Goal: Task Accomplishment & Management: Complete application form

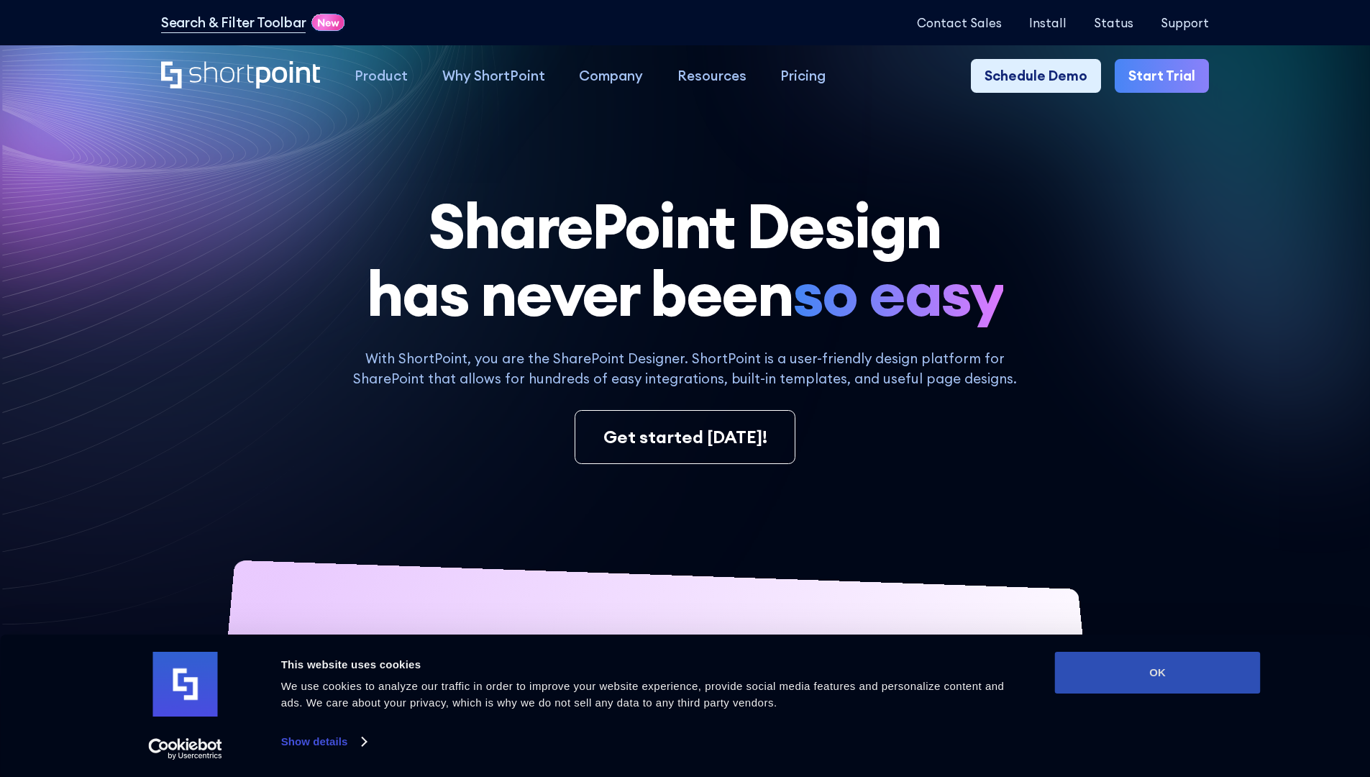
click at [1157, 673] on button "OK" at bounding box center [1158, 673] width 206 height 42
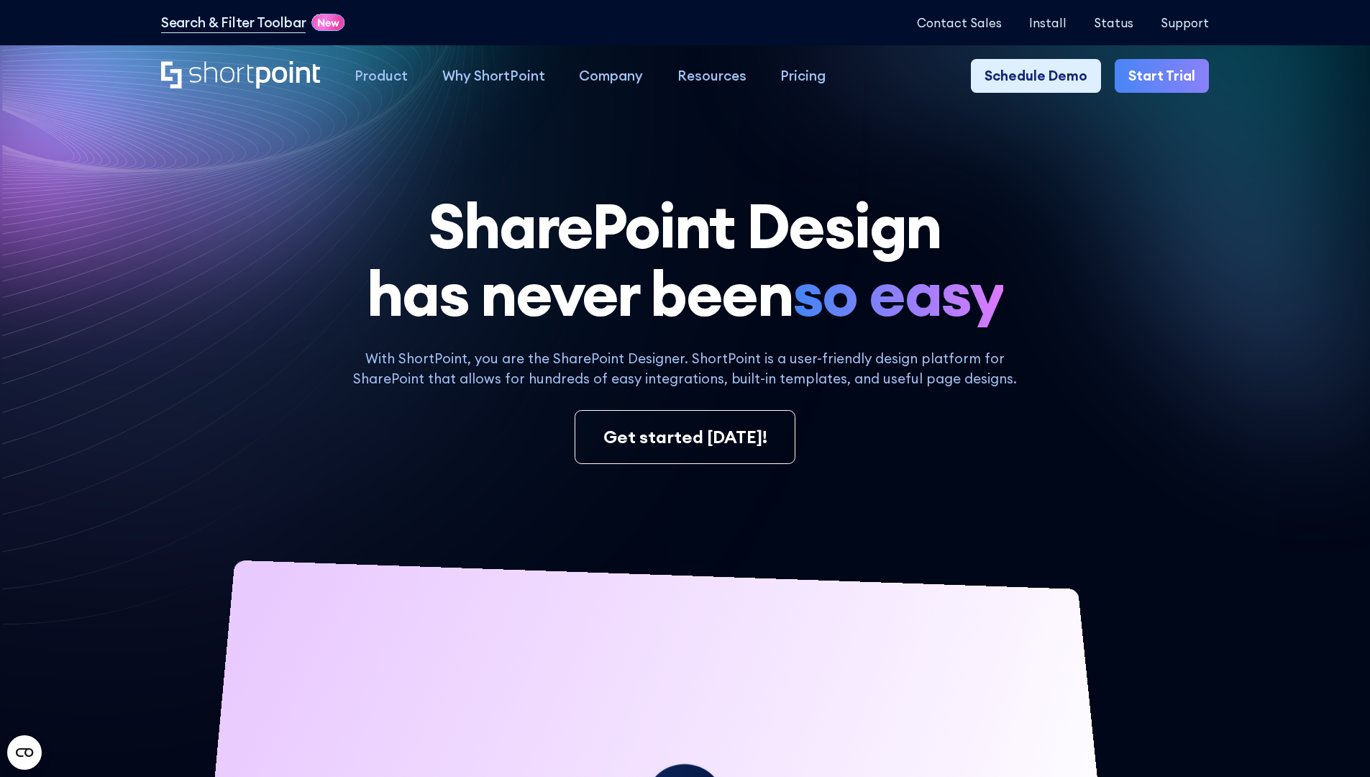
click at [1167, 76] on link "Start Trial" at bounding box center [1162, 76] width 94 height 35
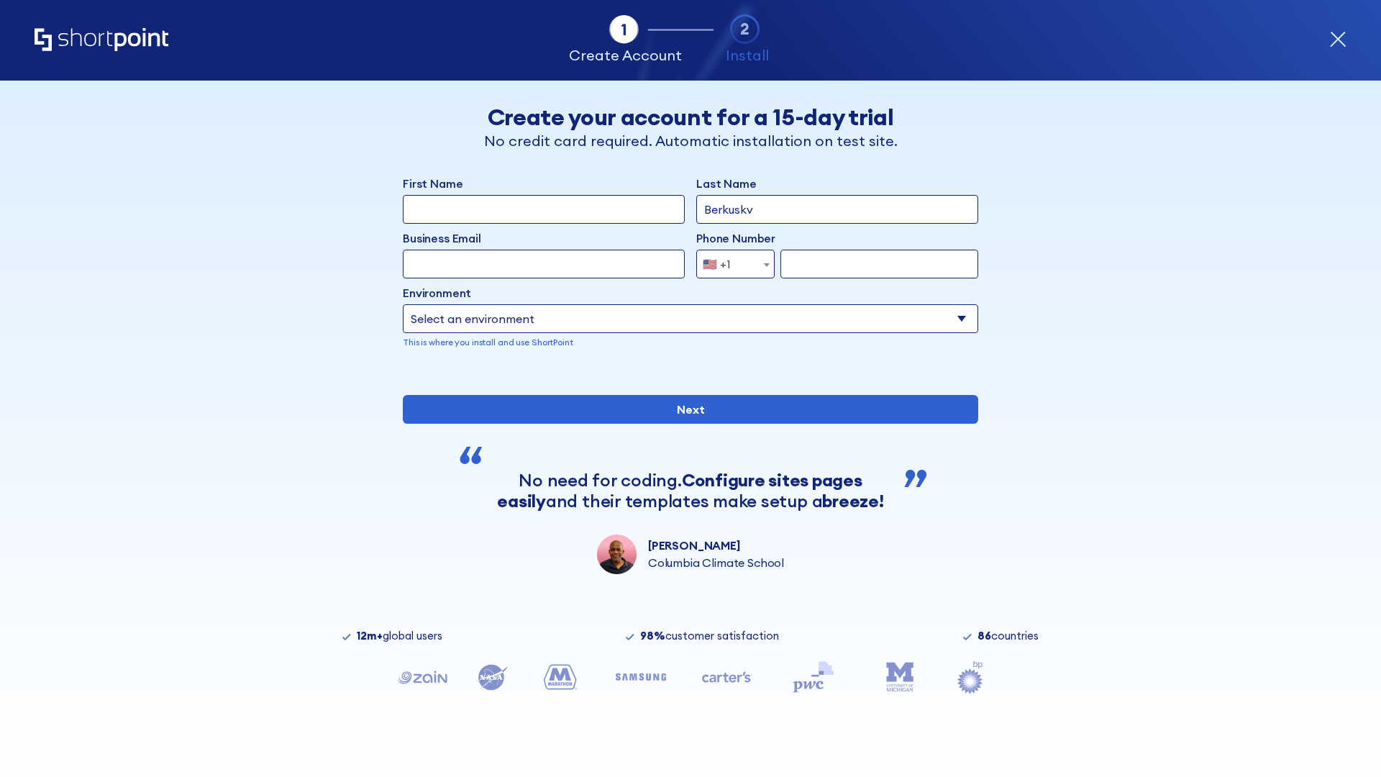
type input "Berkuskv"
type input "test@shortpoint.com"
type input "2125556789"
select select "Microsoft 365"
type input "2125556789"
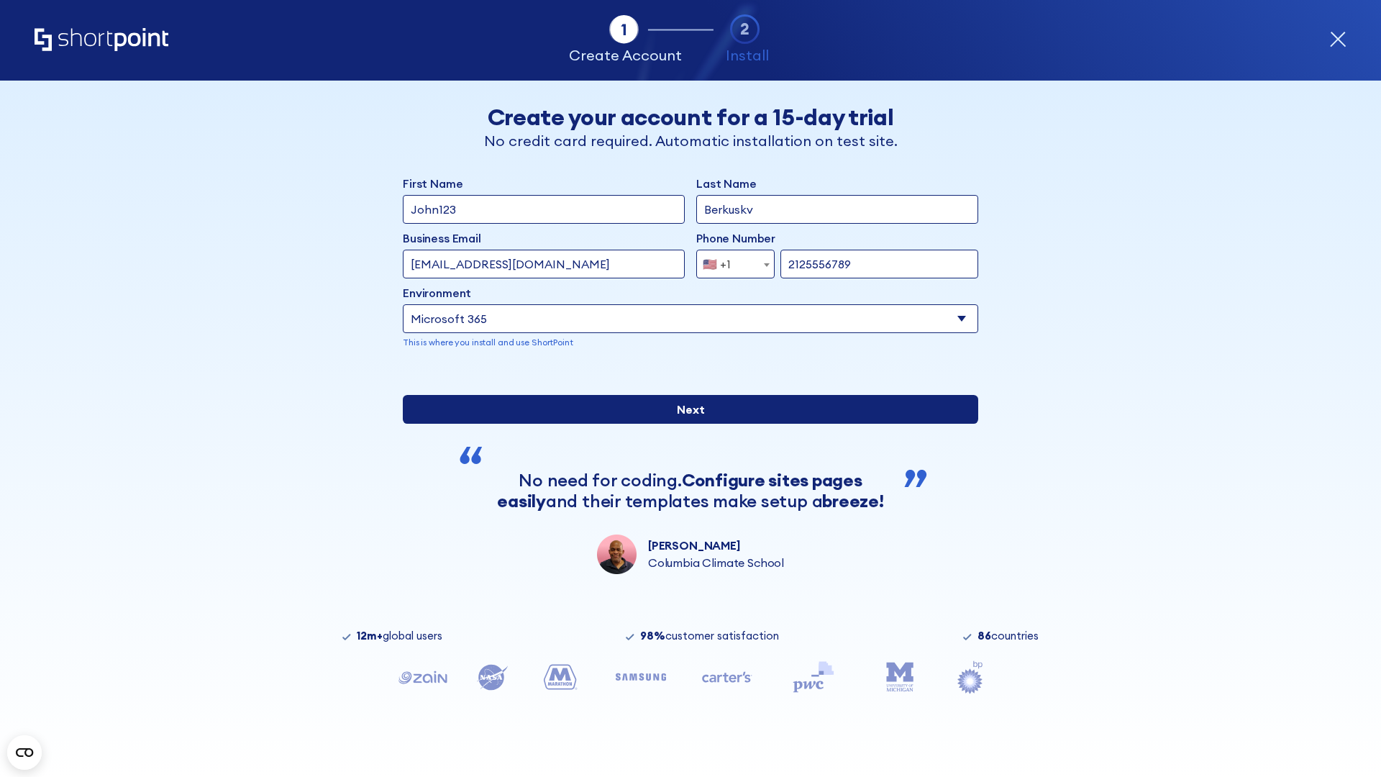
scroll to position [4, 0]
click at [685, 424] on input "Next" at bounding box center [690, 409] width 575 height 29
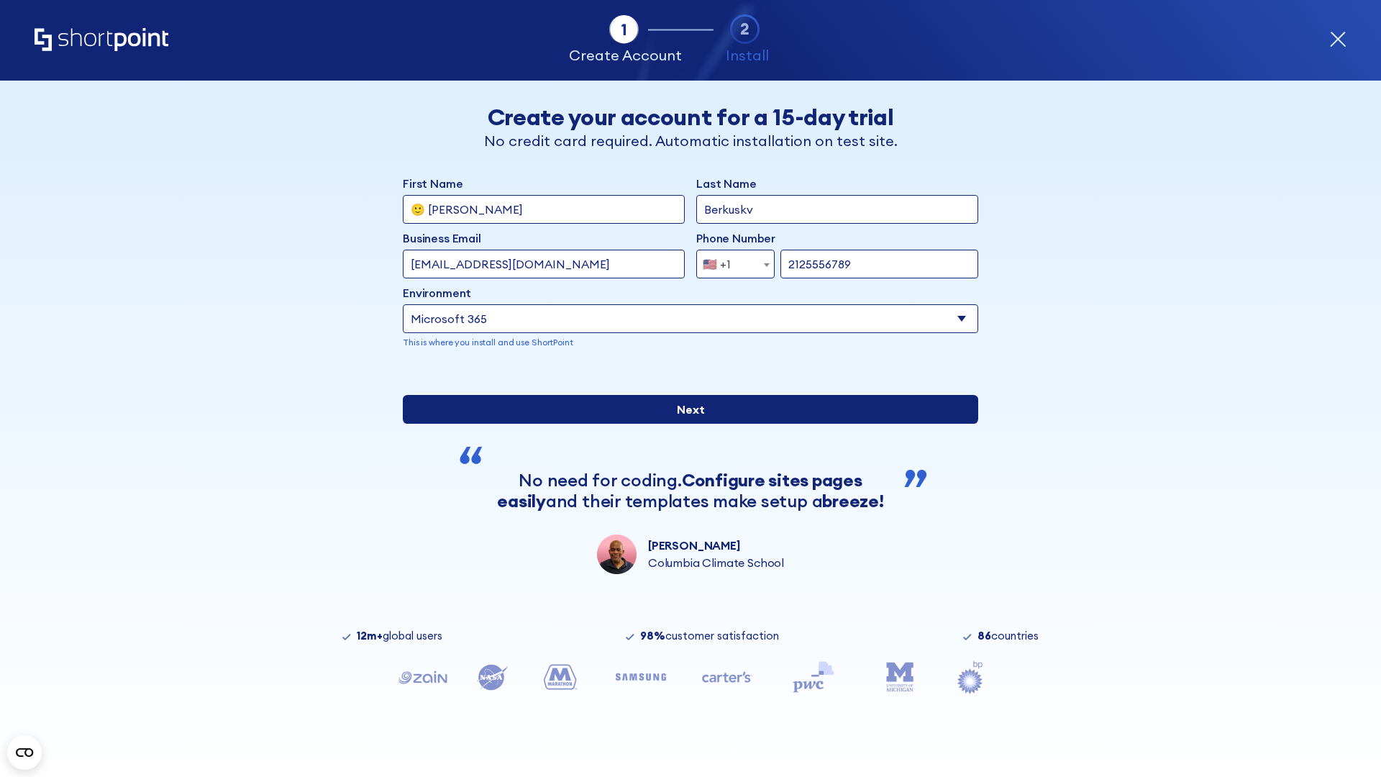
click at [685, 424] on input "Next" at bounding box center [690, 409] width 575 height 29
type input "Archebald"
click at [685, 424] on input "Next" at bounding box center [690, 409] width 575 height 29
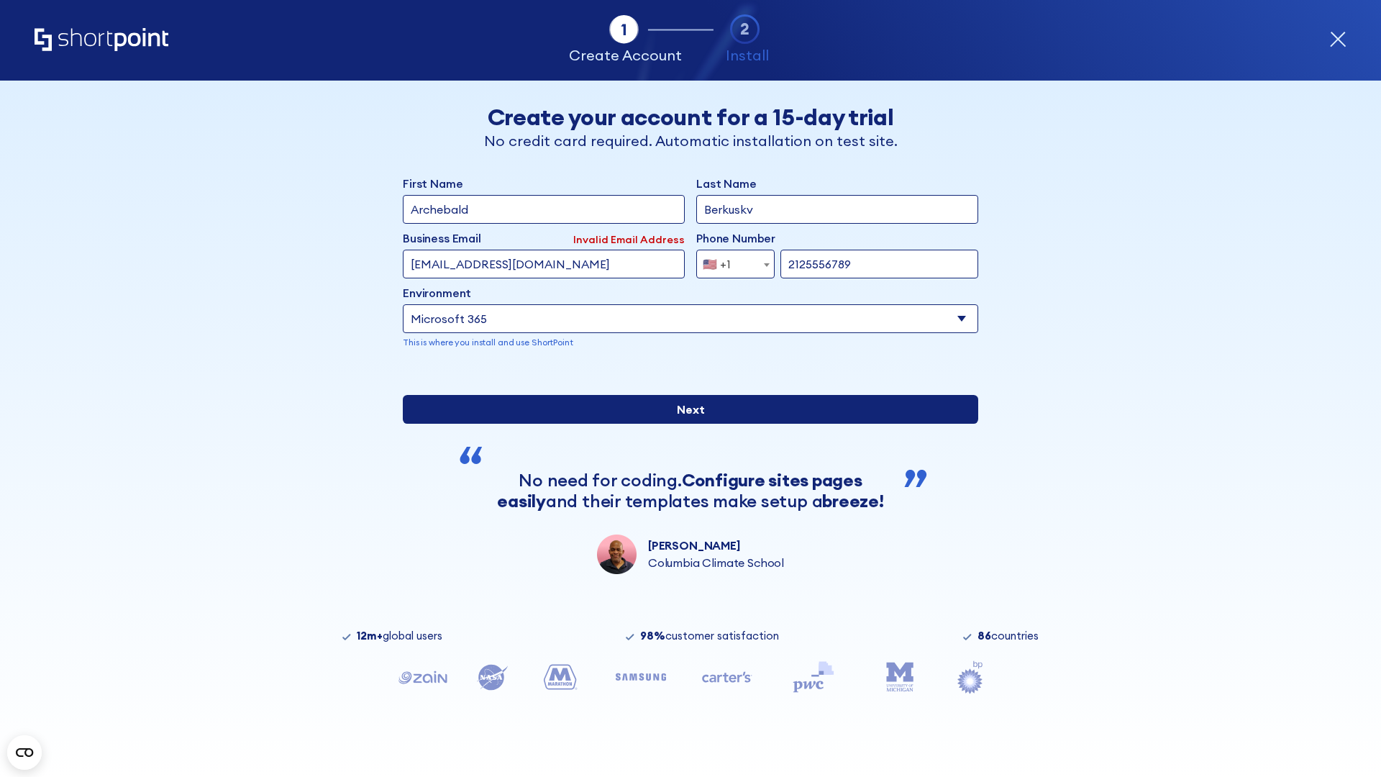
click at [685, 424] on input "Next" at bounding box center [690, 409] width 575 height 29
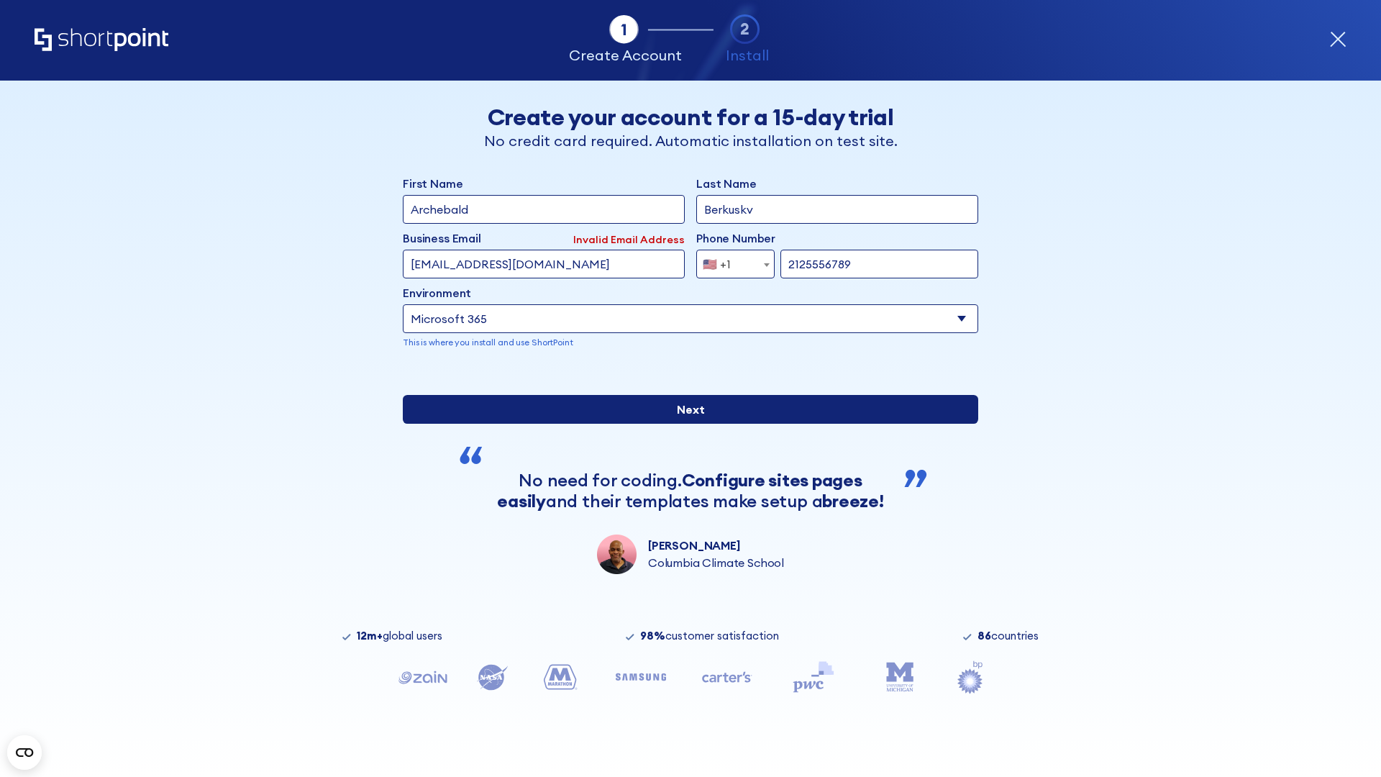
click at [685, 424] on input "Next" at bounding box center [690, 409] width 575 height 29
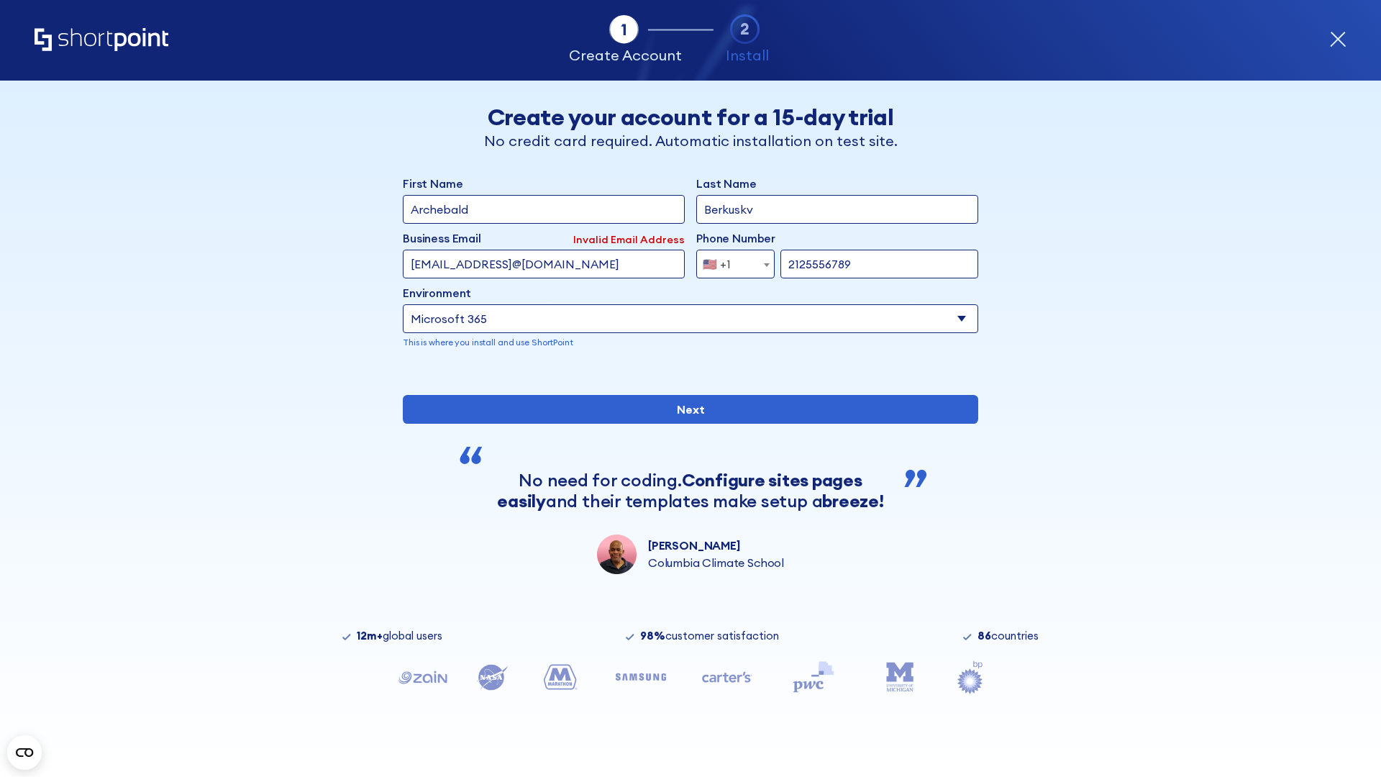
type input "testEmail@protonmail.comtest@shortpoint.com"
click at [730, 260] on span "🇺🇸 +1" at bounding box center [721, 264] width 48 height 29
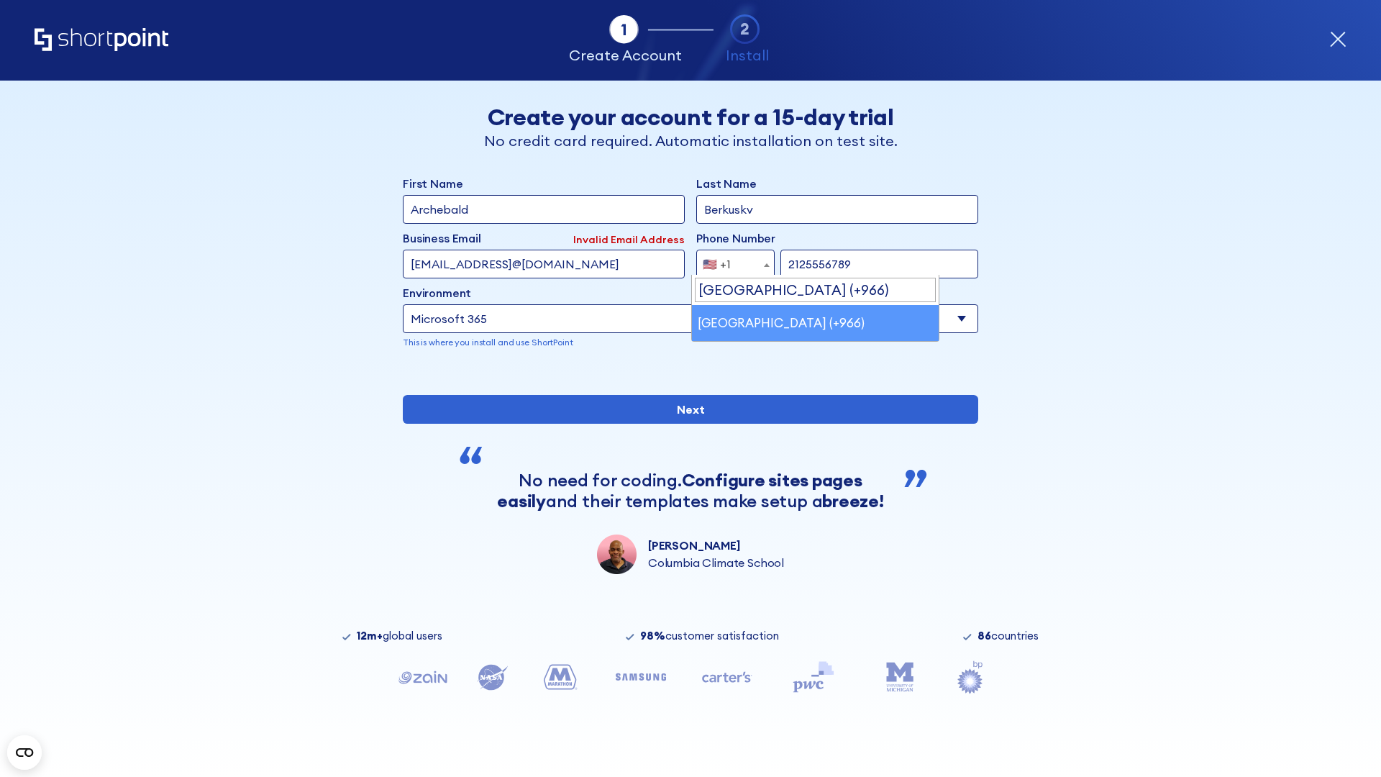
select select "+966"
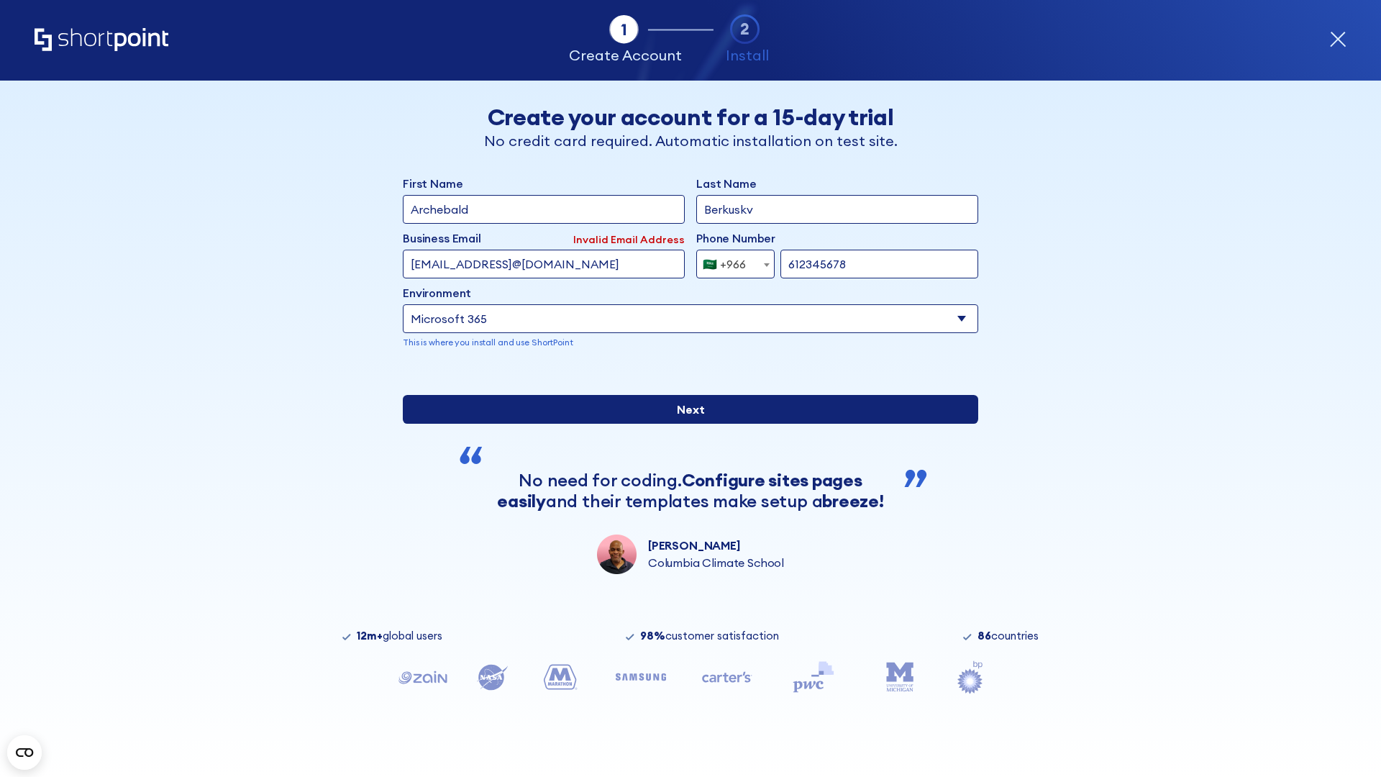
type input "612345678"
click at [685, 424] on input "Next" at bounding box center [690, 409] width 575 height 29
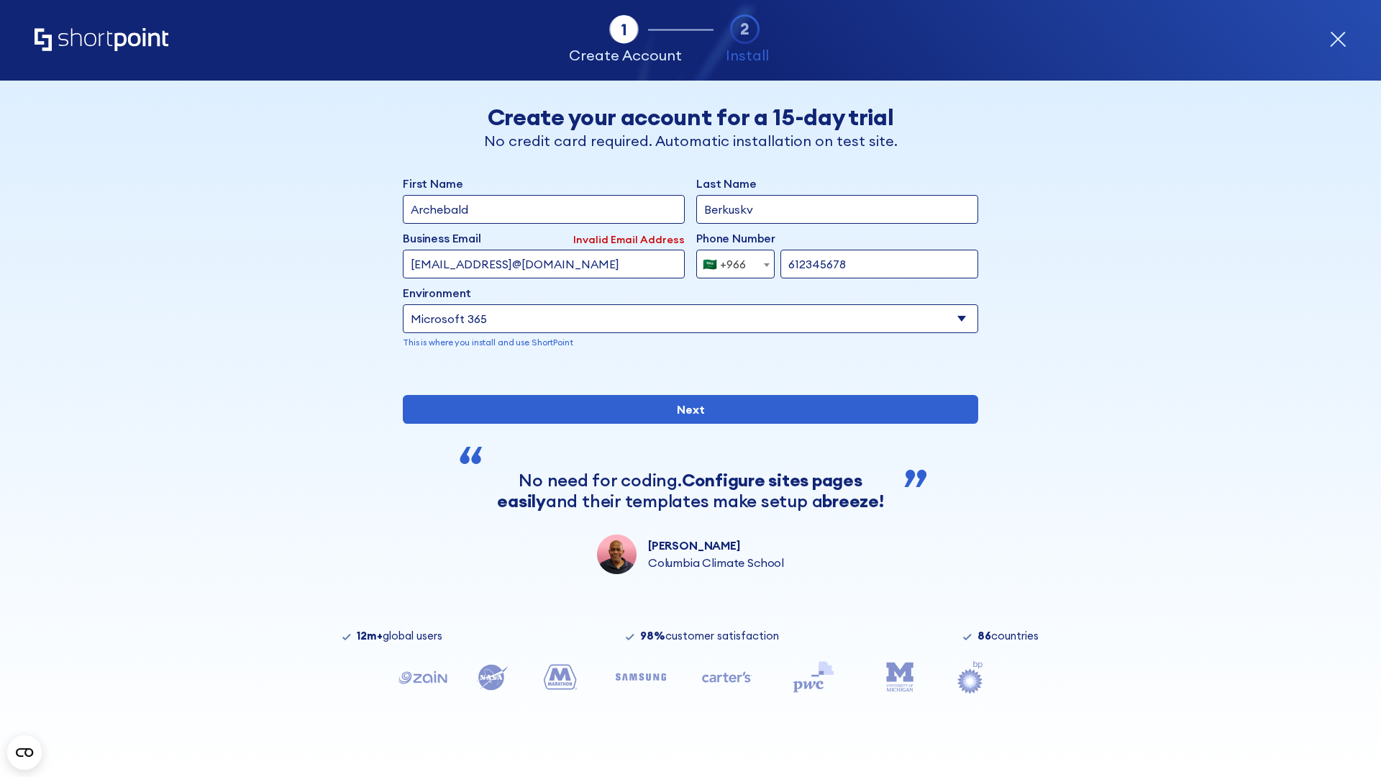
click at [730, 260] on div "🇸🇦 +966" at bounding box center [724, 264] width 43 height 29
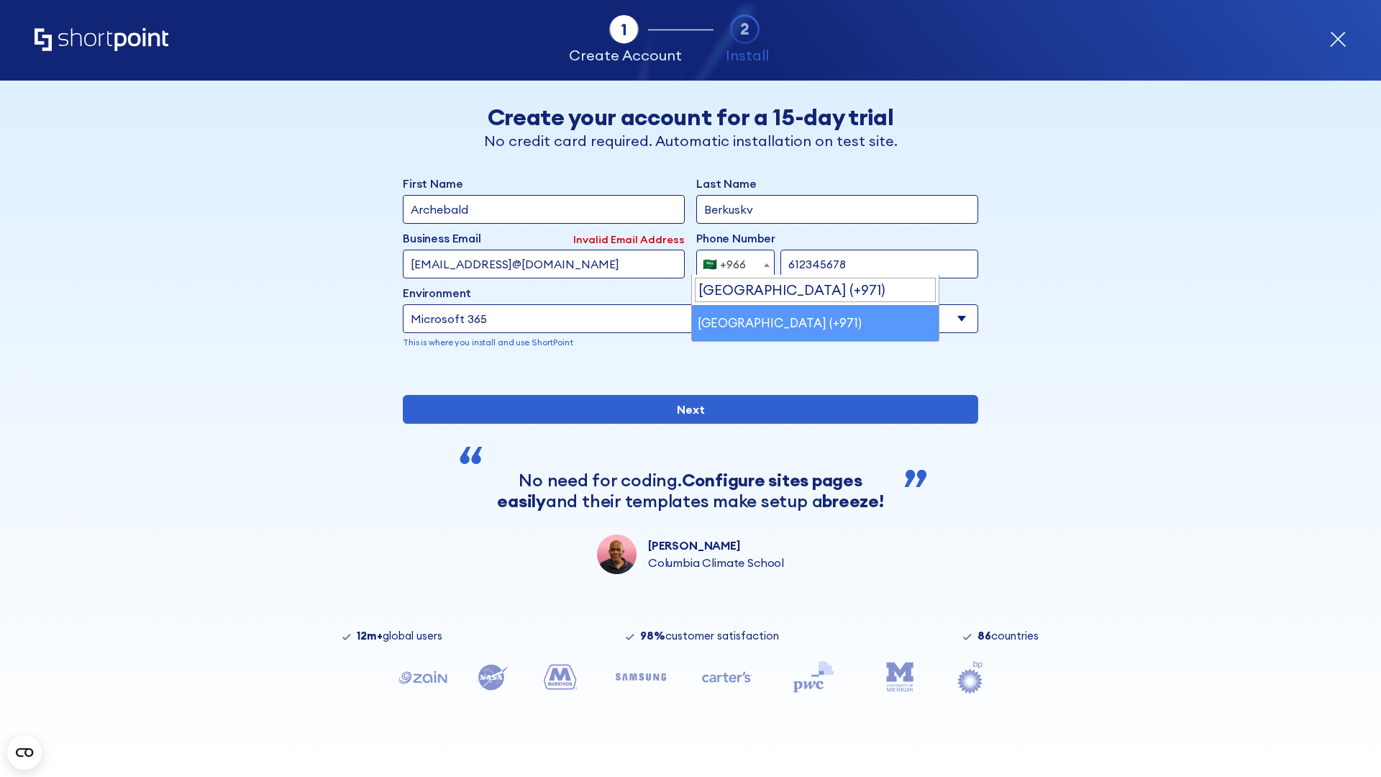
select select "+971"
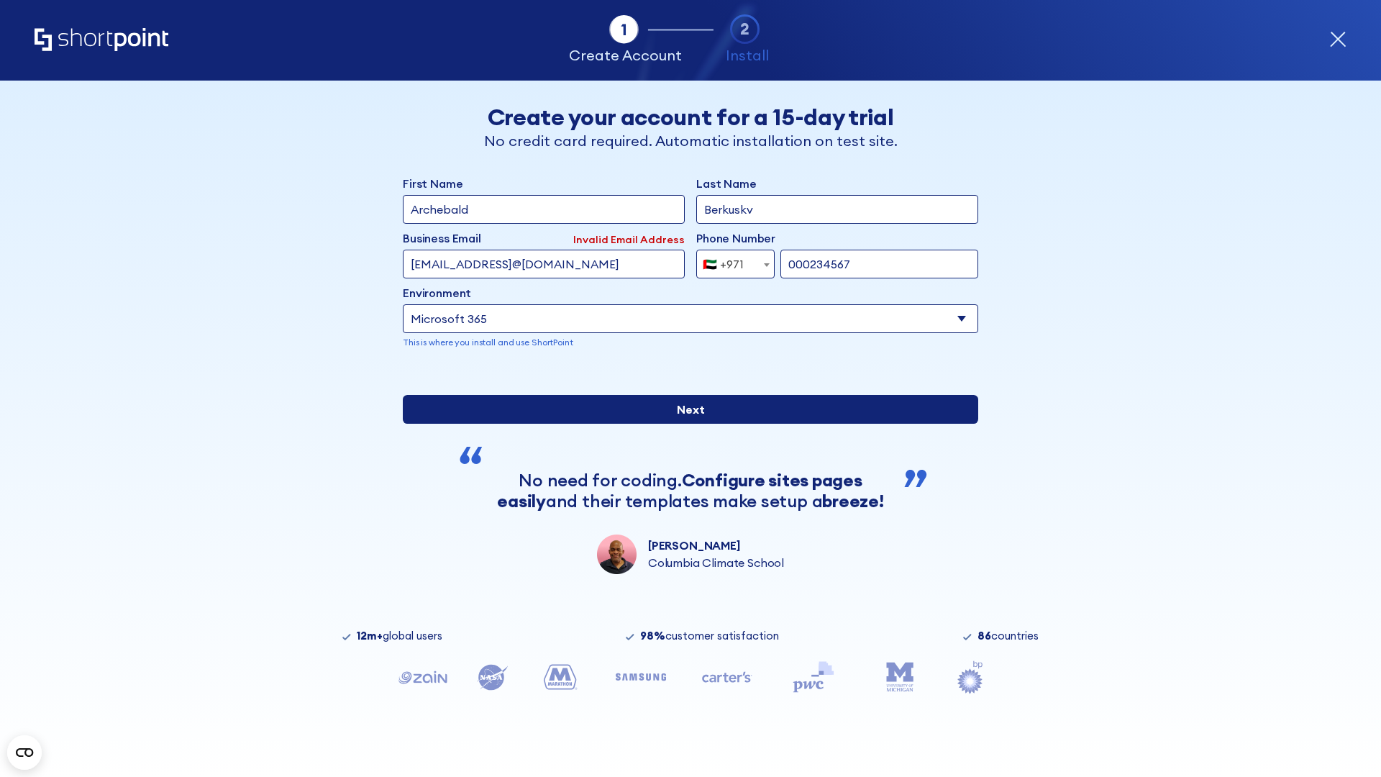
type input "000234567"
click at [685, 424] on input "Next" at bounding box center [690, 409] width 575 height 29
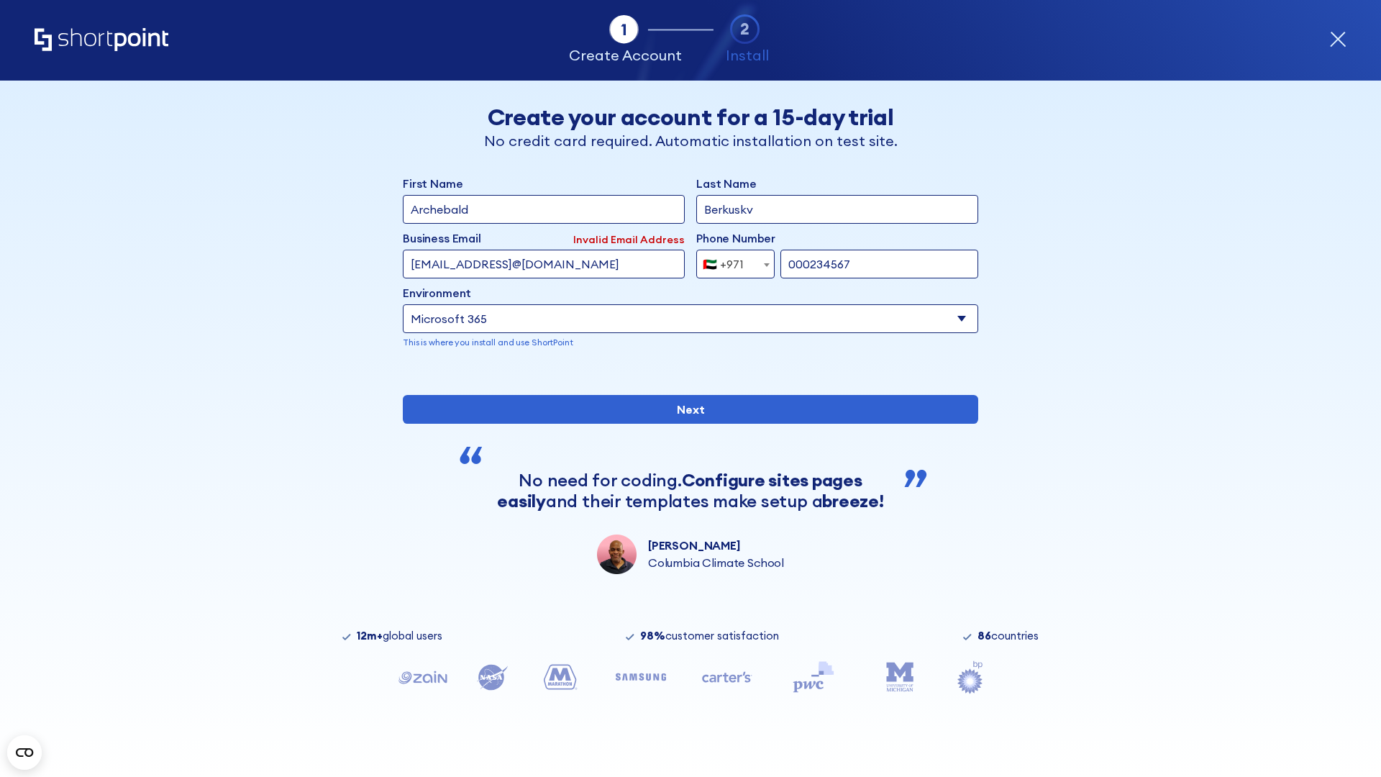
click at [730, 260] on div "🇦🇪 +971" at bounding box center [723, 264] width 41 height 29
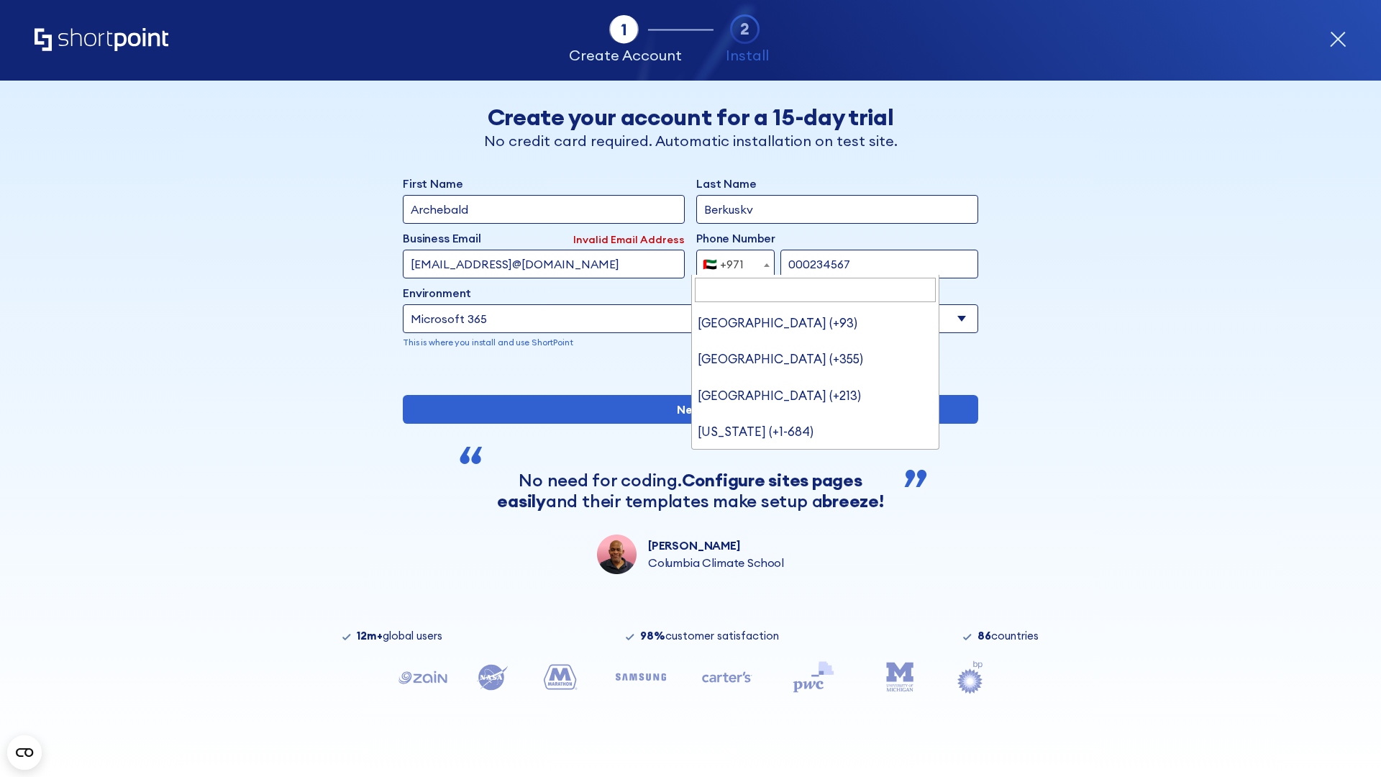
type input "[GEOGRAPHIC_DATA] (+44)"
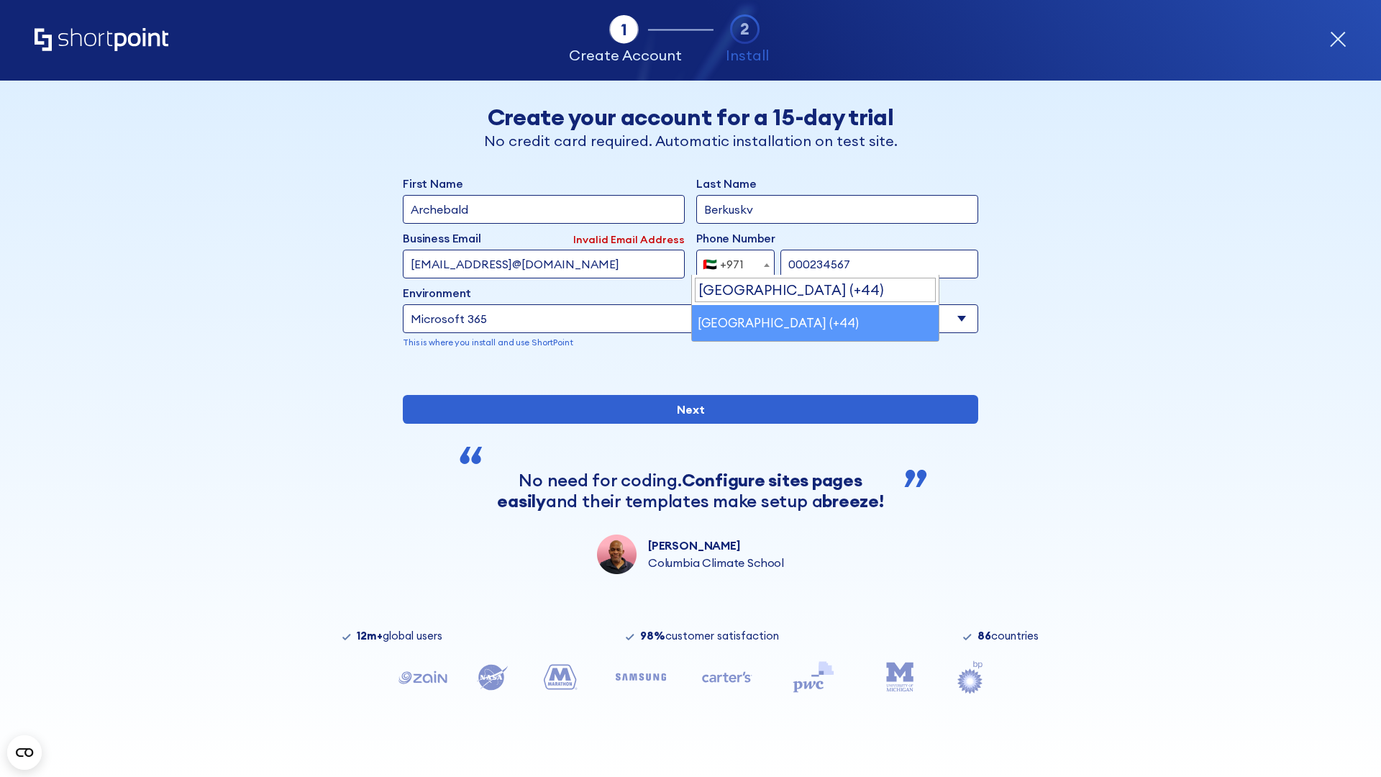
select select "+44"
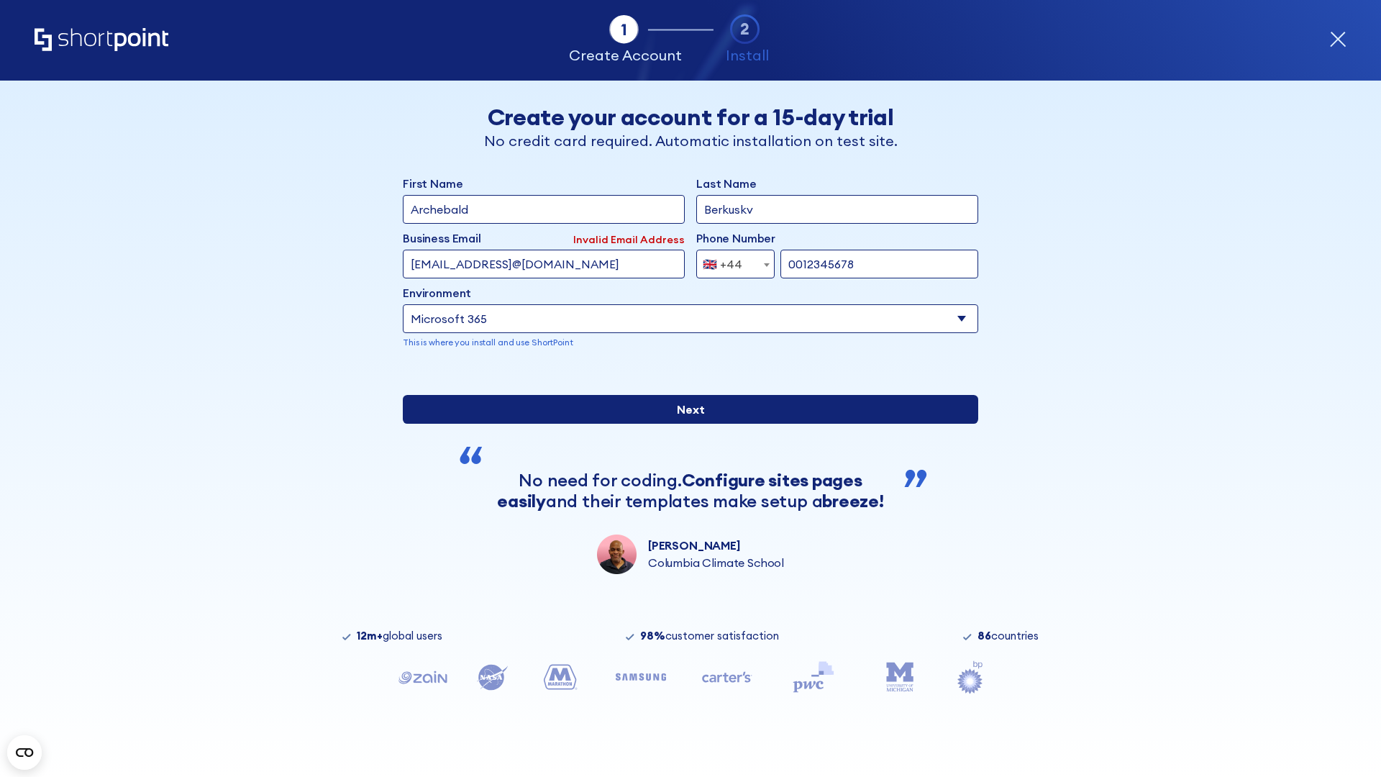
type input "0012345678"
click at [685, 424] on input "Next" at bounding box center [690, 409] width 575 height 29
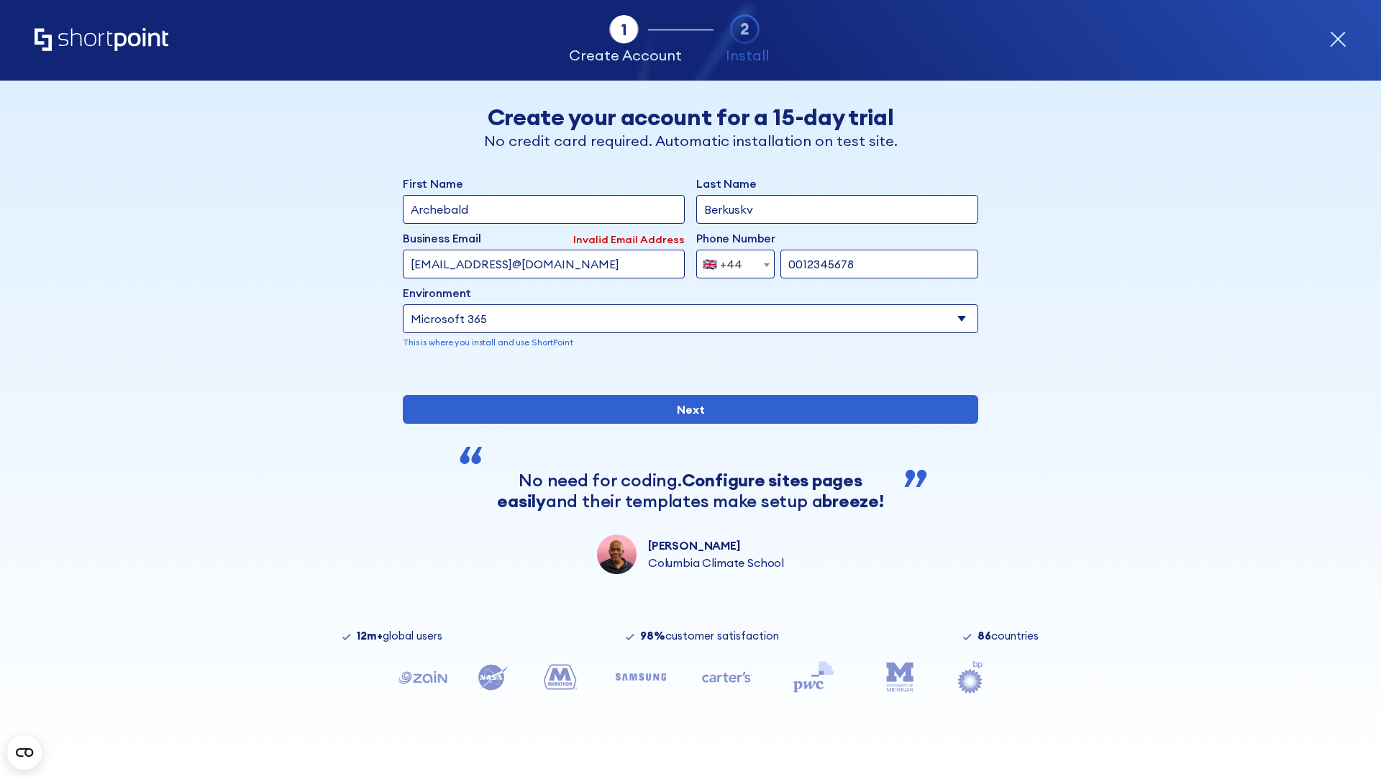
click at [730, 260] on div "🇬🇧 +44" at bounding box center [723, 264] width 40 height 29
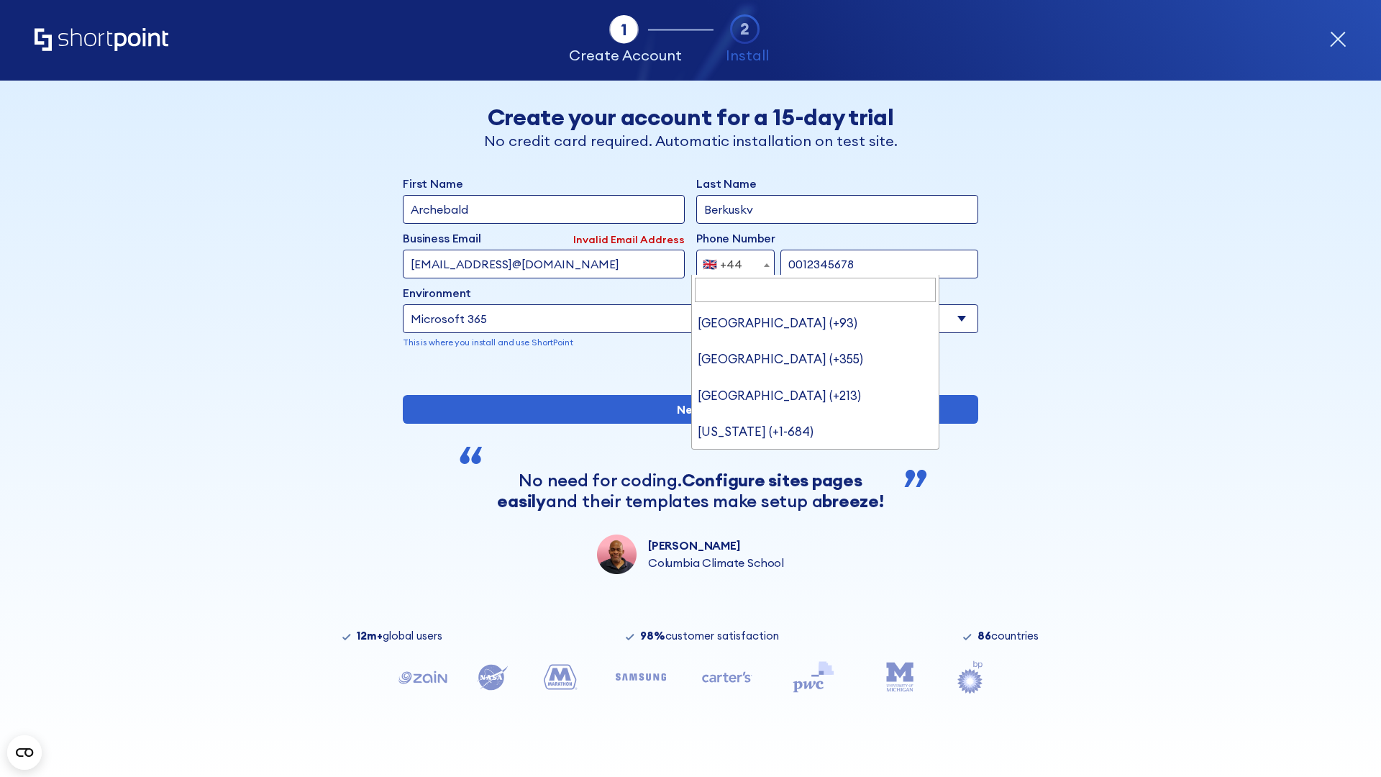
type input "Ukraine (+380)"
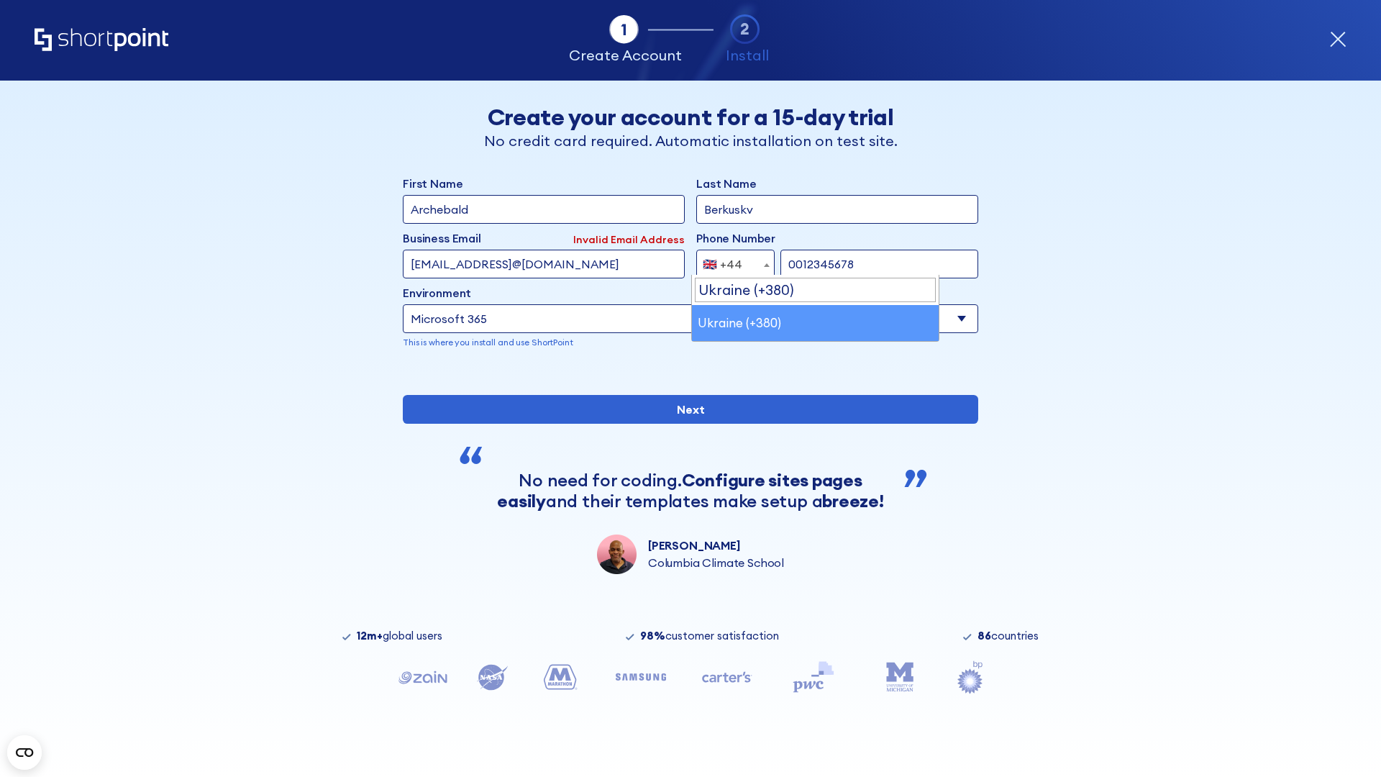
select select "+380"
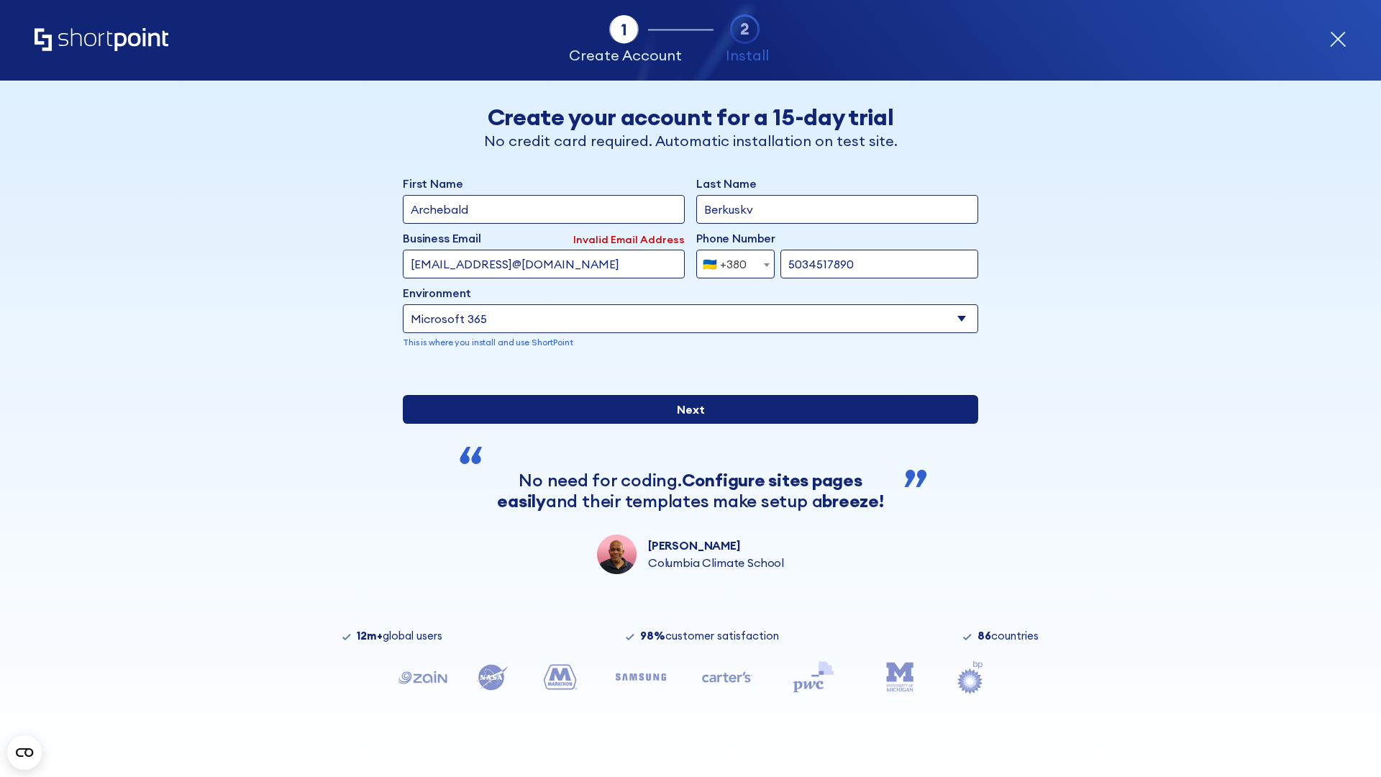
type input "5034517890"
click at [685, 424] on input "Next" at bounding box center [690, 409] width 575 height 29
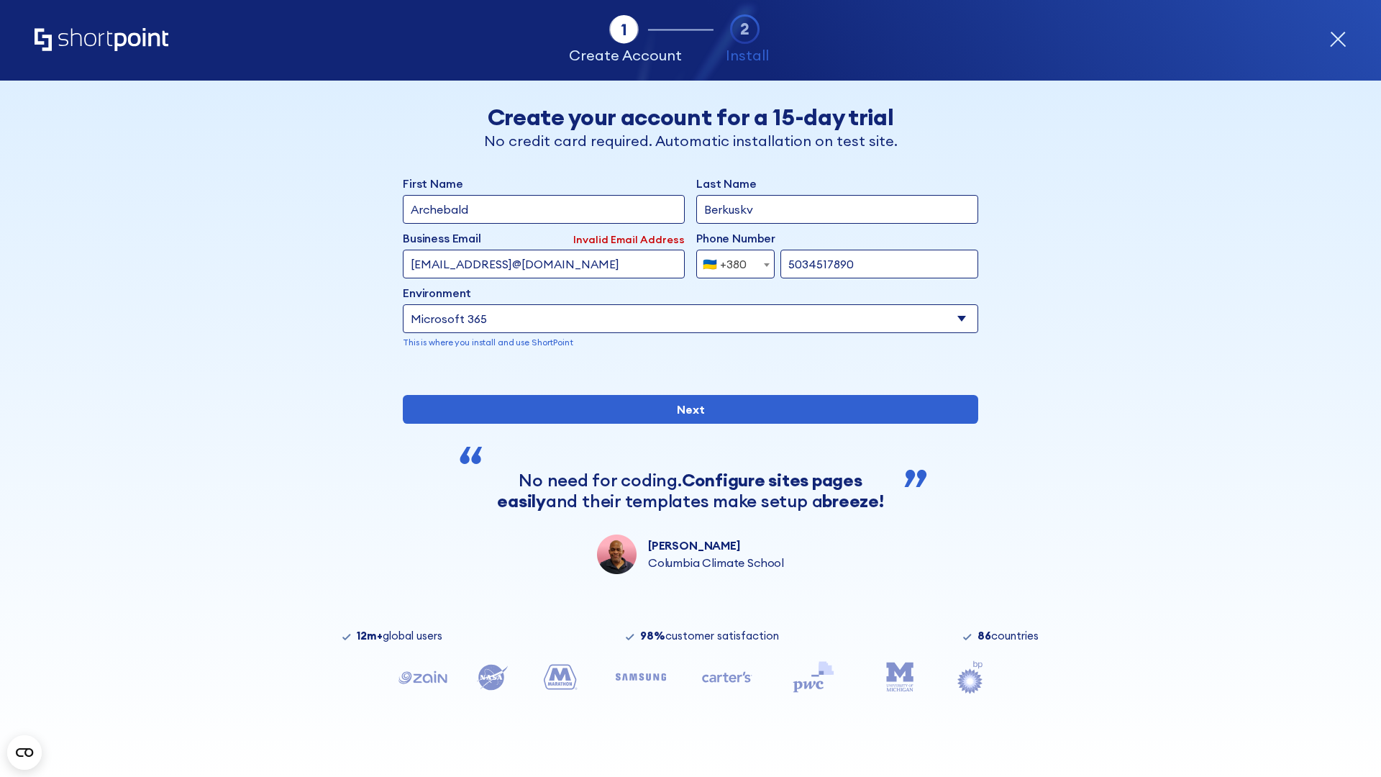
click at [730, 260] on div "🇺🇦 +380" at bounding box center [725, 264] width 44 height 29
select select "+1"
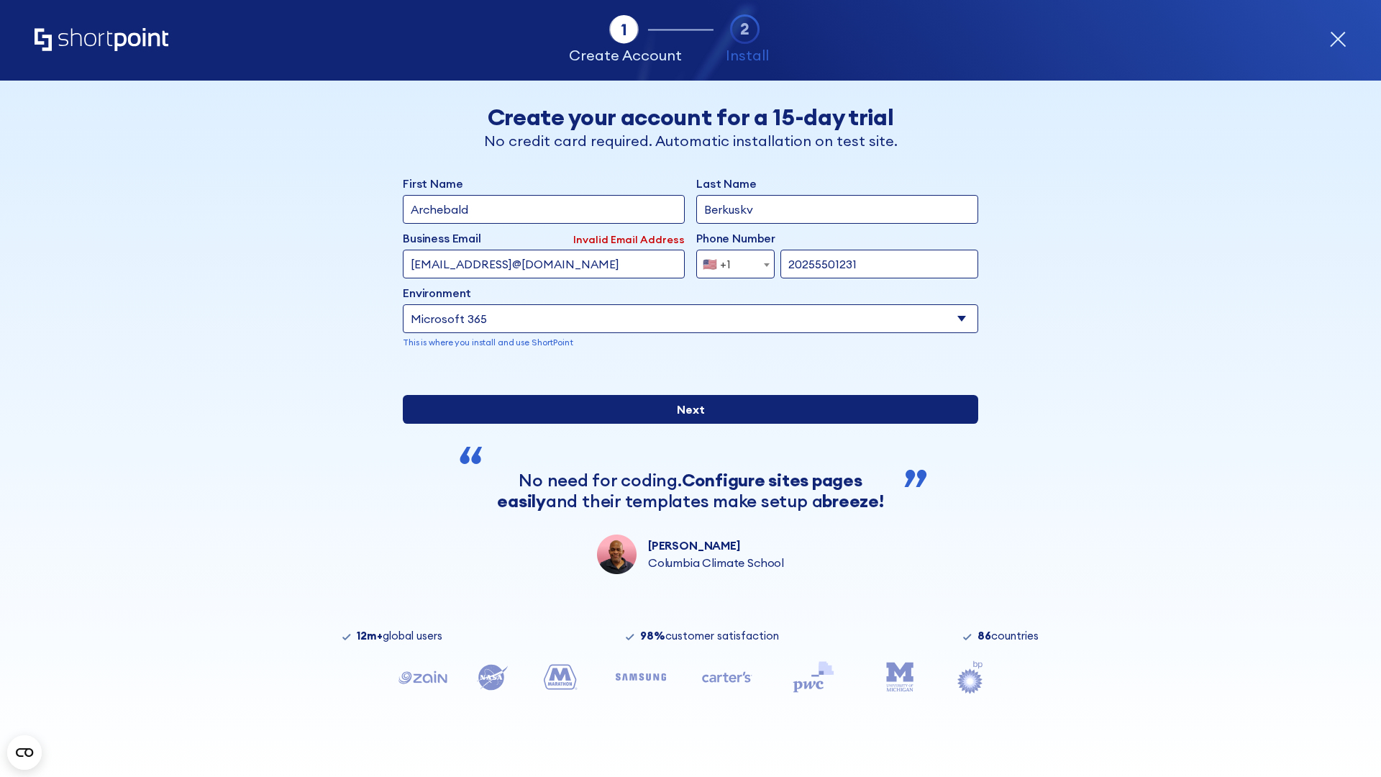
type input "20255501231"
click at [685, 424] on input "Next" at bounding box center [690, 409] width 575 height 29
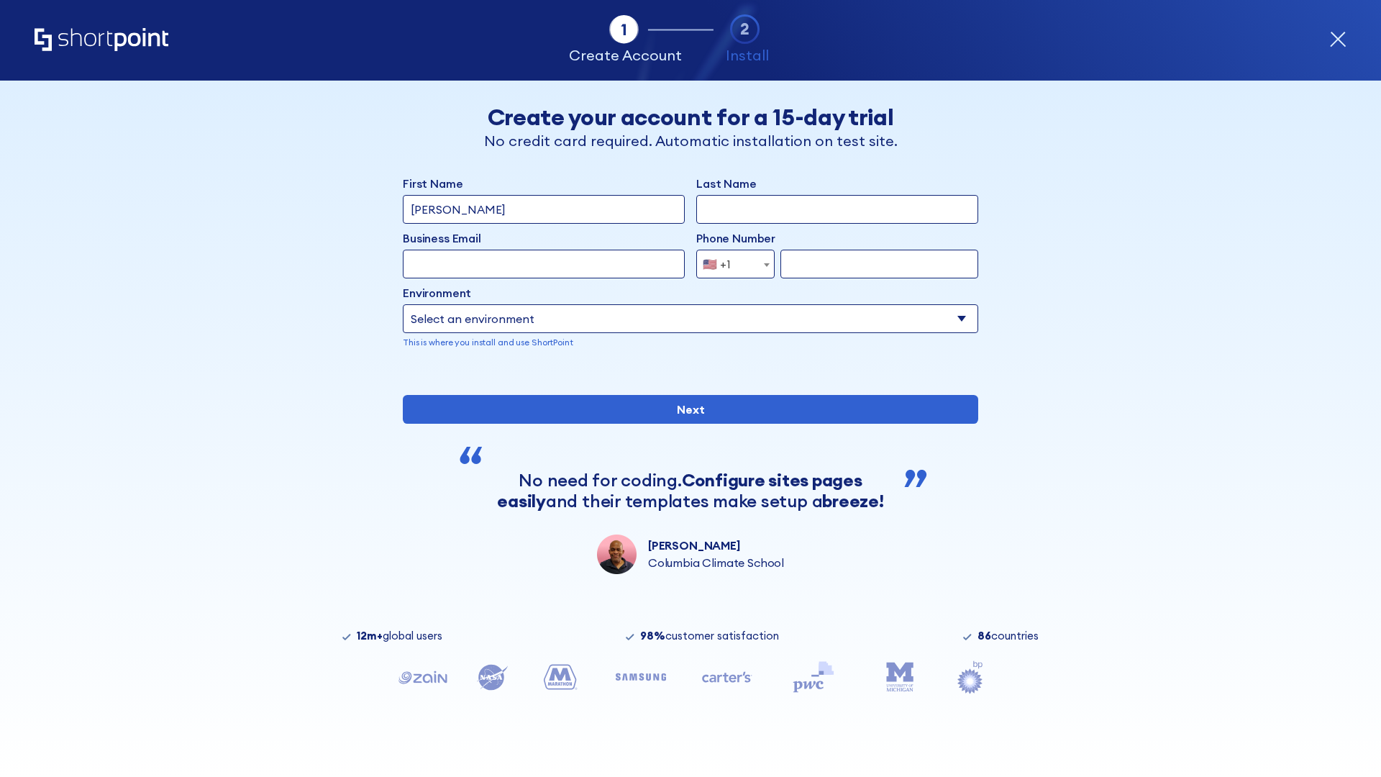
type input "Mary-Jane"
type input "Berkuskv"
type input "john@company.com"
click at [730, 260] on span "🇺🇸 +1" at bounding box center [721, 264] width 48 height 29
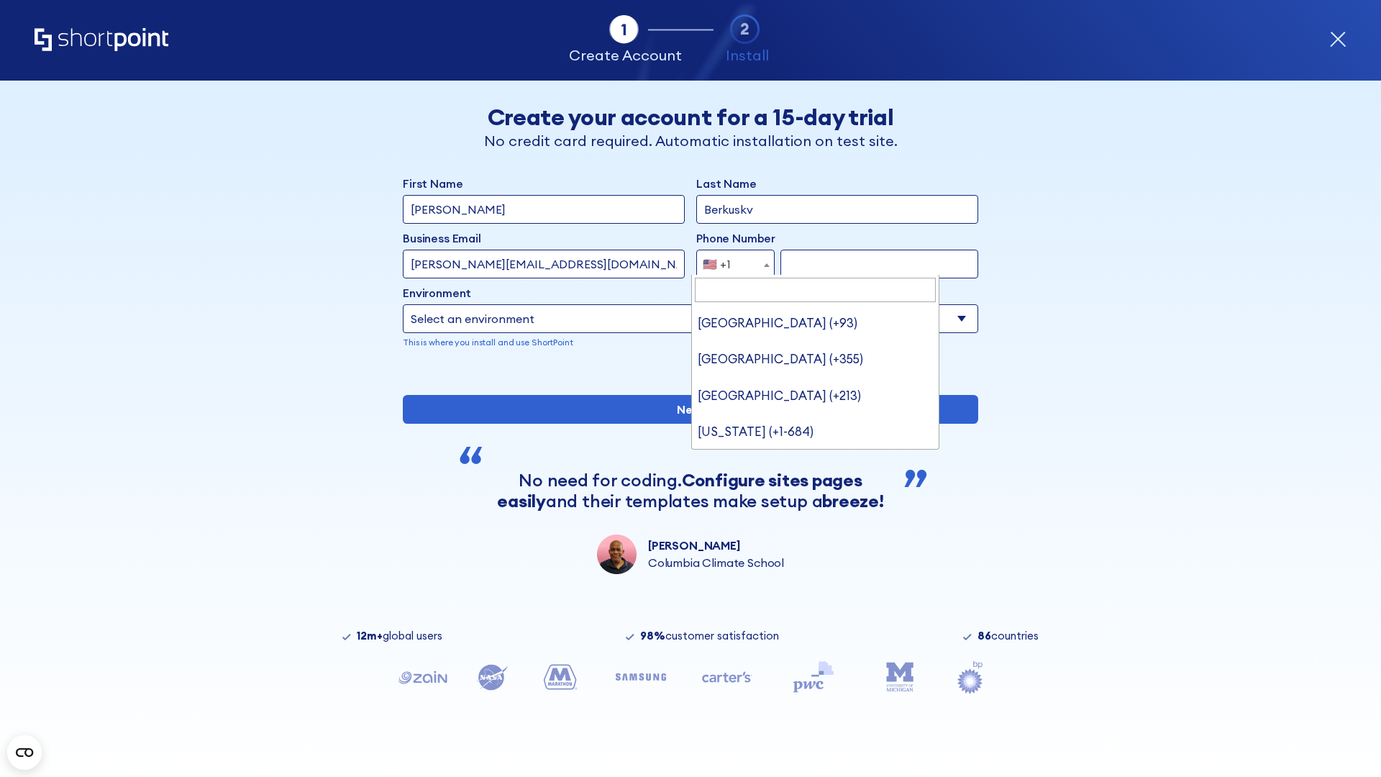
scroll to position [4, 0]
type input "Saudi Arabia (+966)"
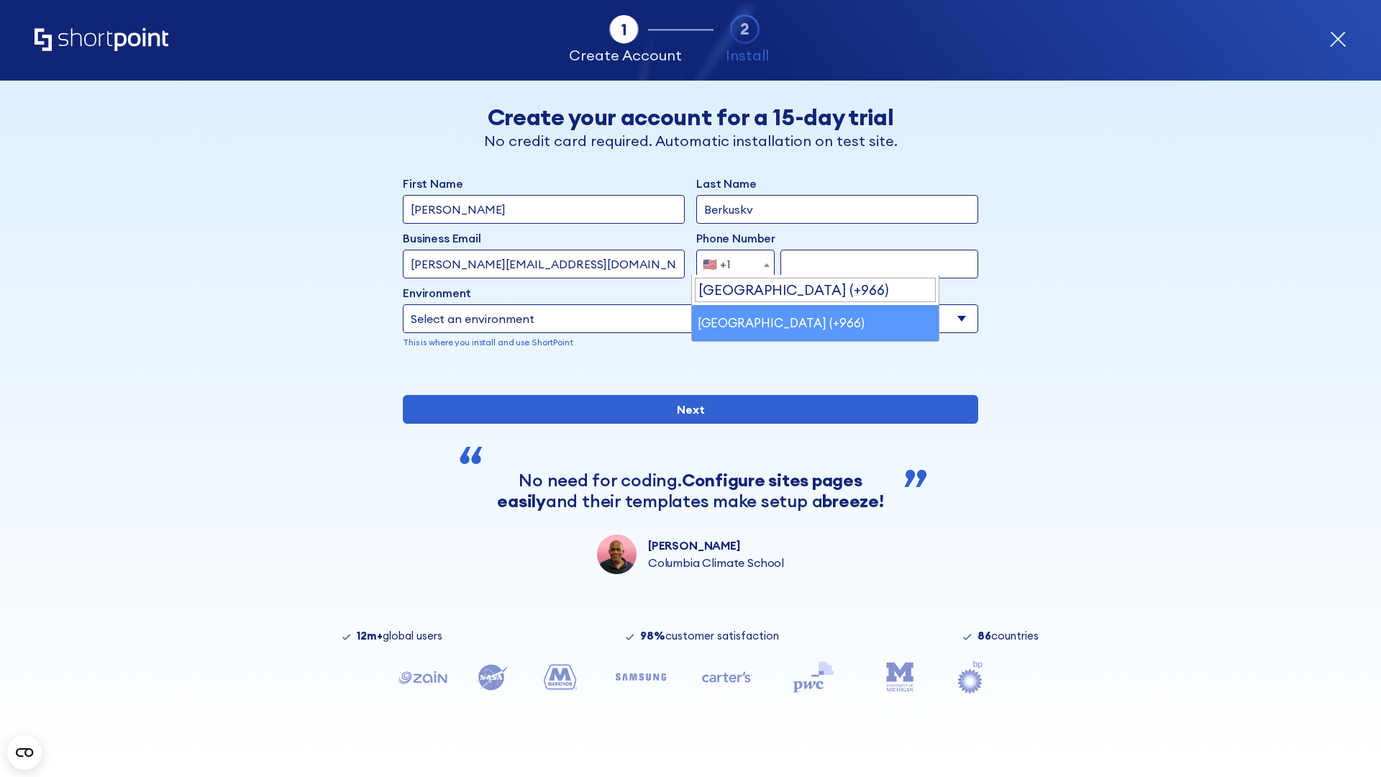
select select "+966"
type input "512345678"
select select "Microsoft 365"
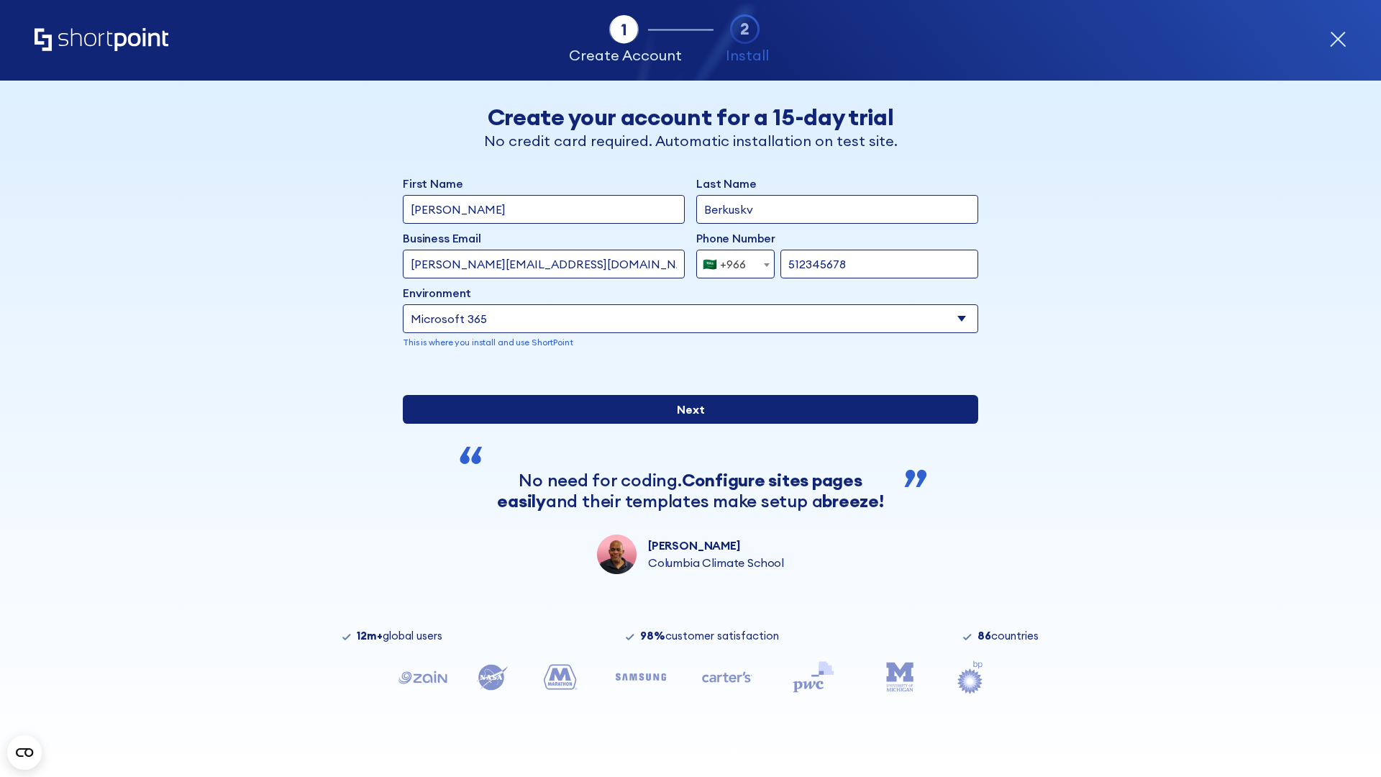
type input "512345678"
click at [685, 424] on input "Next" at bounding box center [690, 409] width 575 height 29
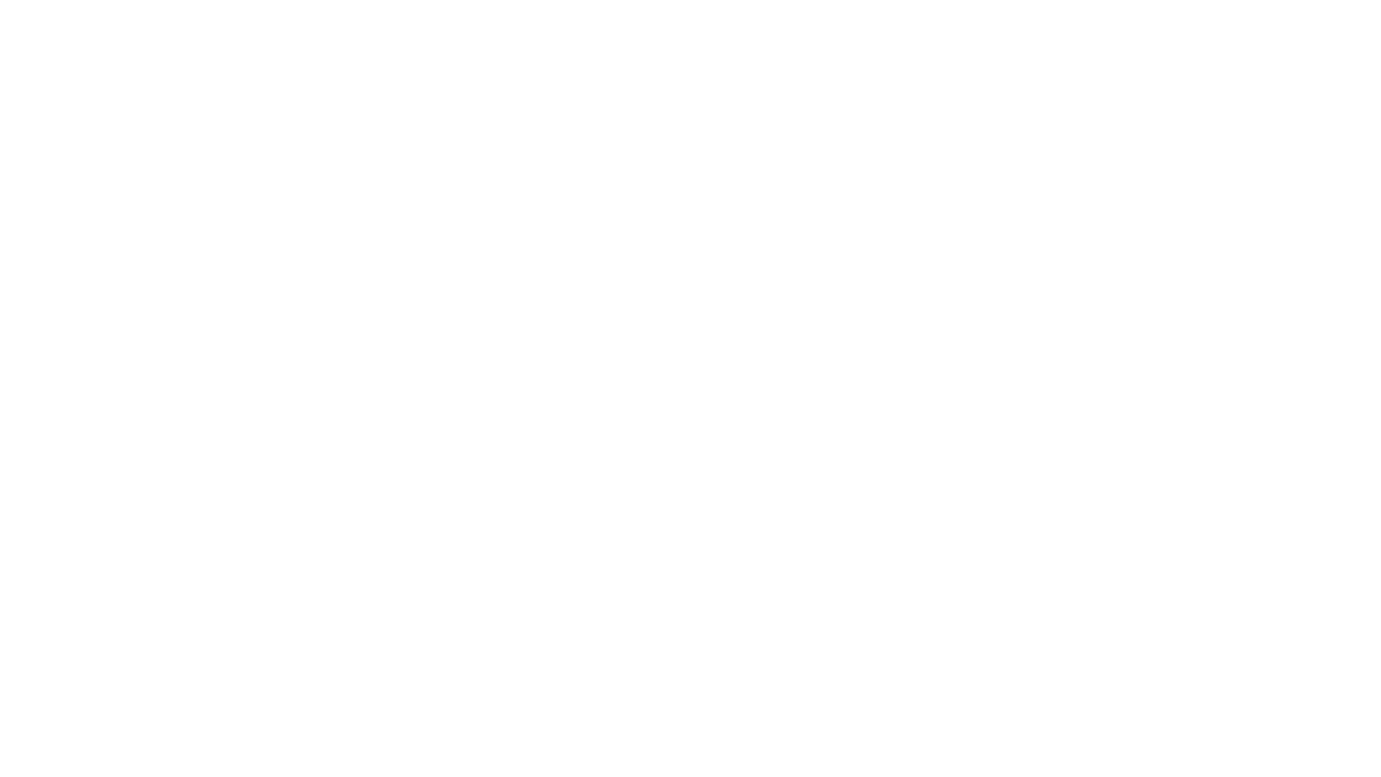
select select "+966"
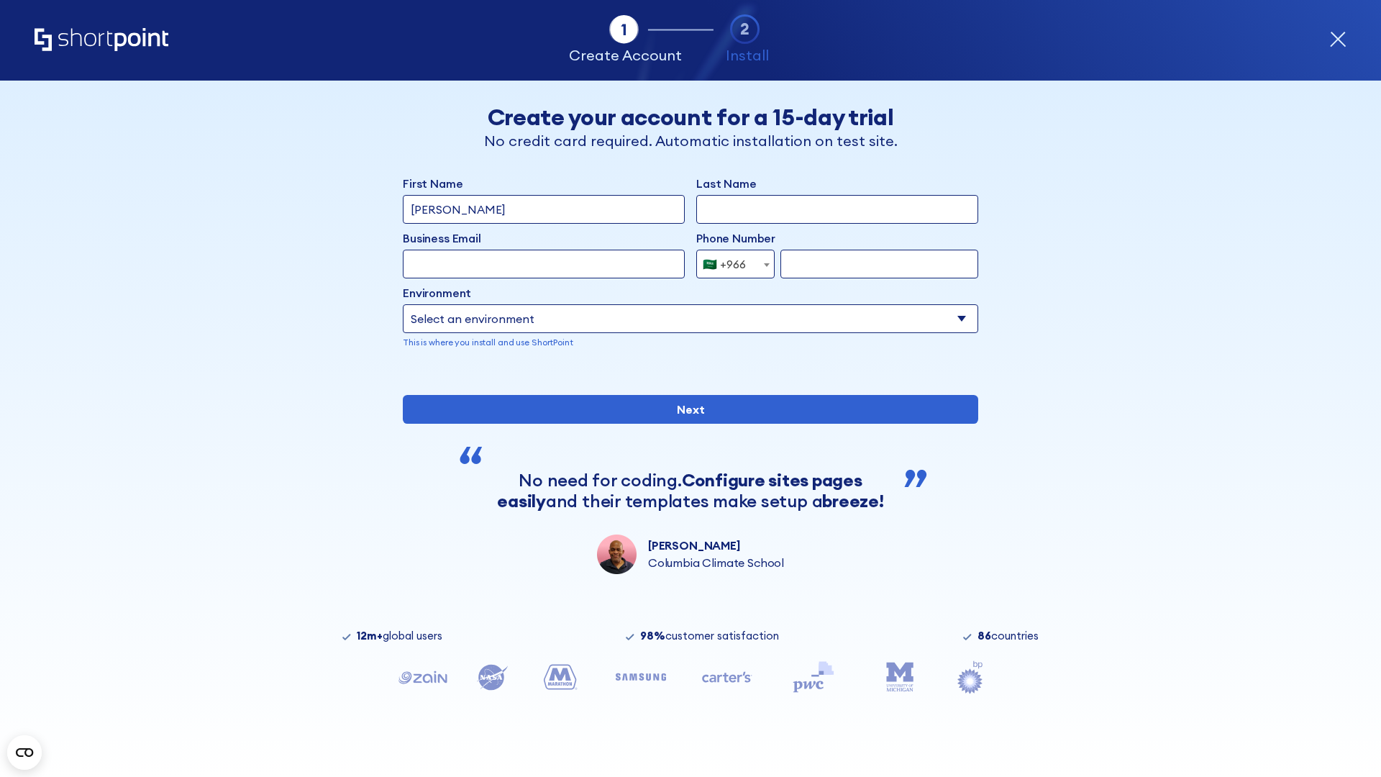
type input "D'Souza"
type input "Berkuskv"
type input "hr@mybusiness.org"
click at [730, 263] on div "🇸🇦 +966" at bounding box center [724, 264] width 43 height 29
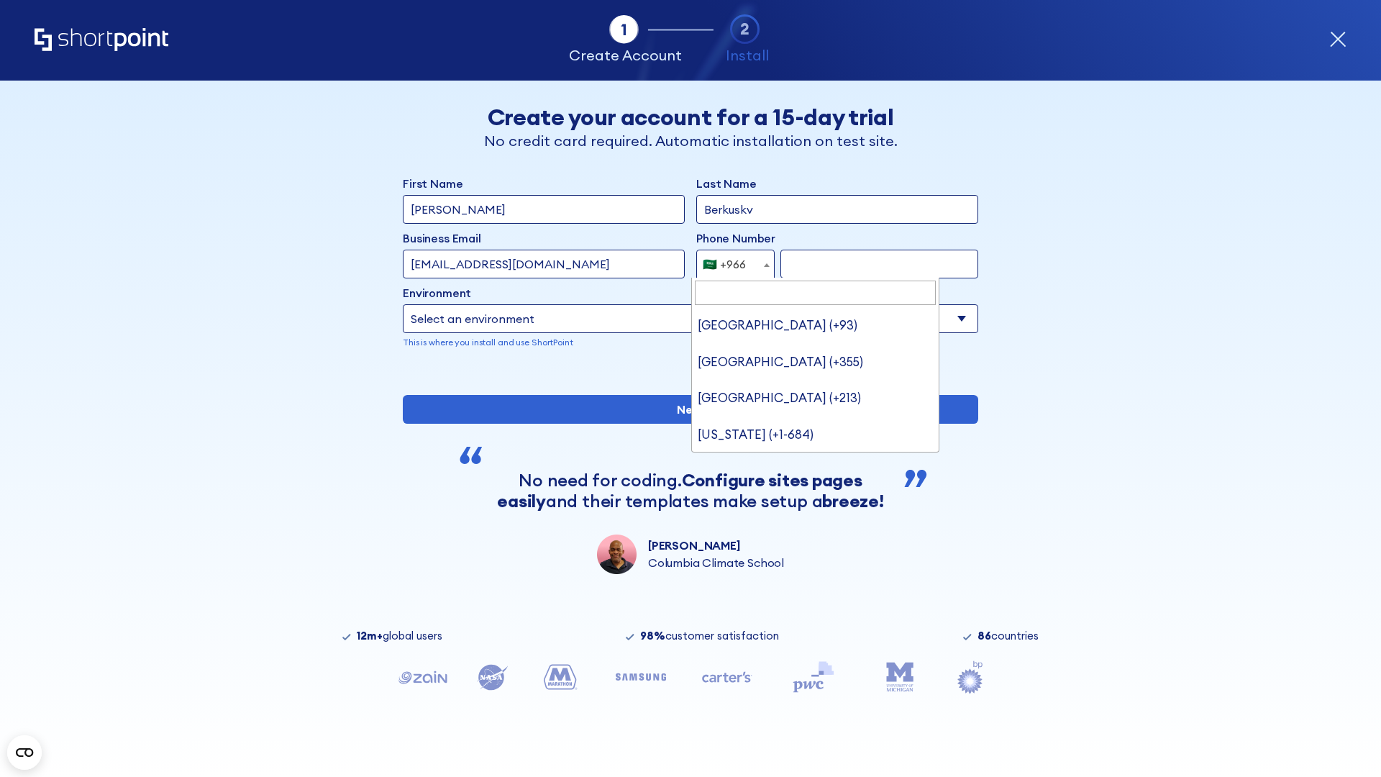
type input "United Arab Emirates (+971)"
select select "+971"
type input "501234567"
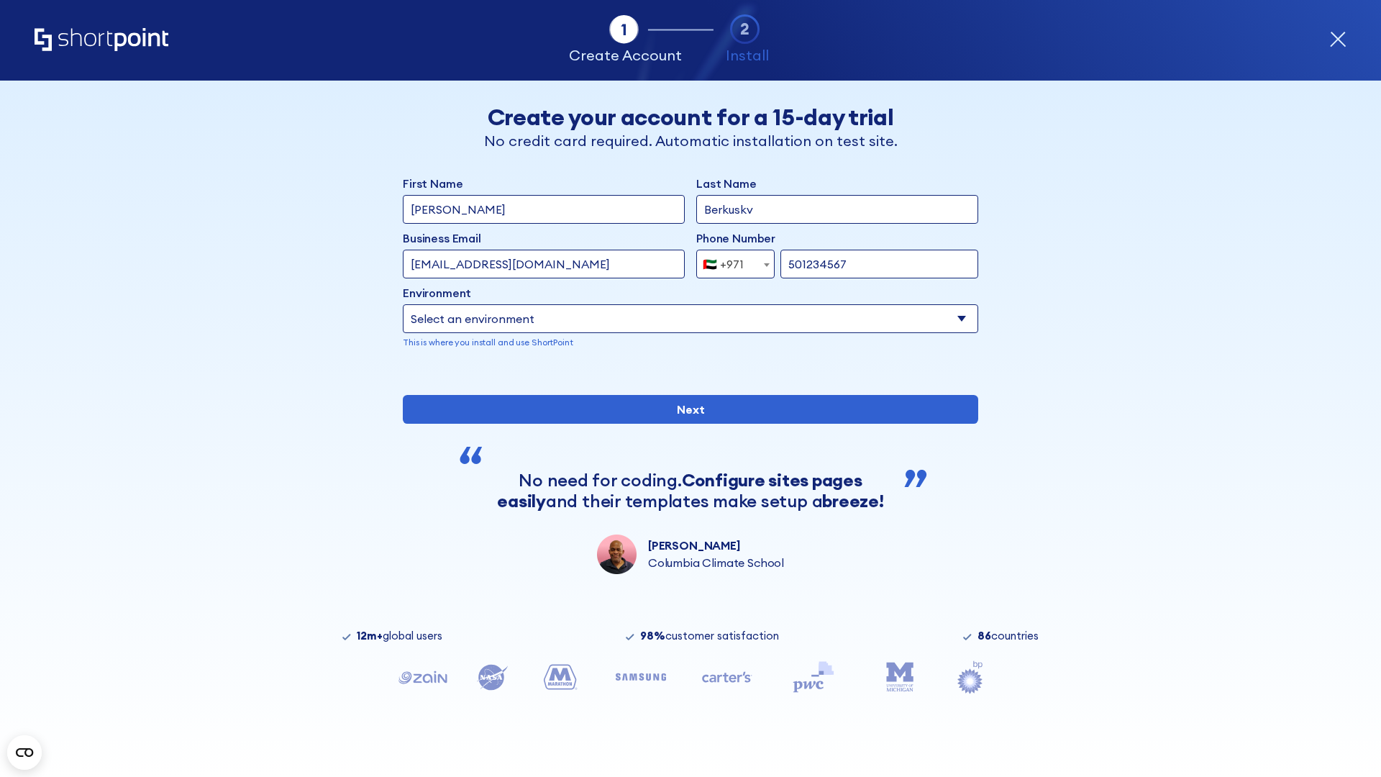
select select "Microsoft 365"
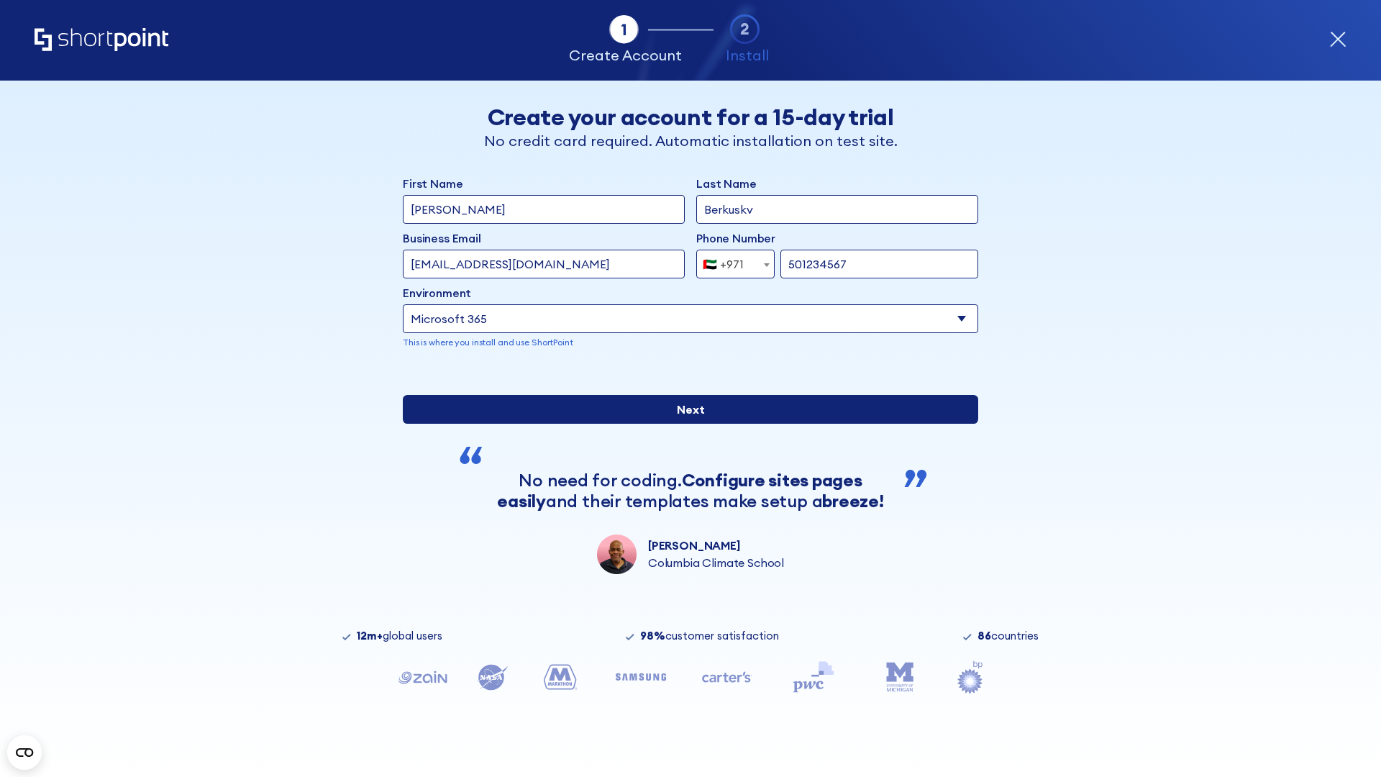
type input "501234567"
click at [685, 424] on input "Next" at bounding box center [690, 409] width 575 height 29
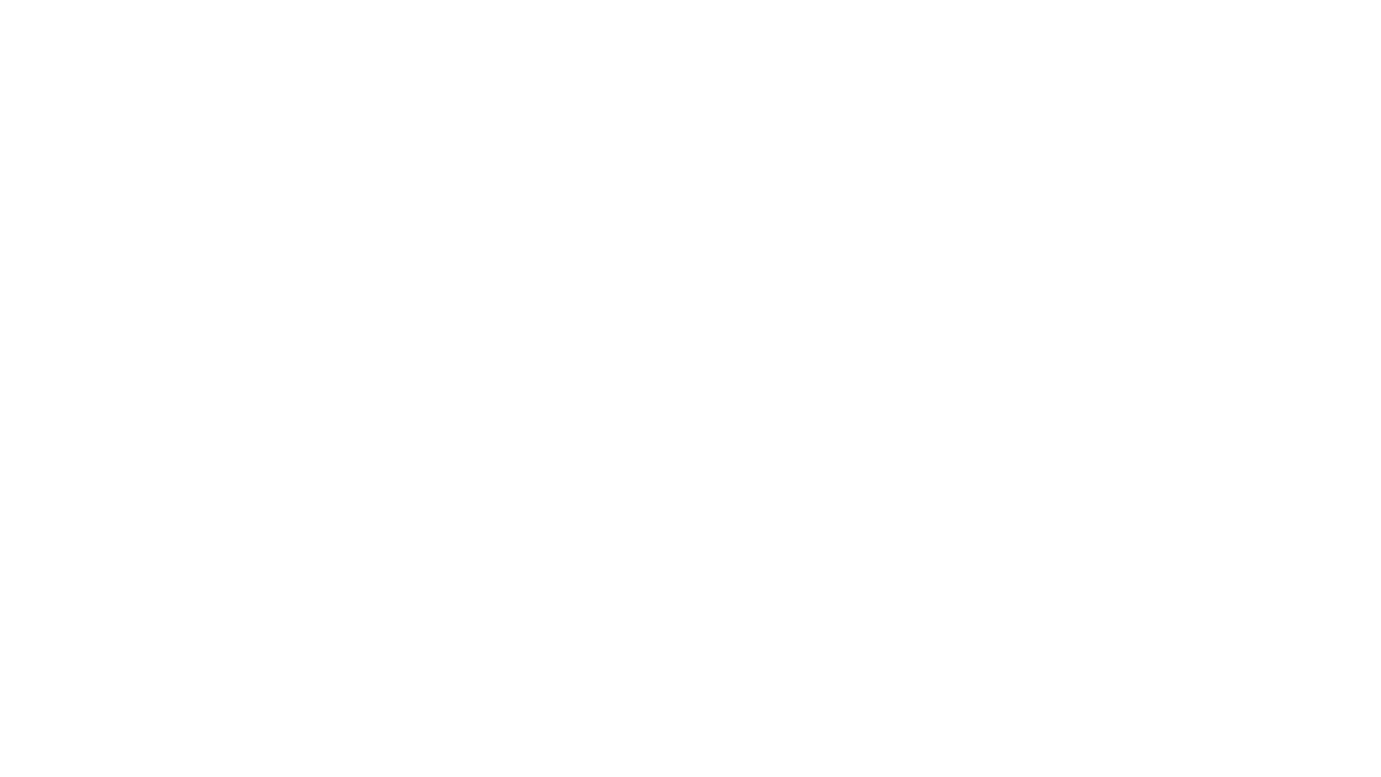
select select "+971"
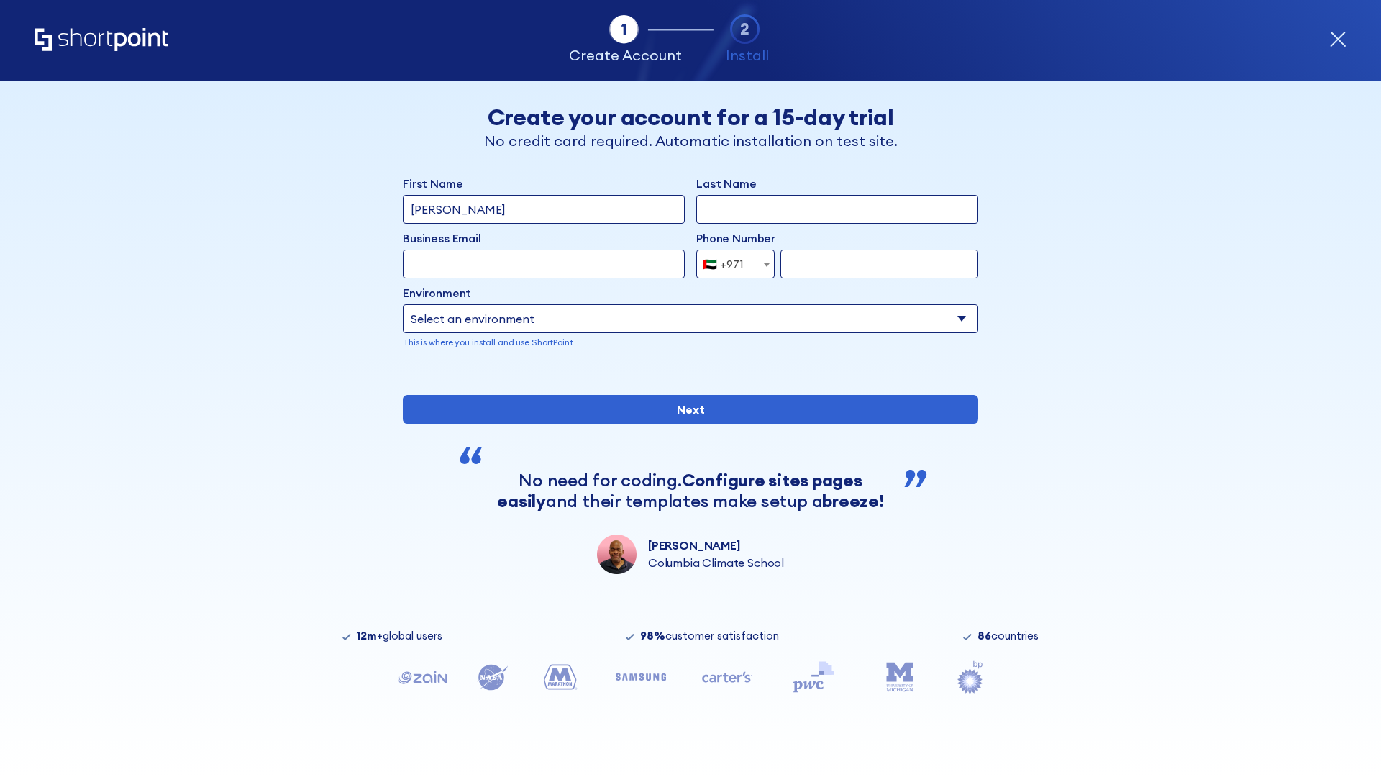
type input "Van der Meer"
type input "Berkuskv"
type input "support@university.edu"
click at [730, 260] on div "🇦🇪 +971" at bounding box center [723, 264] width 41 height 29
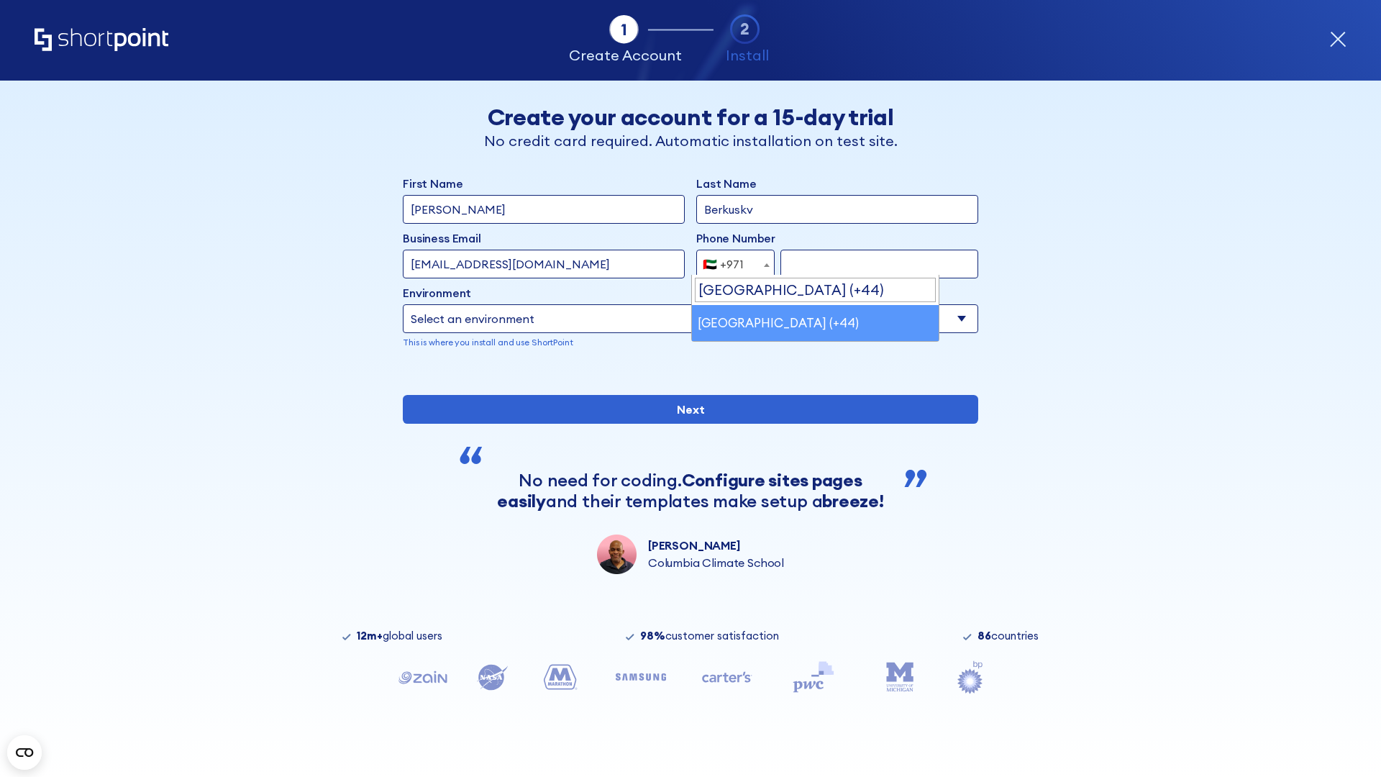
select select "+44"
type input "7912345678"
select select "Microsoft 365"
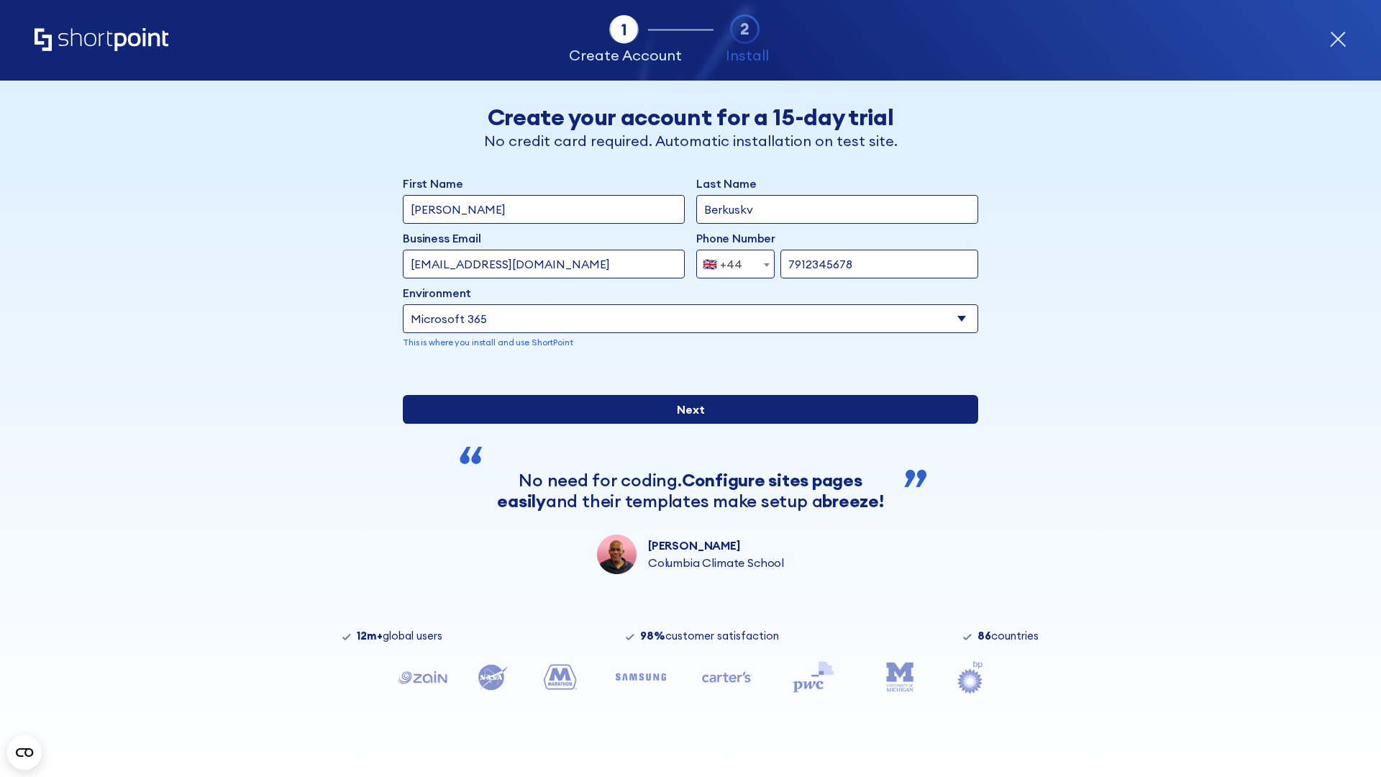
type input "7912345678"
click at [685, 424] on input "Next" at bounding box center [690, 409] width 575 height 29
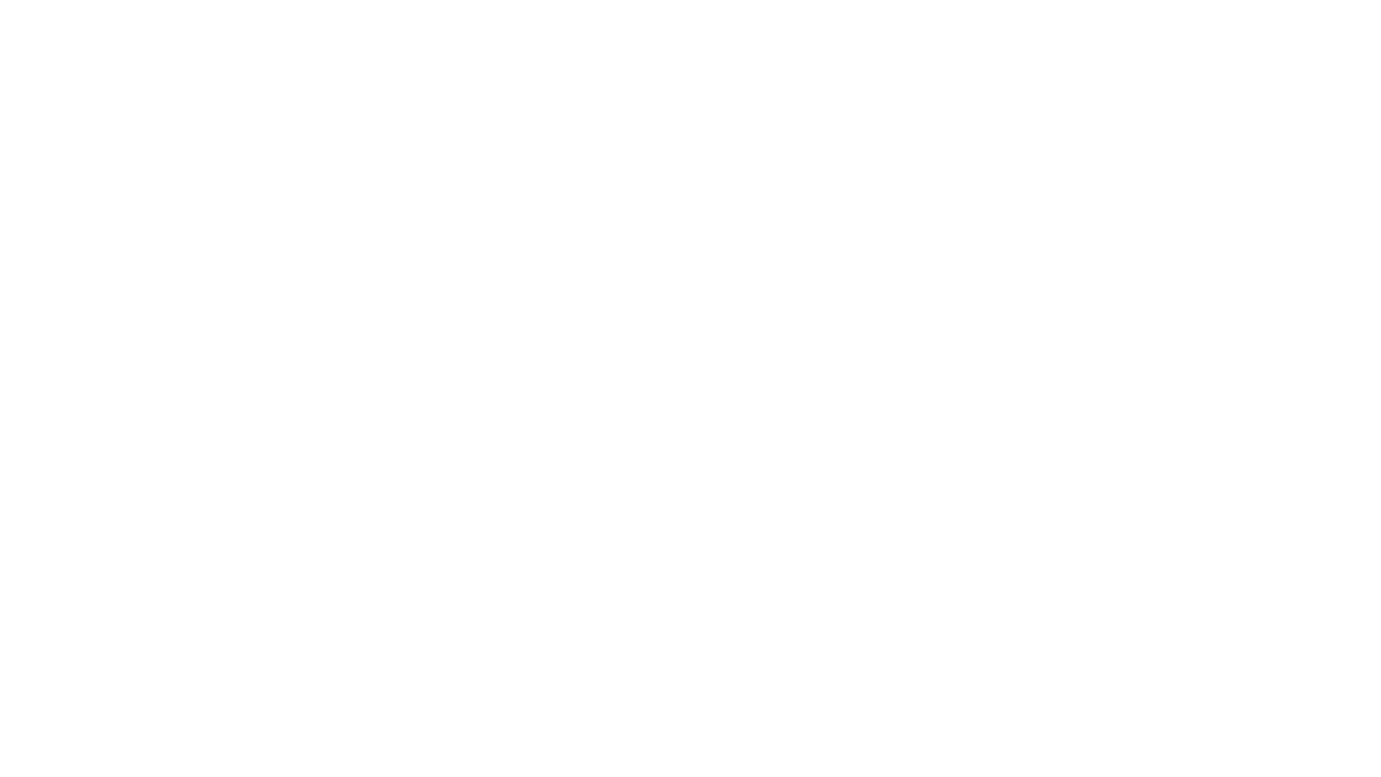
select select "+44"
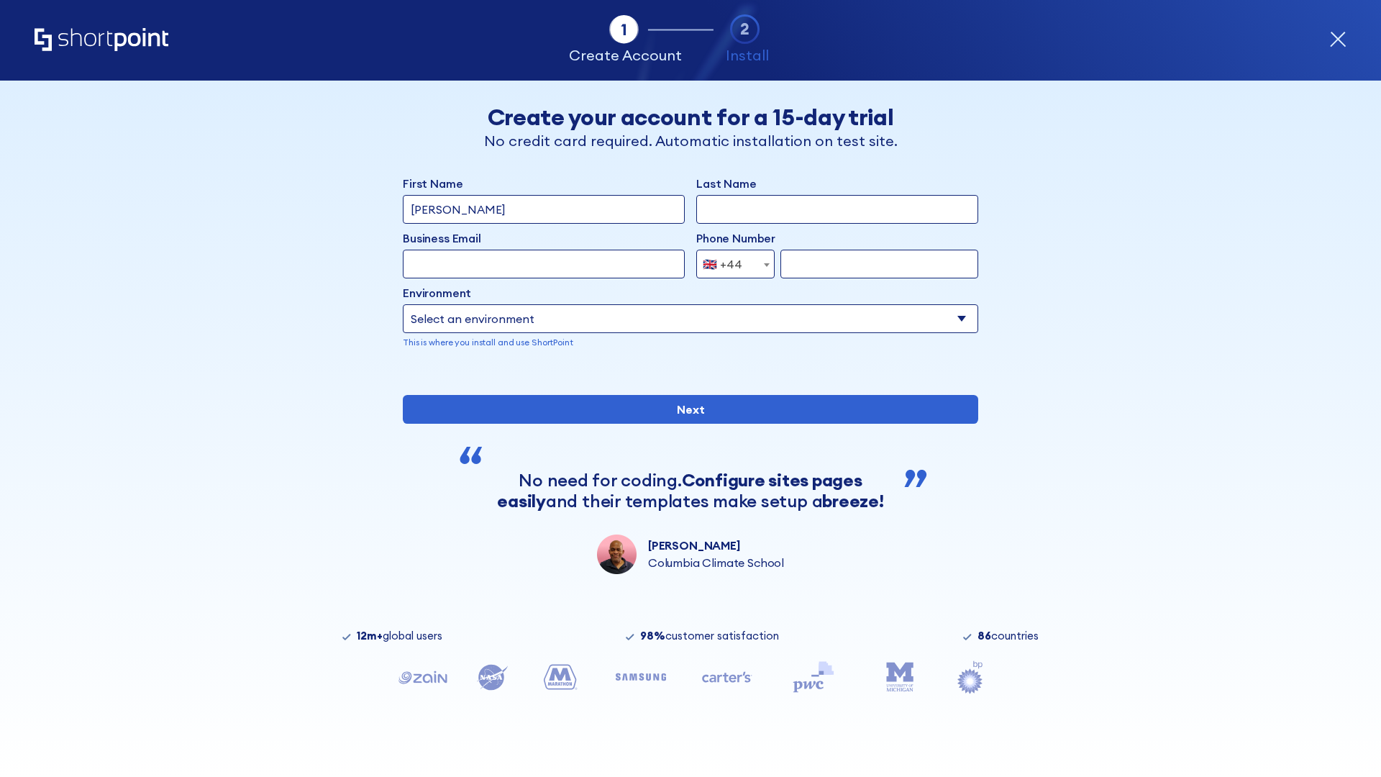
type input "JR Smith"
type input "Berkuskv"
type input "info@startup.tech"
click at [730, 260] on div "🇬🇧 +44" at bounding box center [723, 264] width 40 height 29
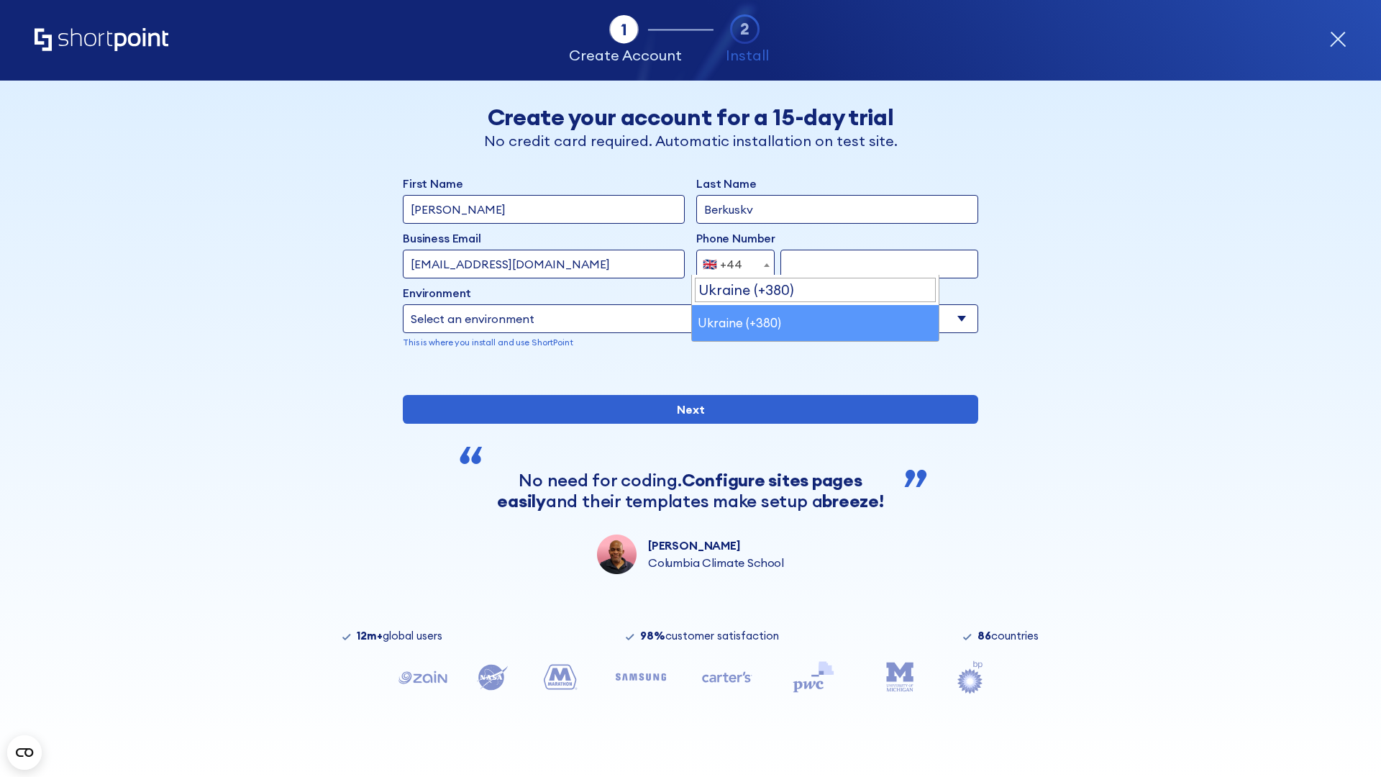
select select "+380"
type input "663451789"
select select "Microsoft 365"
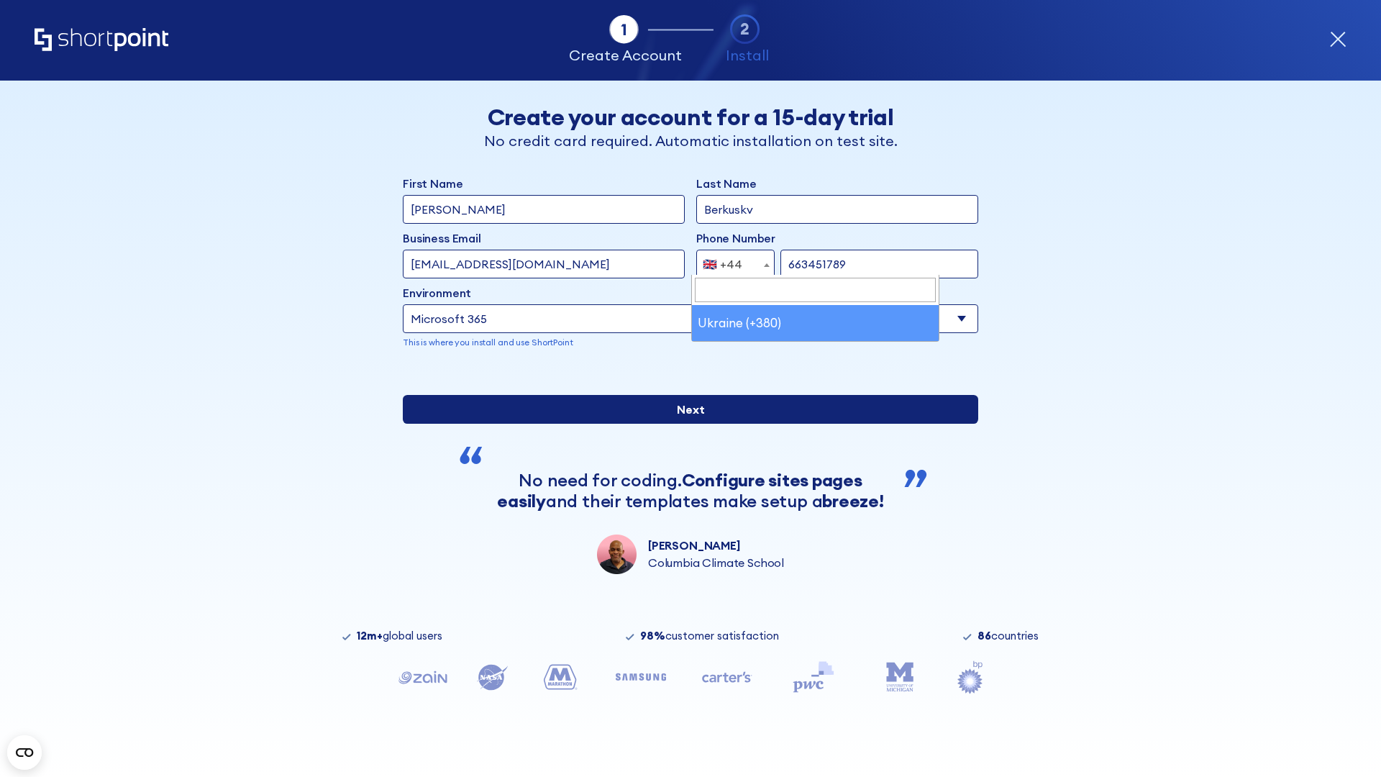
type input "663451789"
click at [685, 424] on input "Next" at bounding box center [690, 409] width 575 height 29
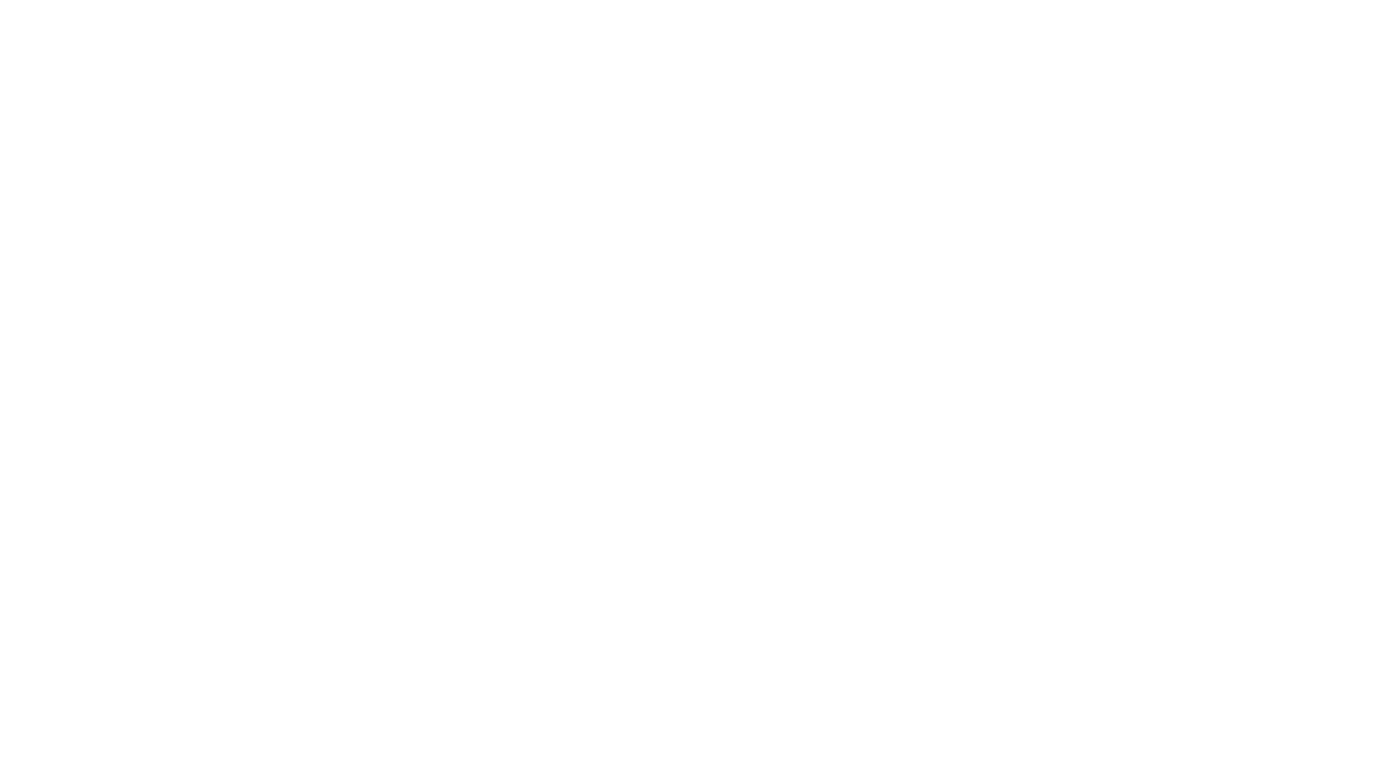
select select "+380"
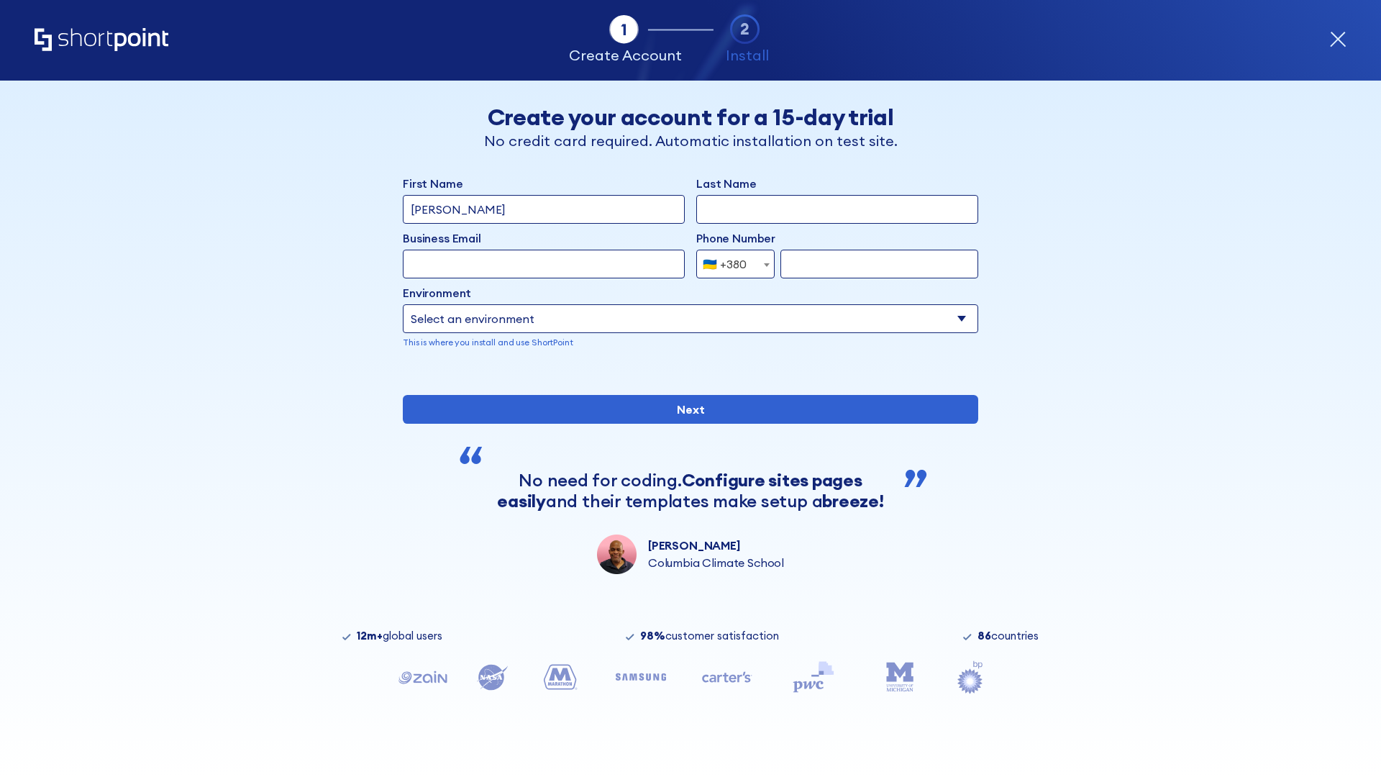
type input "[PERSON_NAME]"
type input "Berkuskv"
type input "[EMAIL_ADDRESS][DOMAIN_NAME]"
click at [730, 260] on div "🇺🇦 +380" at bounding box center [725, 264] width 44 height 29
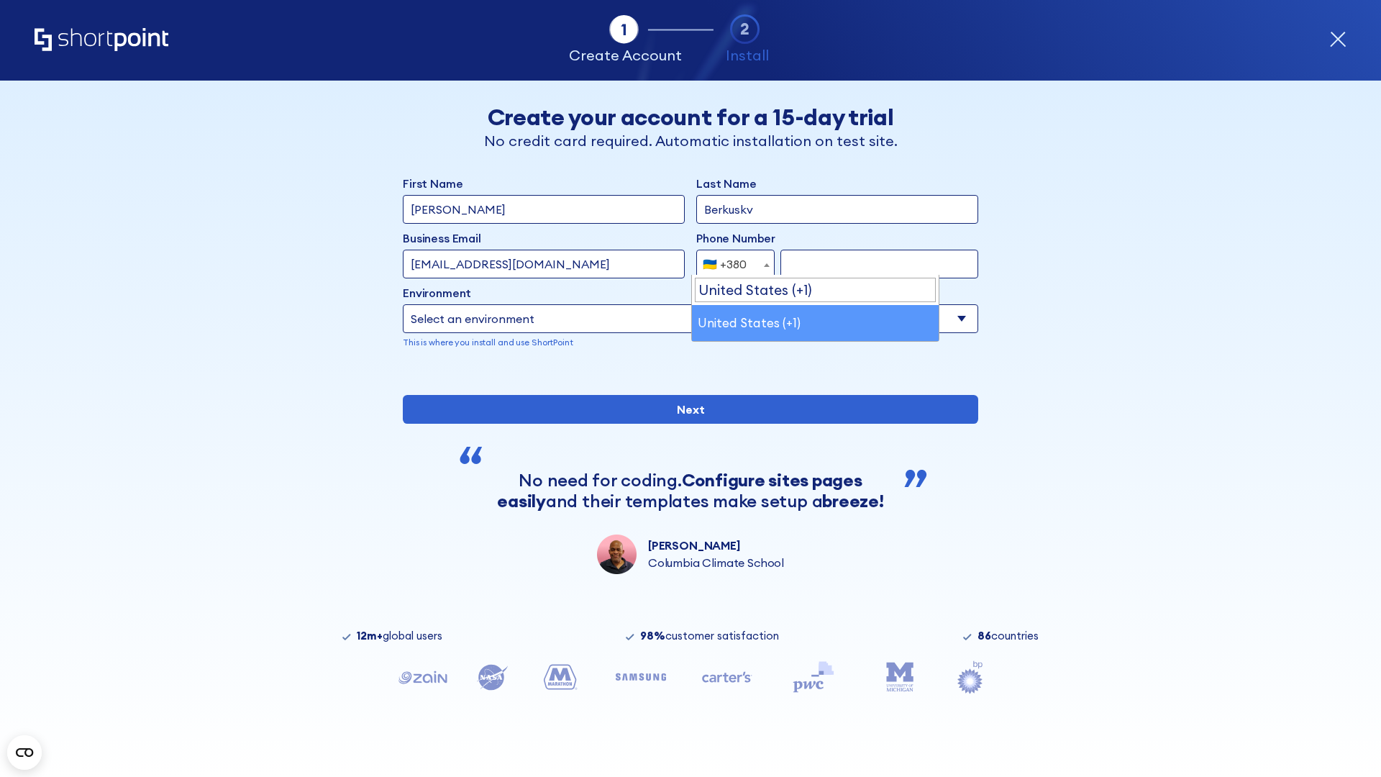
select select "+1"
type input "2025550123"
select select "Microsoft 365"
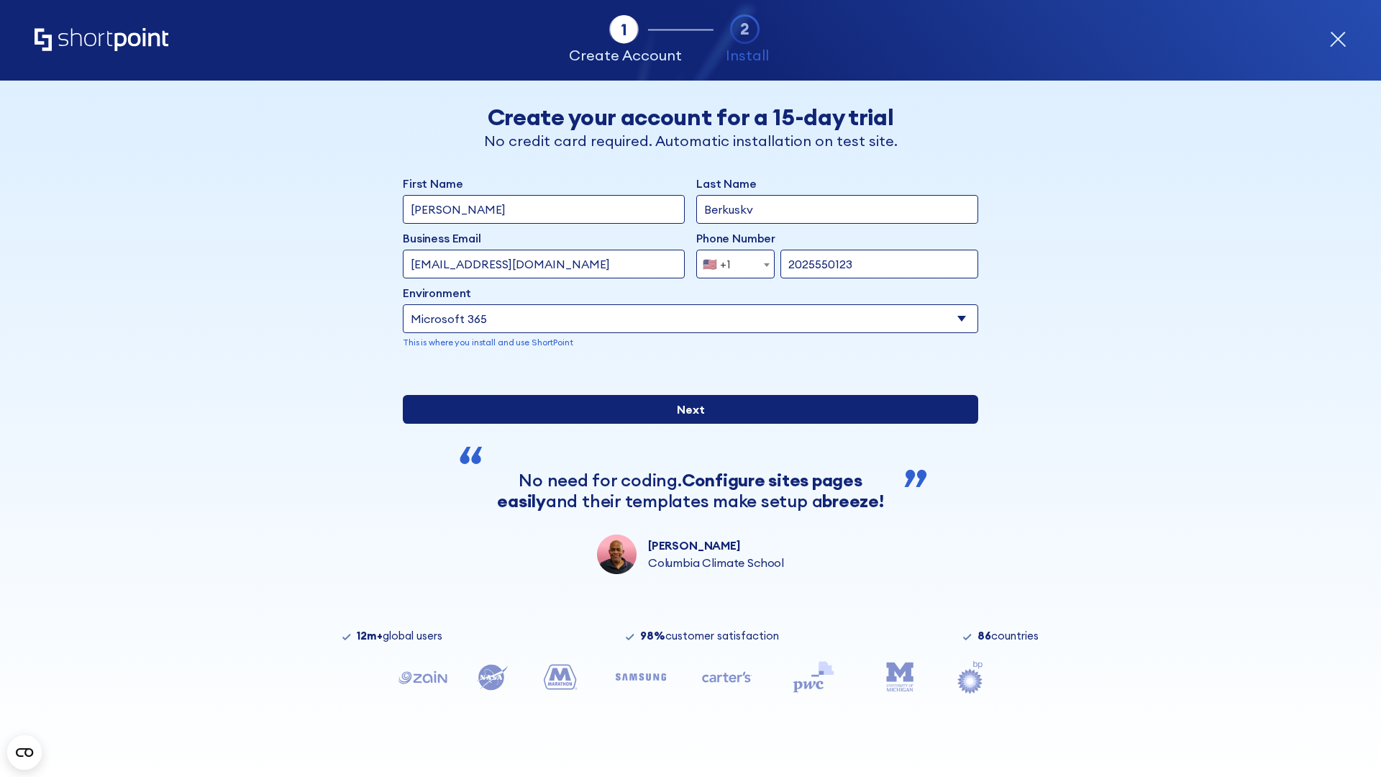
type input "2025550123"
click at [685, 424] on input "Next" at bounding box center [690, 409] width 575 height 29
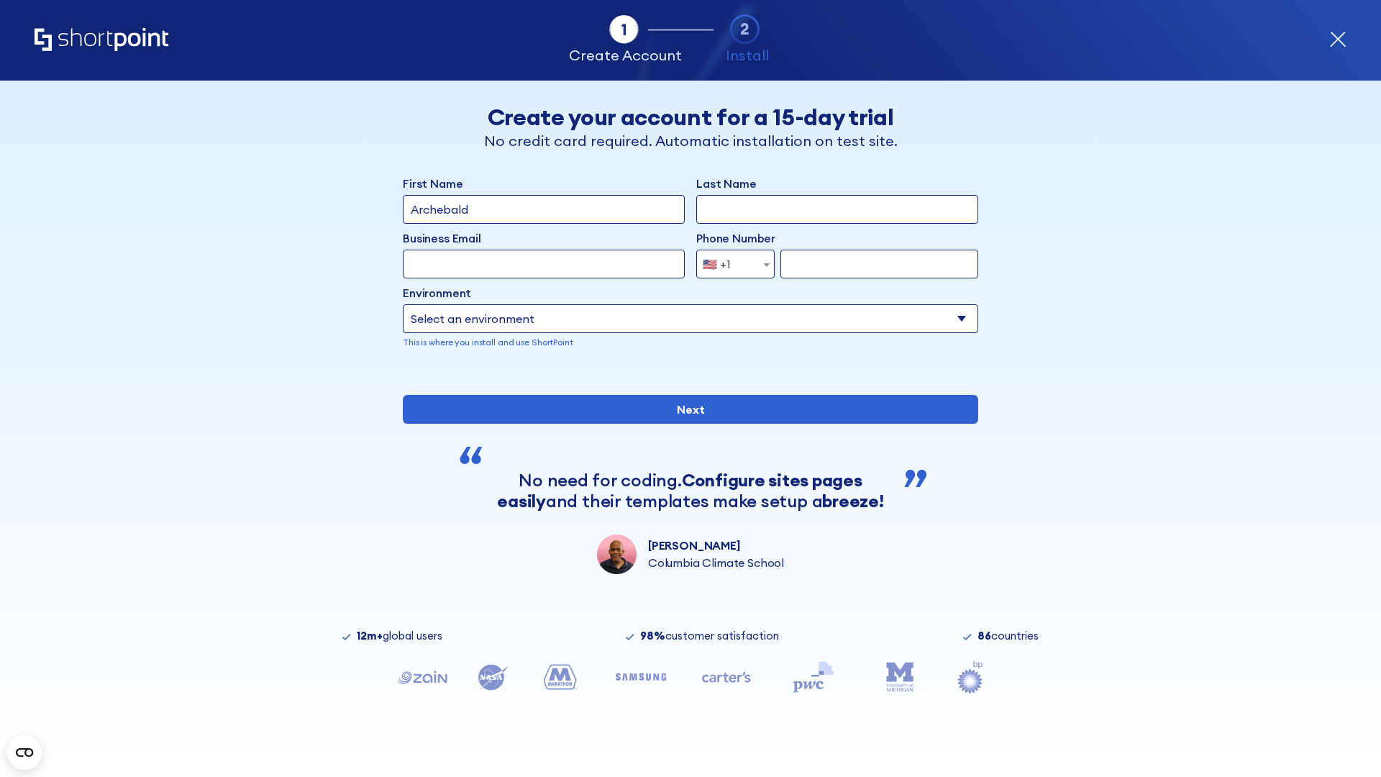
type input "Archebald"
type input "Berkuskv"
type input "[EMAIL_ADDRESS][DOMAIN_NAME]"
type input "2125556789"
select select "SharePoint 2019 (On-Premise)"
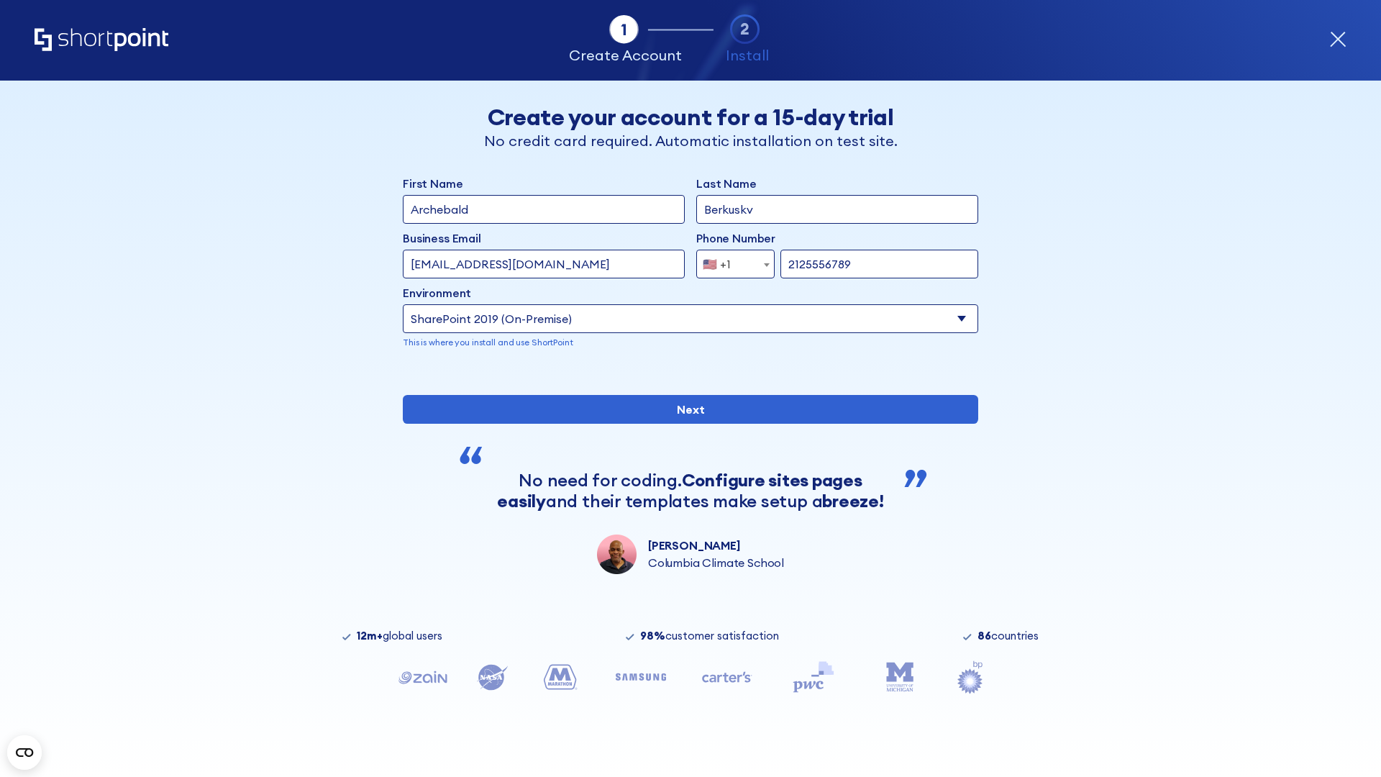
type input "2125556789"
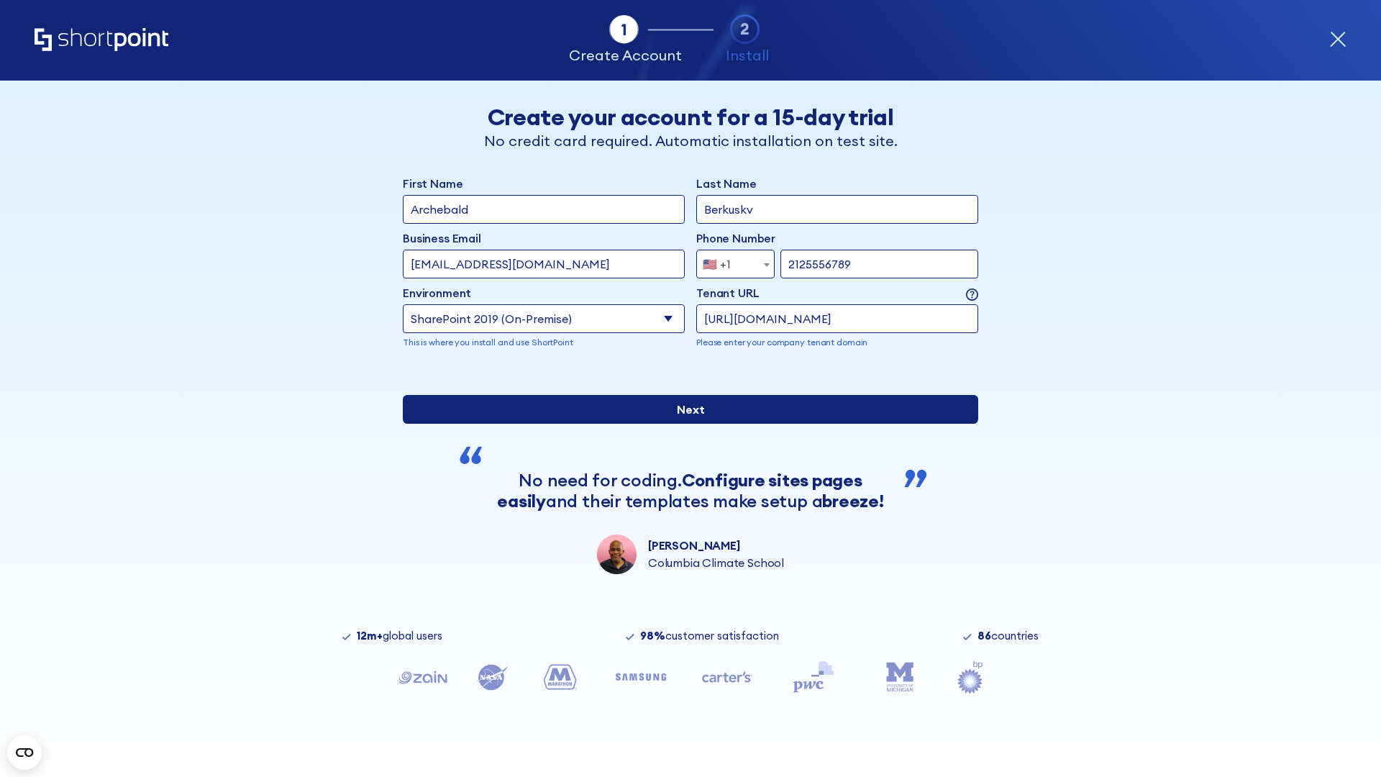
type input "https://contoso.sharepoint.xyz"
click at [685, 424] on input "Next" at bounding box center [690, 409] width 575 height 29
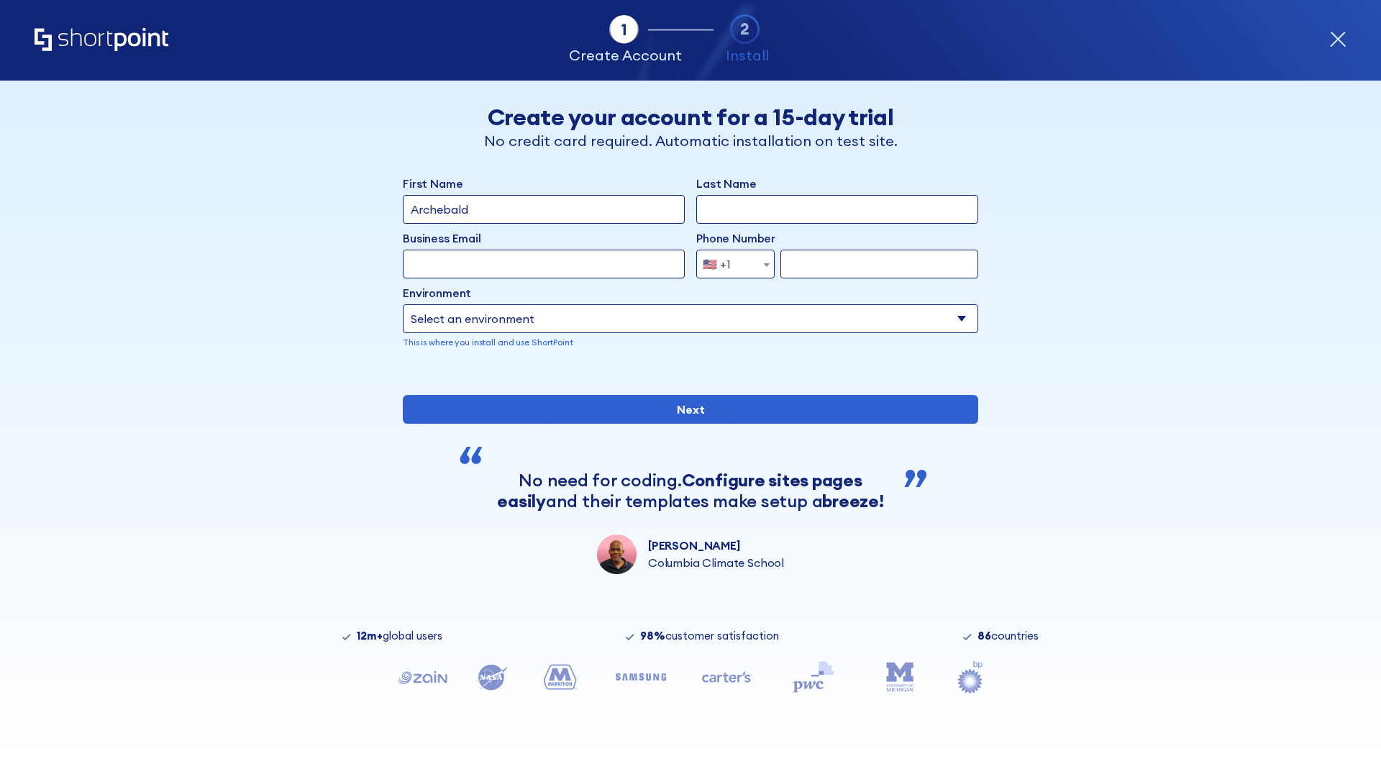
type input "Archebald"
type input "Berkuskv"
type input "[EMAIL_ADDRESS][DOMAIN_NAME]"
type input "2125556789"
select select "SharePoint 2019 (On-Premise)"
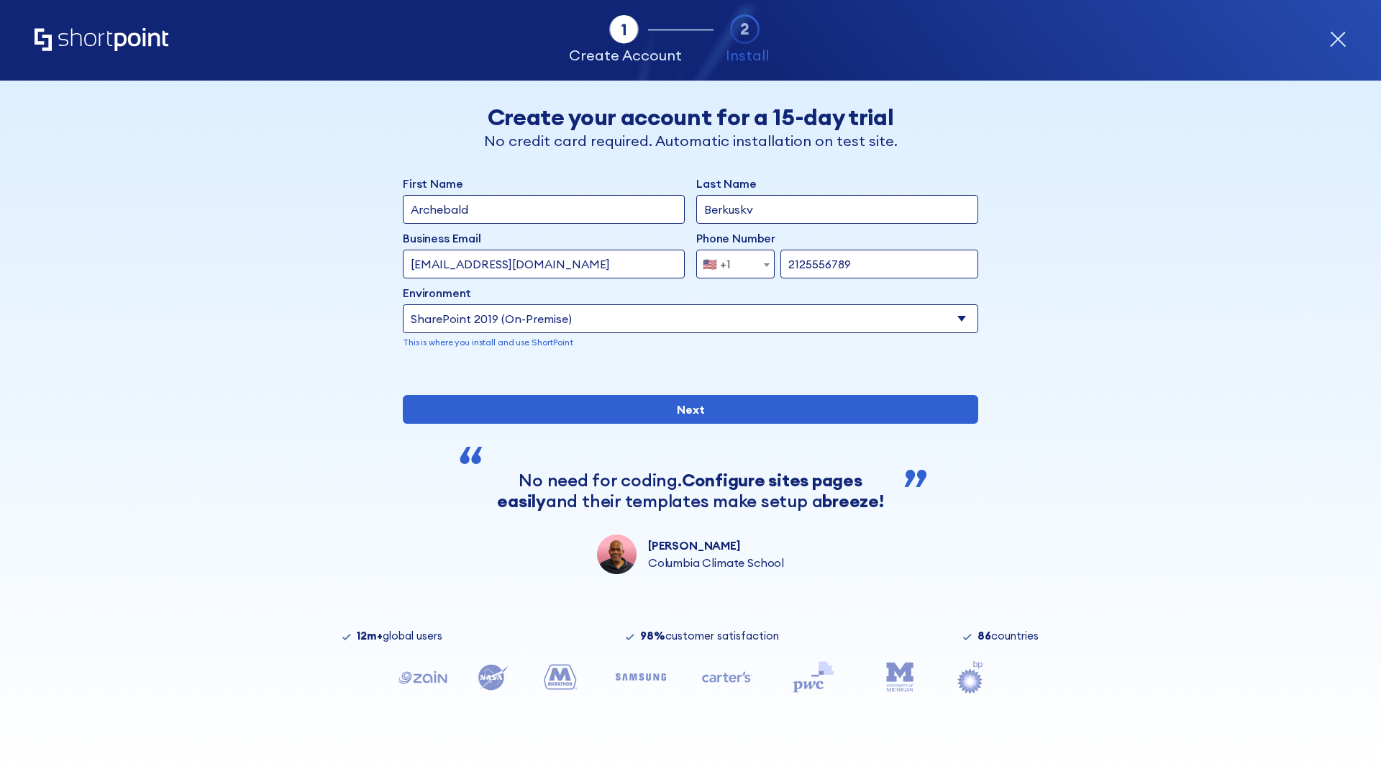
type input "2125556789"
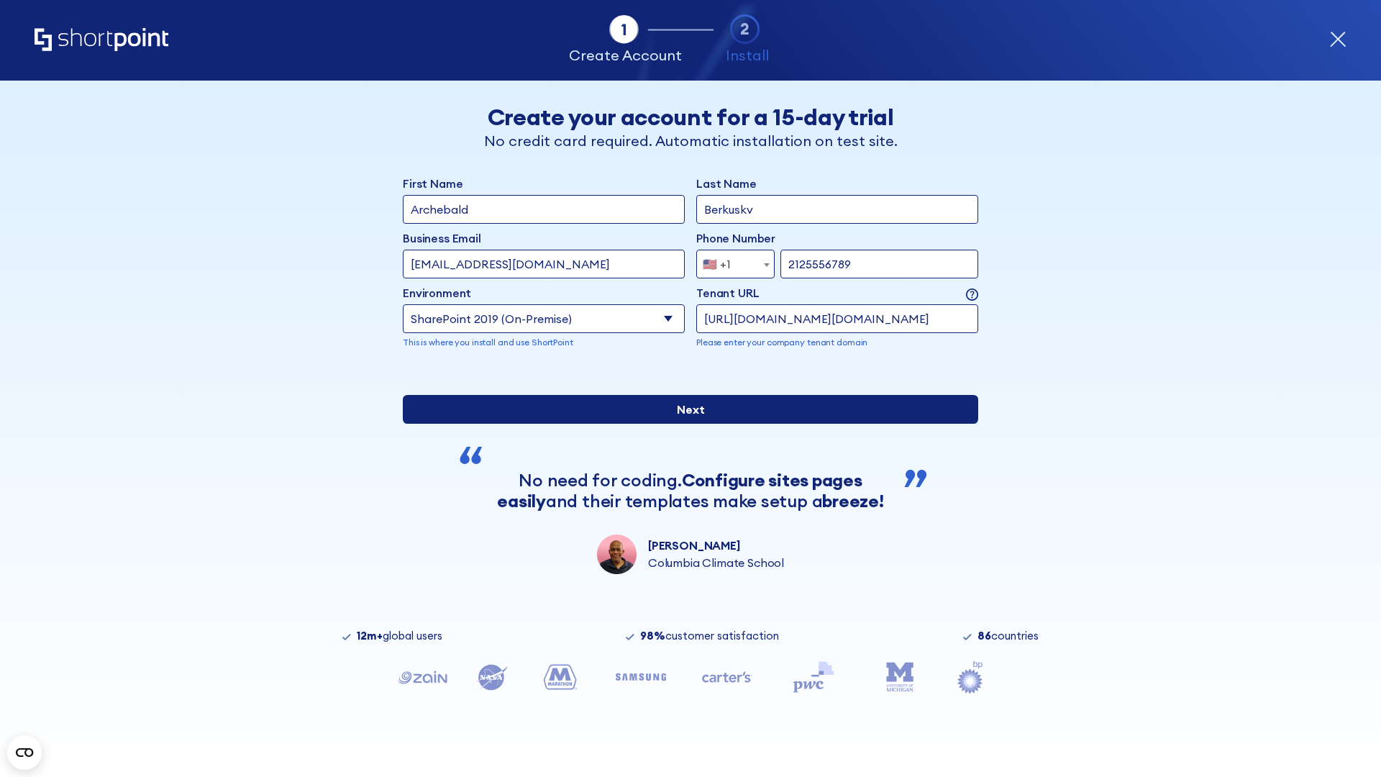
type input "http://malicious.com/sharepoint.com"
click at [685, 424] on input "Next" at bounding box center [690, 409] width 575 height 29
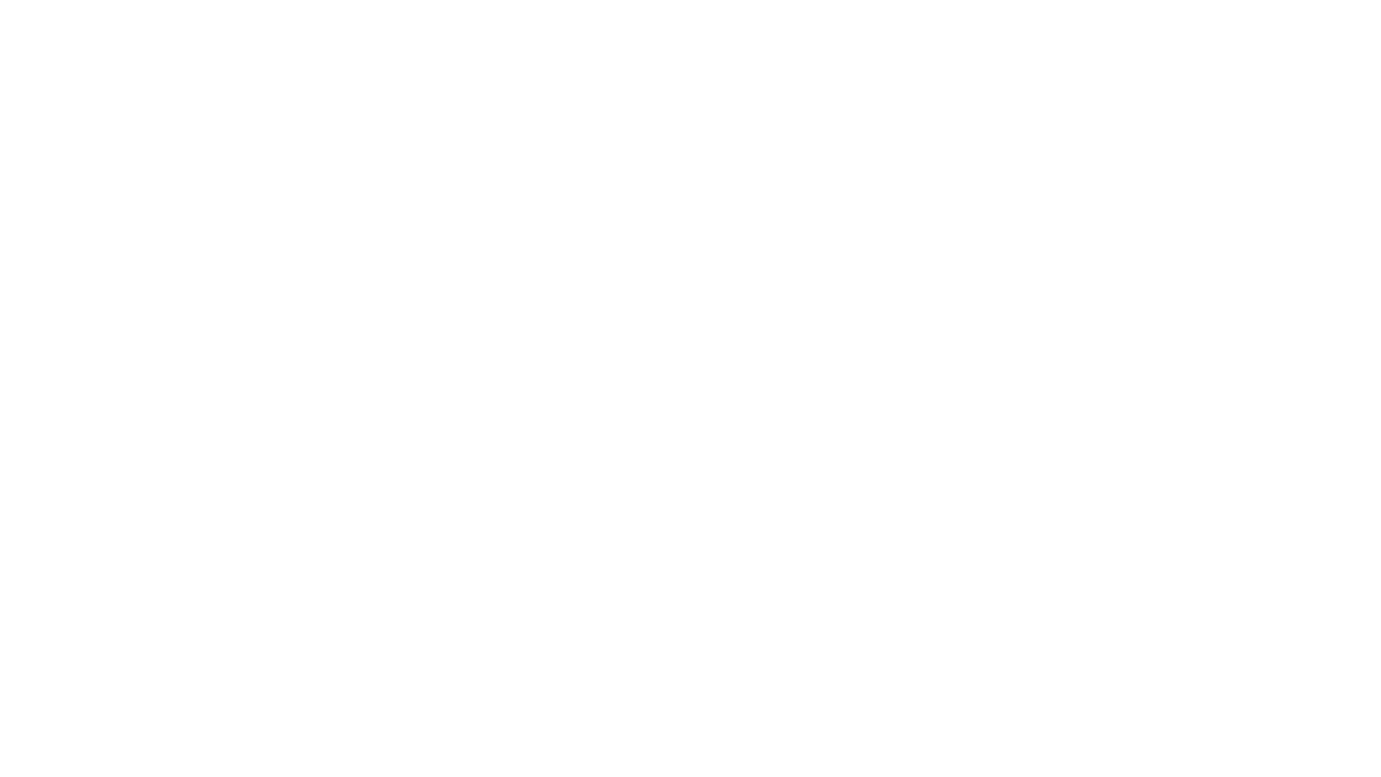
type input "Archebald"
type input "Berkuskv"
type input "[EMAIL_ADDRESS][DOMAIN_NAME]"
type input "2125556789"
select select "SharePoint 2019 (On-Premise)"
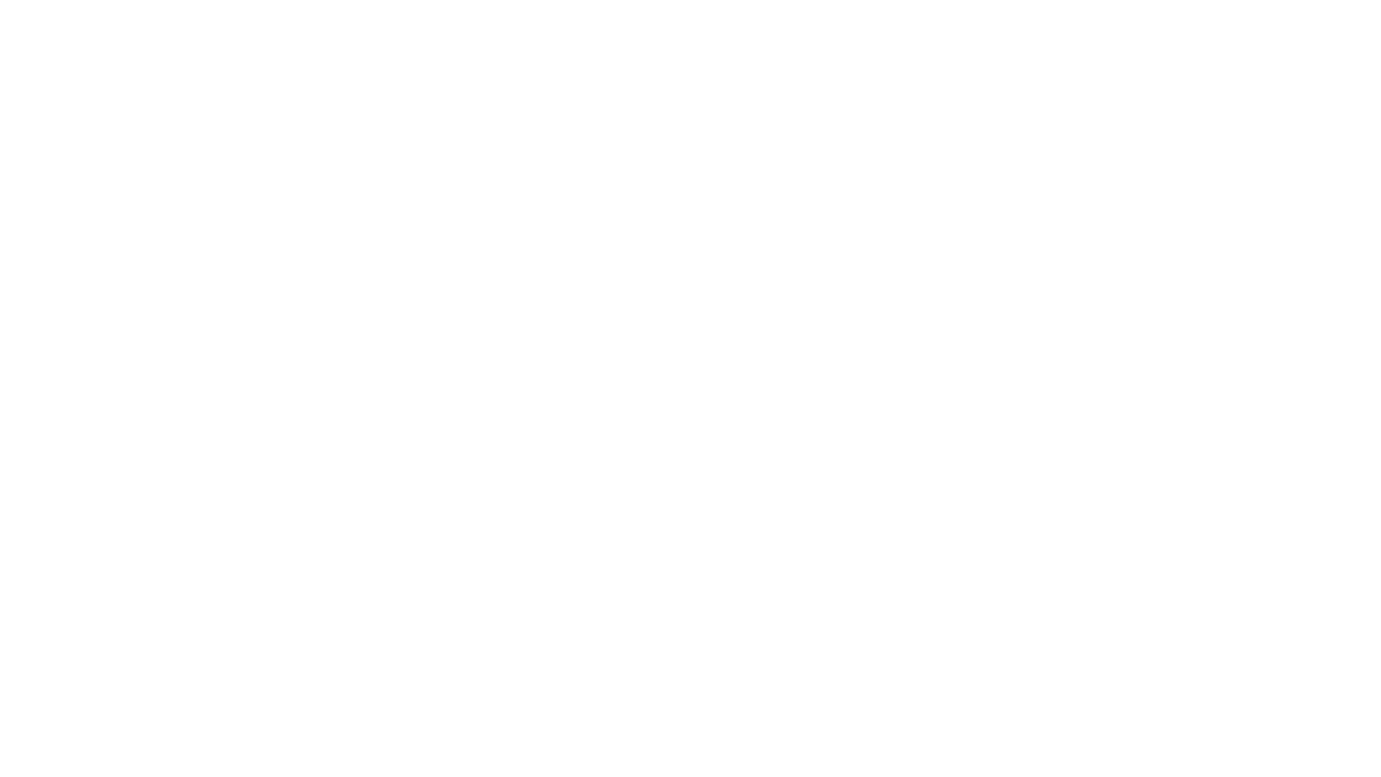
type input "2125556789"
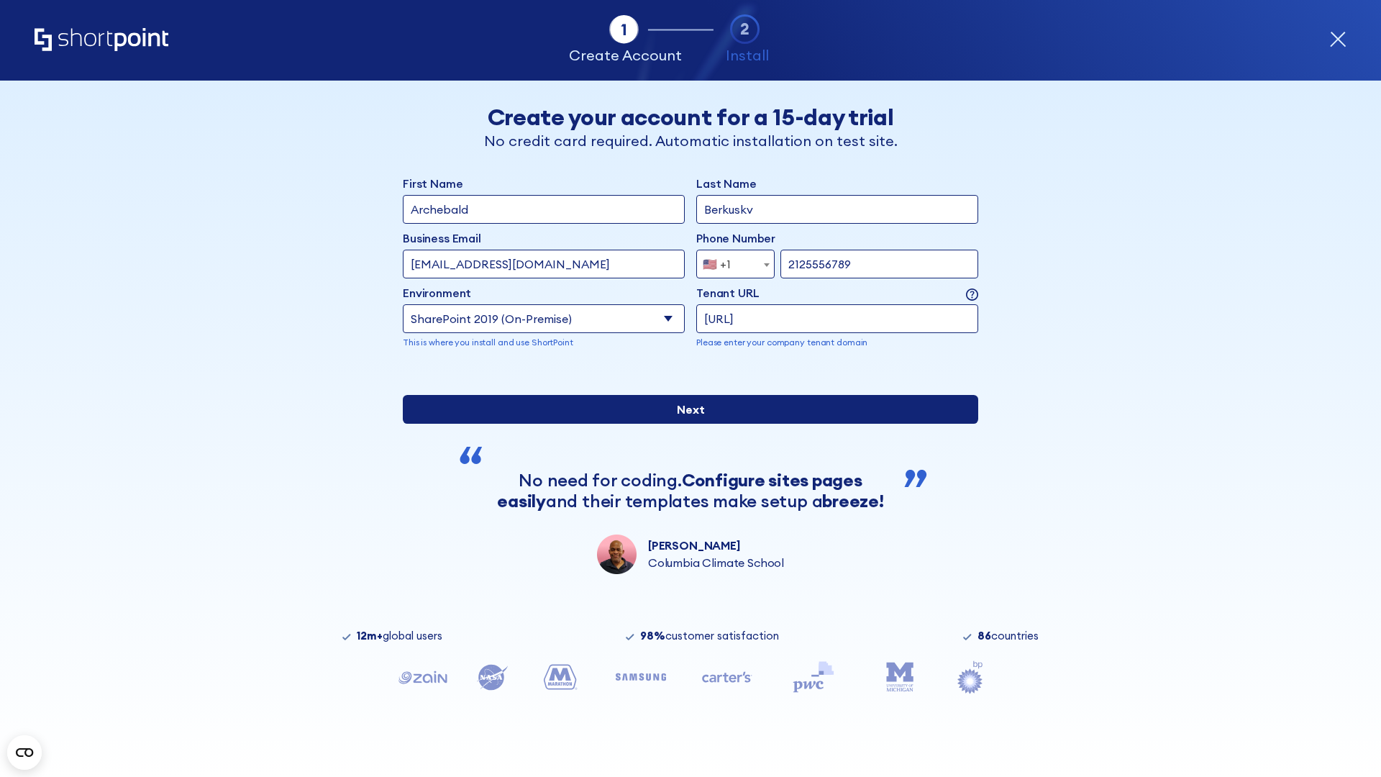
type input "ftp://site.sharepoint.dem"
click at [685, 424] on input "Next" at bounding box center [690, 409] width 575 height 29
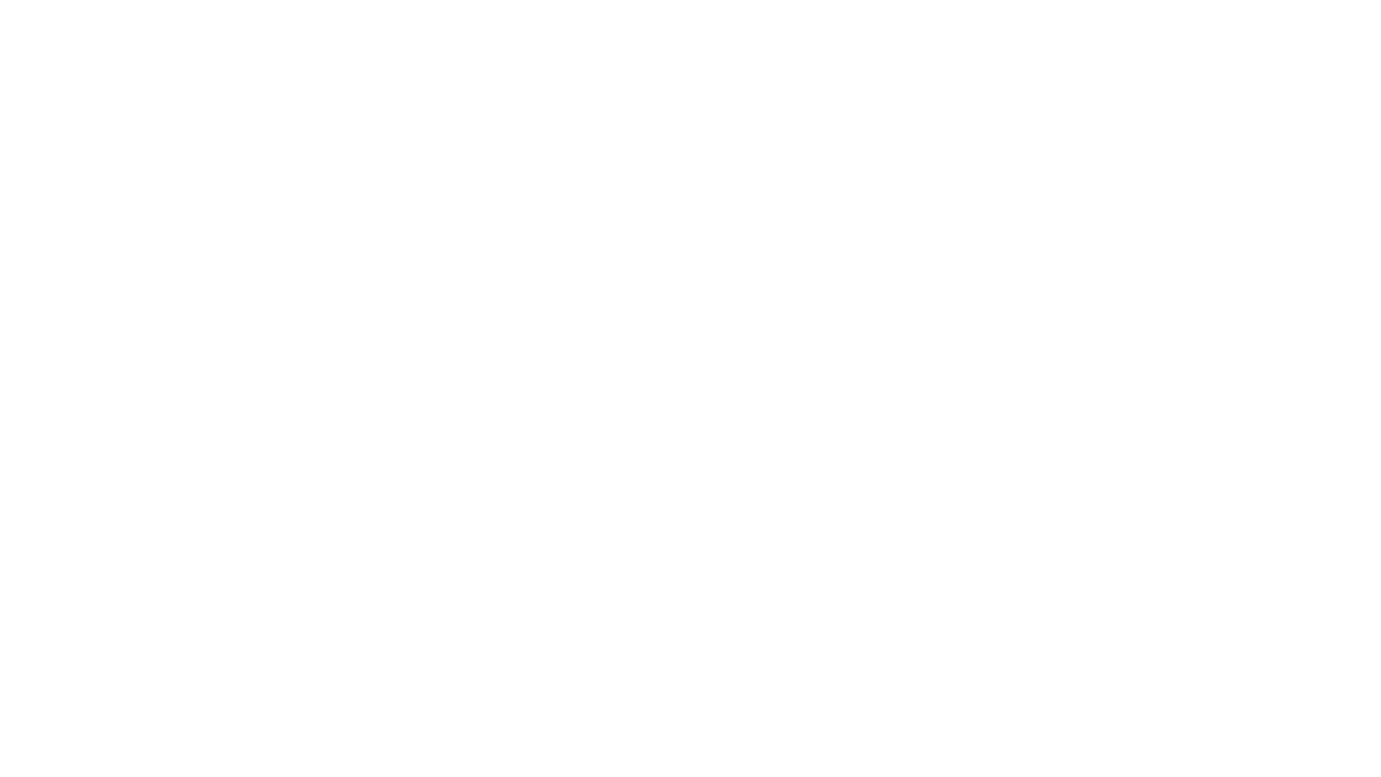
type input "Archebald"
type input "Berkuskv"
type input "[EMAIL_ADDRESS][DOMAIN_NAME]"
type input "2125556789"
select select "SharePoint 2019 (On-Premise)"
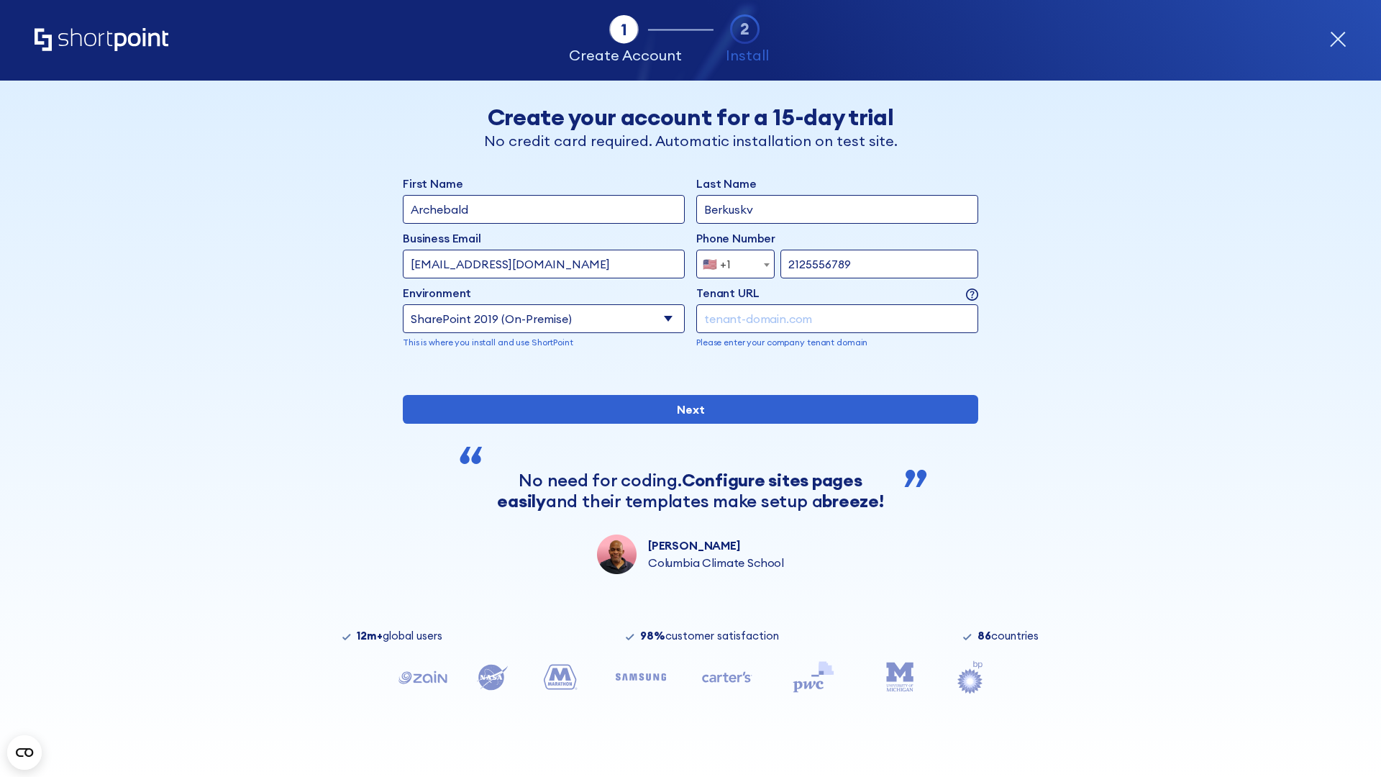
type input "2125556789"
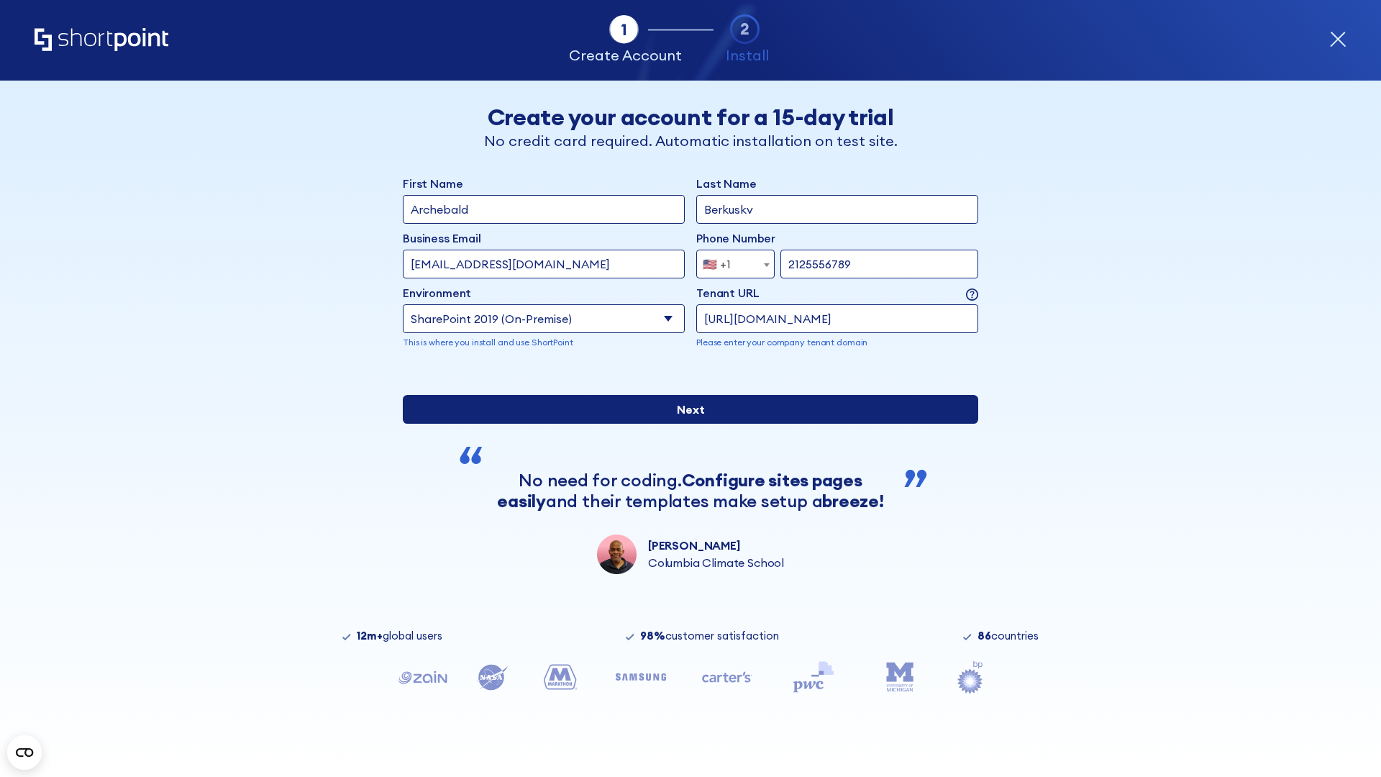
type input "https://sharepoint.com.evil.com"
click at [685, 424] on input "Next" at bounding box center [690, 409] width 575 height 29
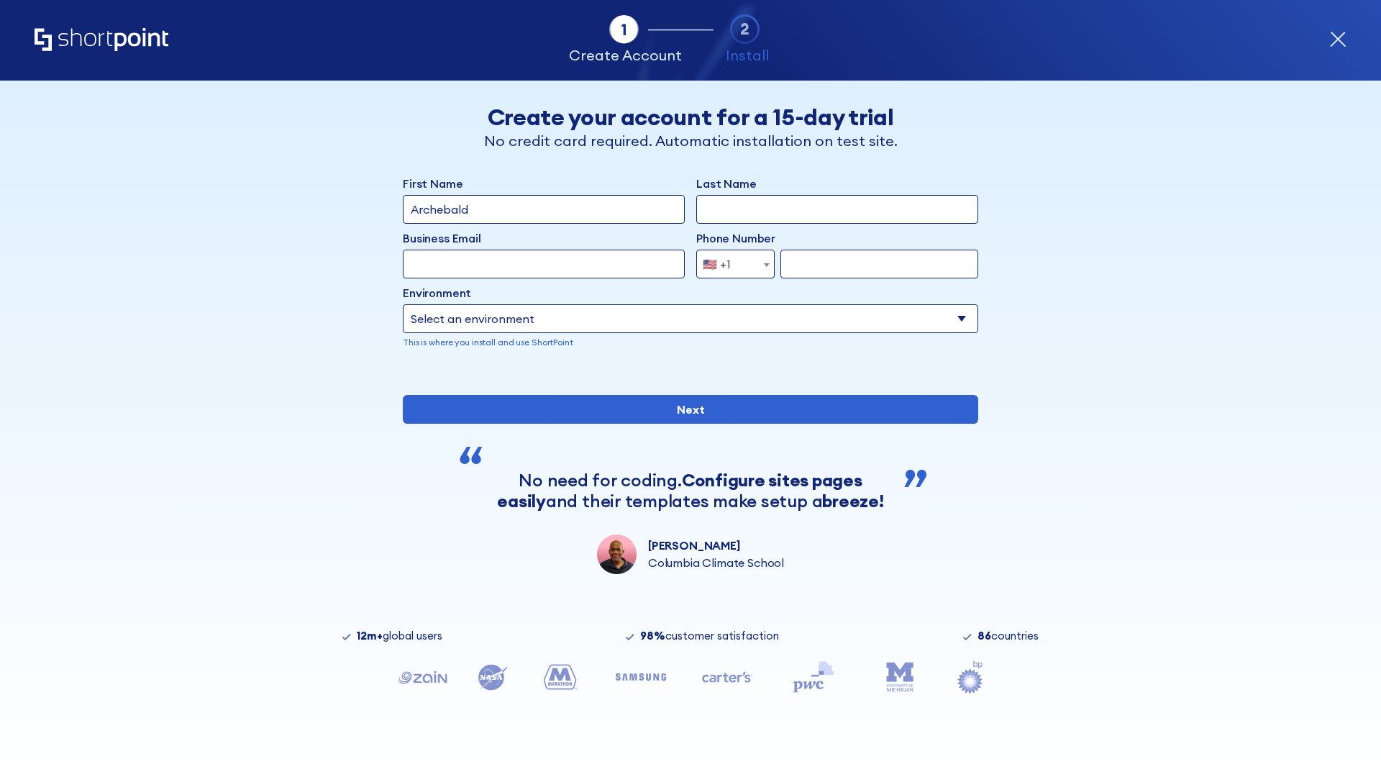
type input "Archebald"
type input "Berkuskv"
type input "[EMAIL_ADDRESS][DOMAIN_NAME]"
type input "2125556789"
select select "SharePoint 2019 (On-Premise)"
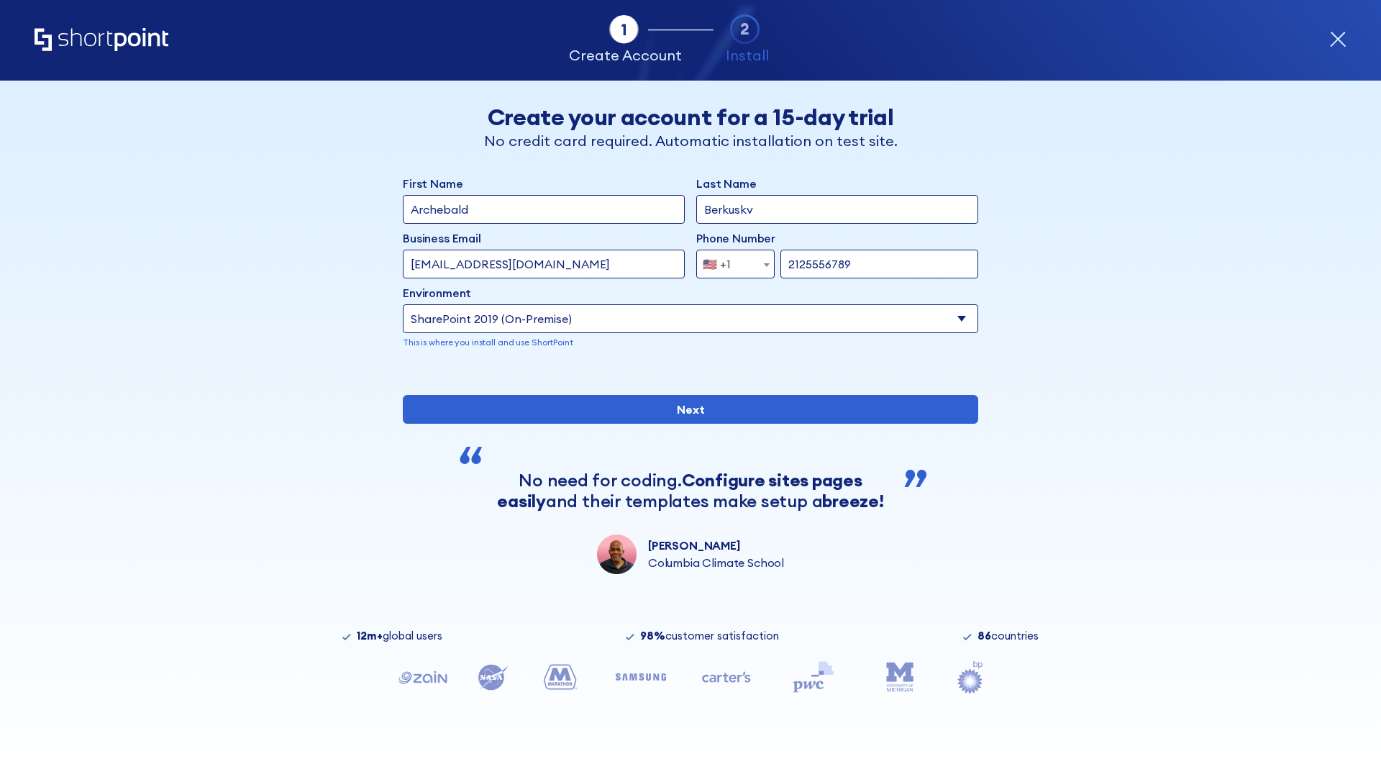
type input "2125556789"
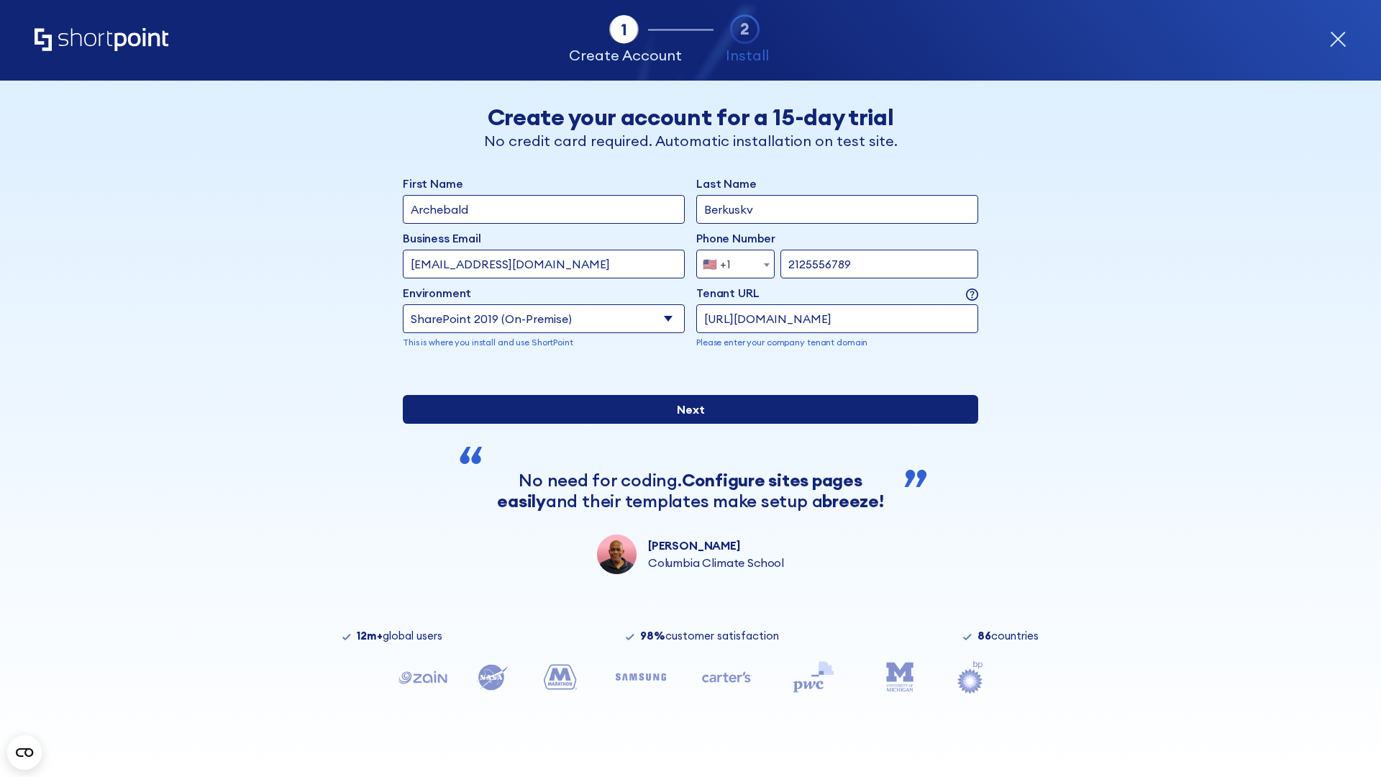
type input "https://yzrtre3nv.sharepoint.com"
click at [685, 424] on input "Next" at bounding box center [690, 409] width 575 height 29
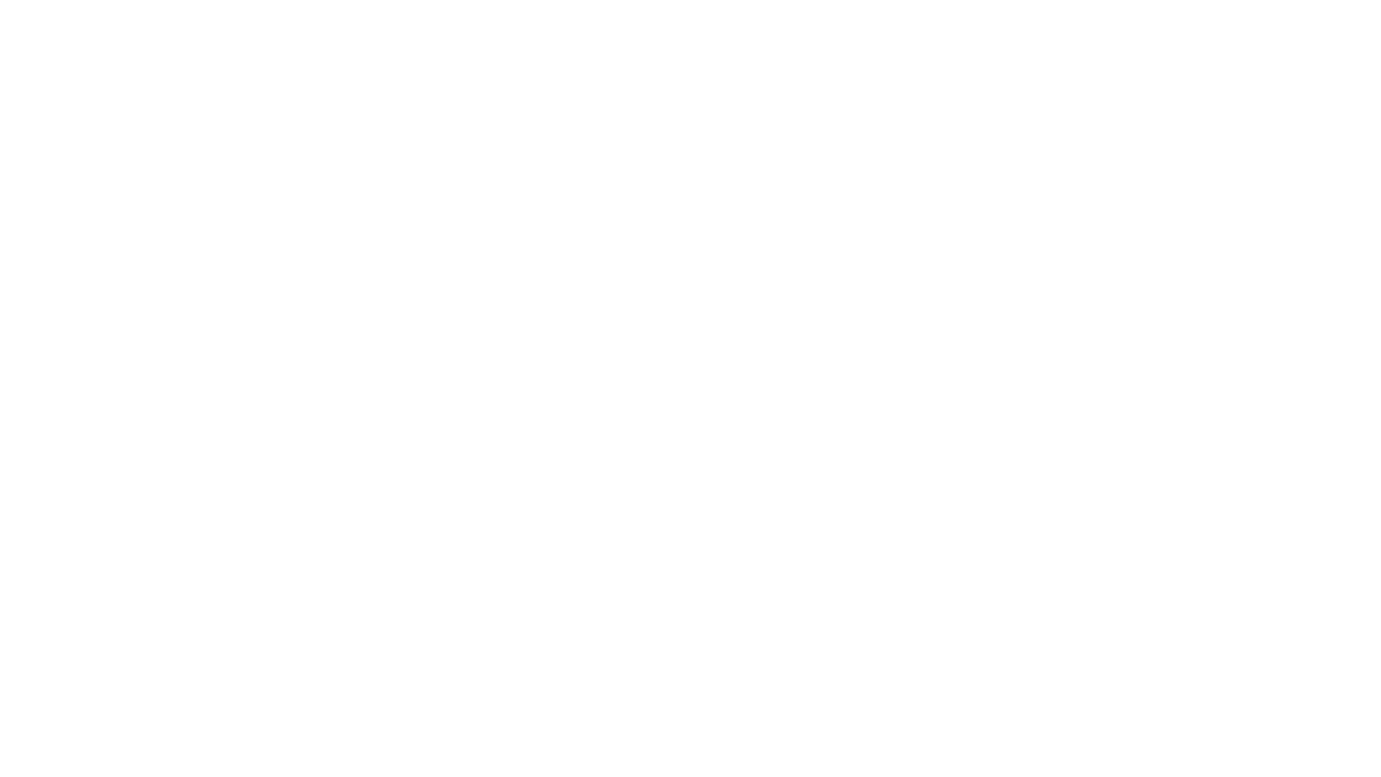
type input "Archebald"
type input "Berkuskv"
type input "[EMAIL_ADDRESS][DOMAIN_NAME]"
type input "2125556789"
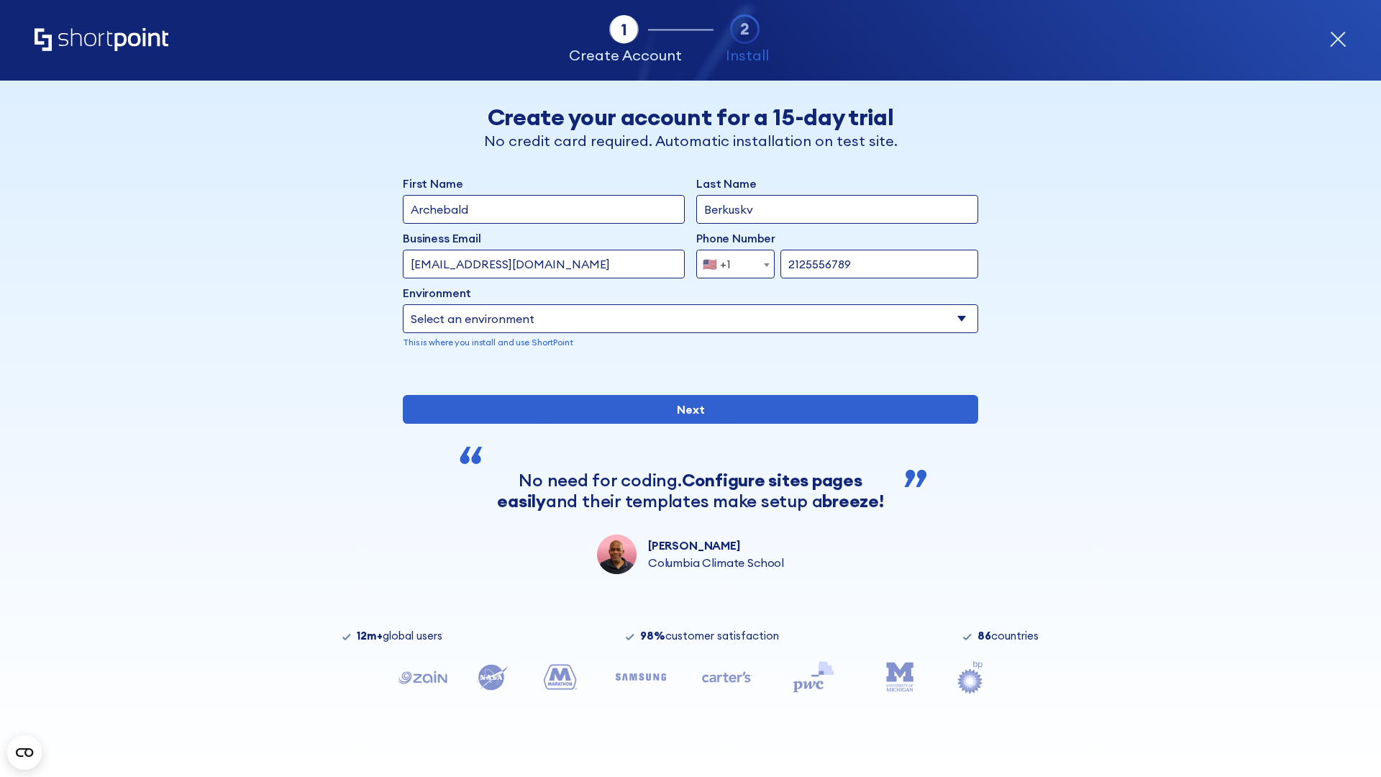
select select "SharePoint 2019 (On-Premise)"
type input "2125556789"
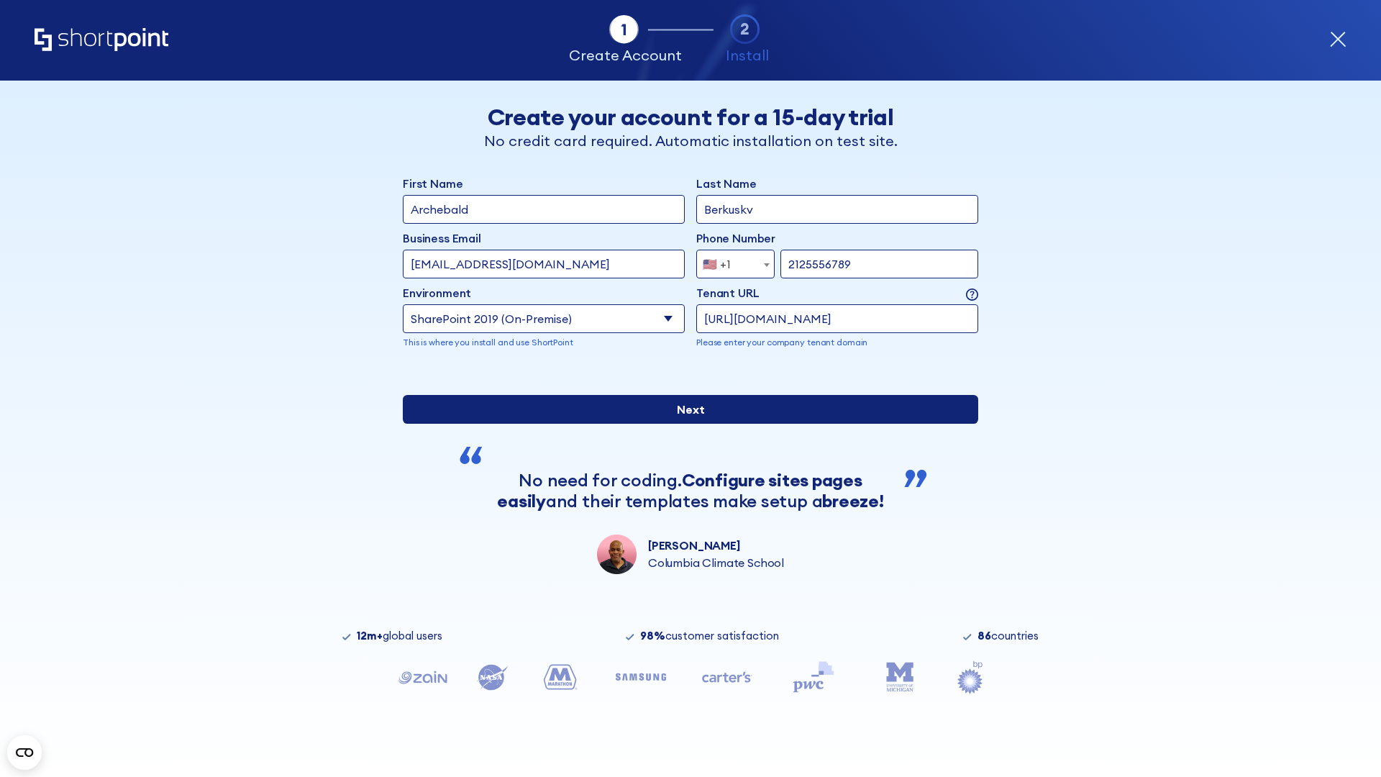
type input "https://project.sharepoint.cn"
click at [685, 424] on input "Next" at bounding box center [690, 409] width 575 height 29
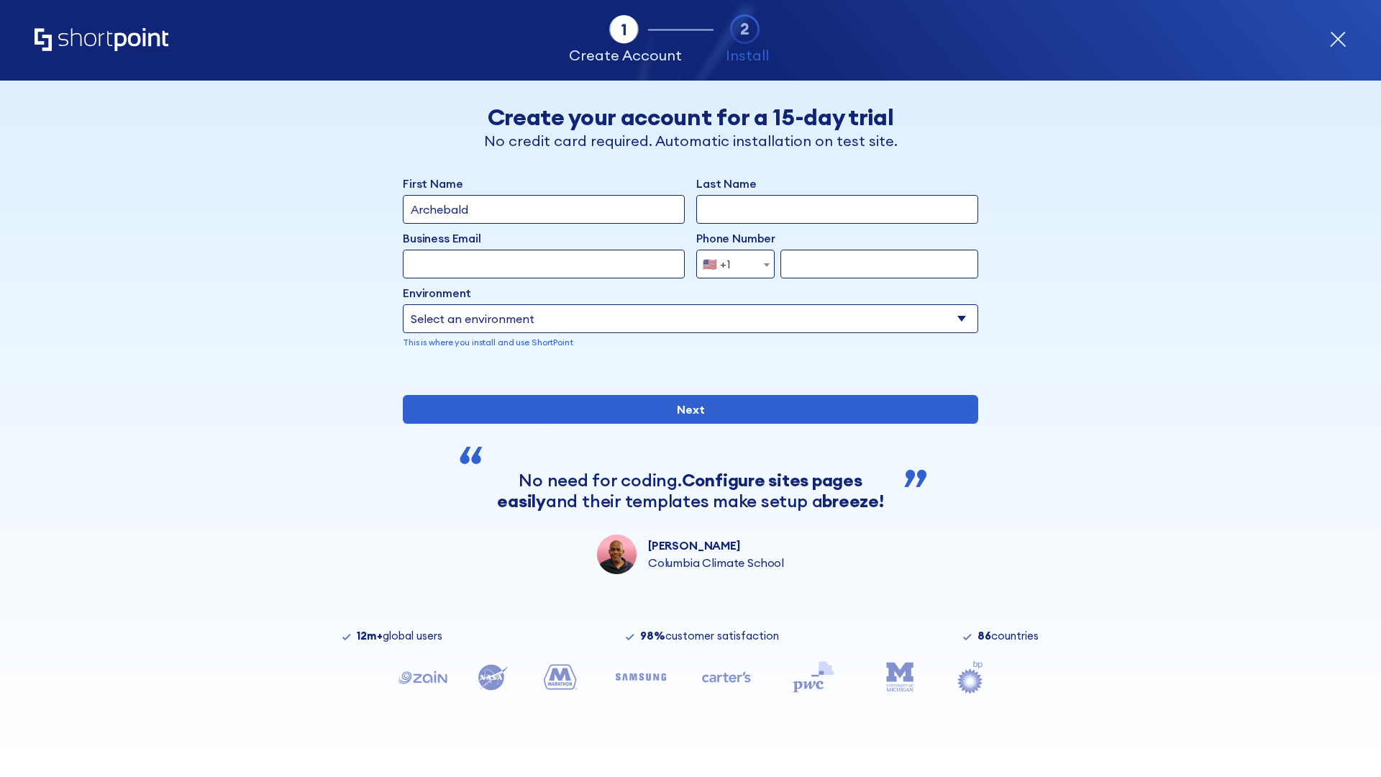
type input "Archebald"
type input "Berkuskv"
type input "[EMAIL_ADDRESS][DOMAIN_NAME]"
type input "2125556789"
select select "SharePoint 2019 (On-Premise)"
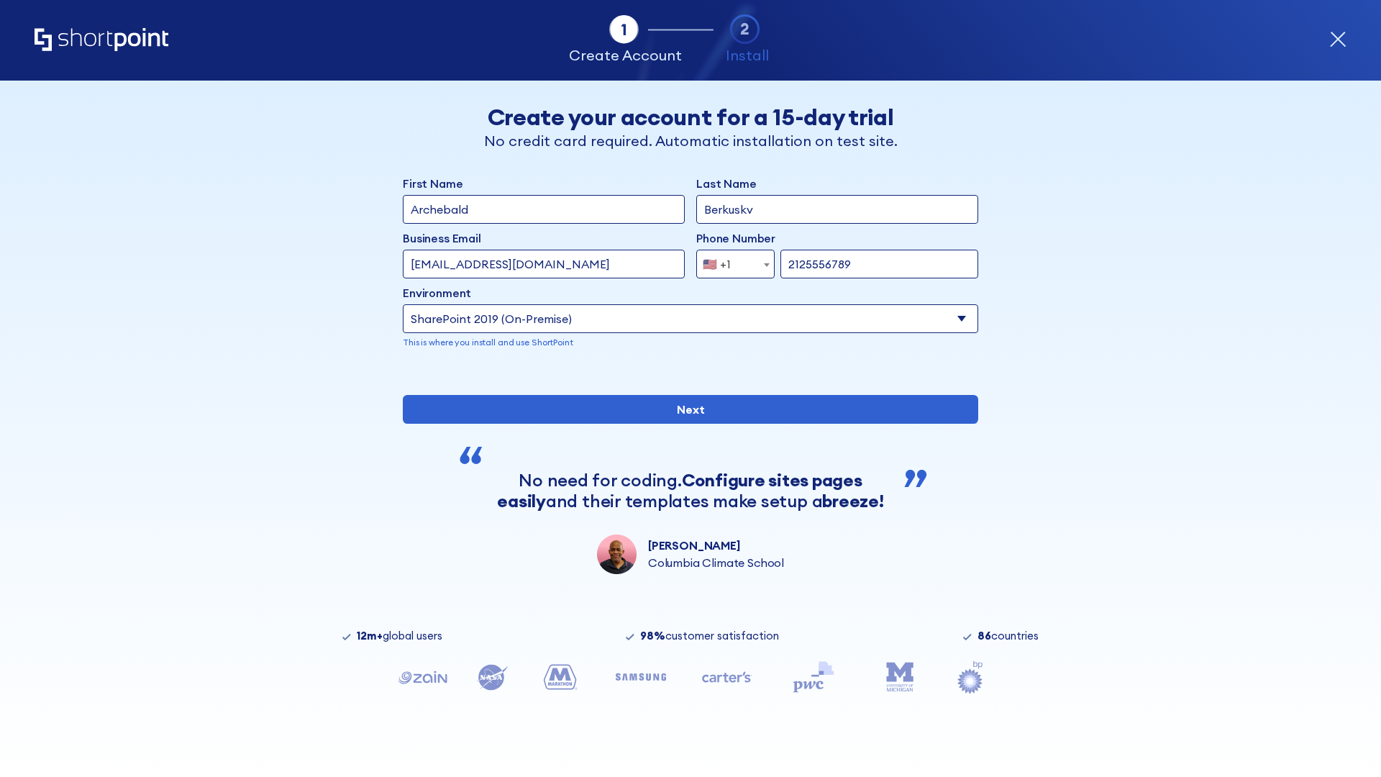
type input "2125556789"
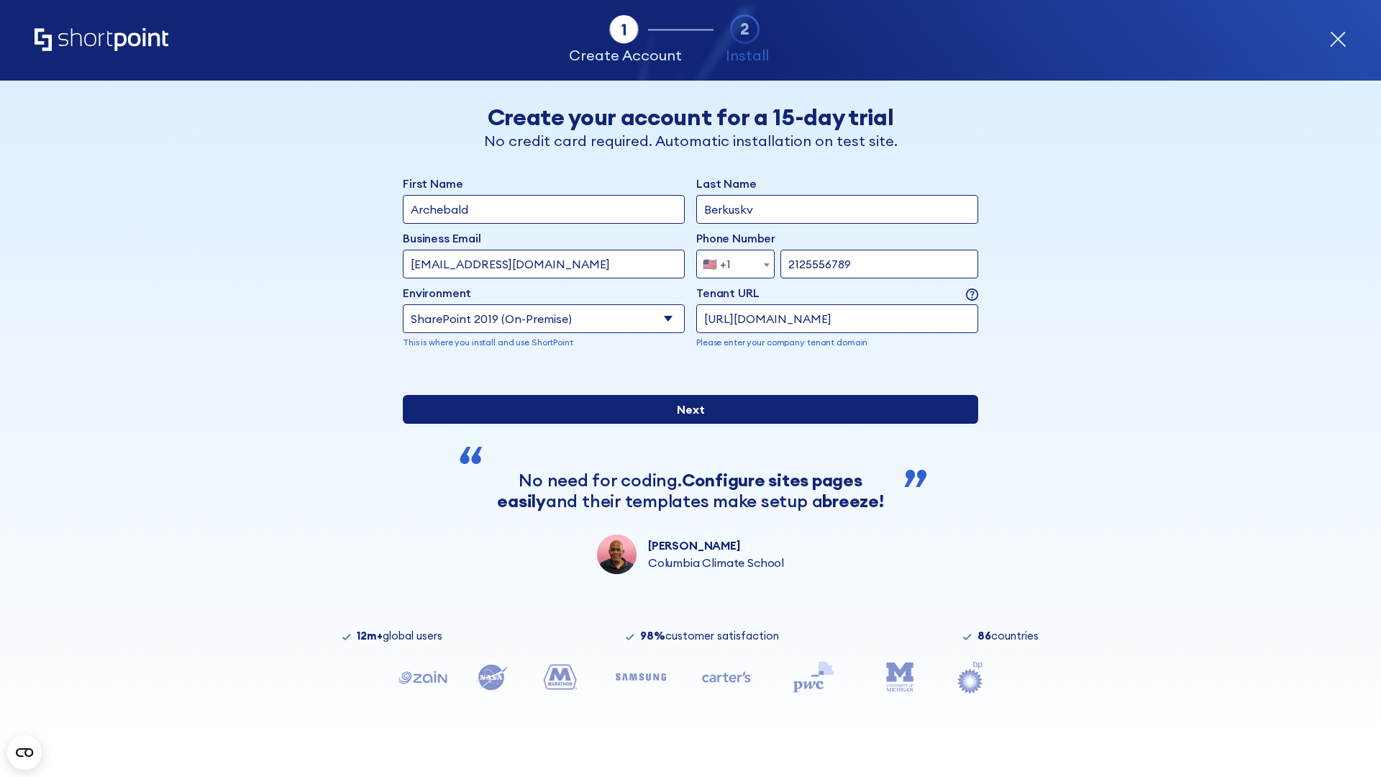
type input "[URL][DOMAIN_NAME]"
click at [685, 544] on div "First Name Archebald Last Name Berkuskv Business Email Invalid Email Address [E…" at bounding box center [690, 374] width 575 height 399
